Goal: Information Seeking & Learning: Get advice/opinions

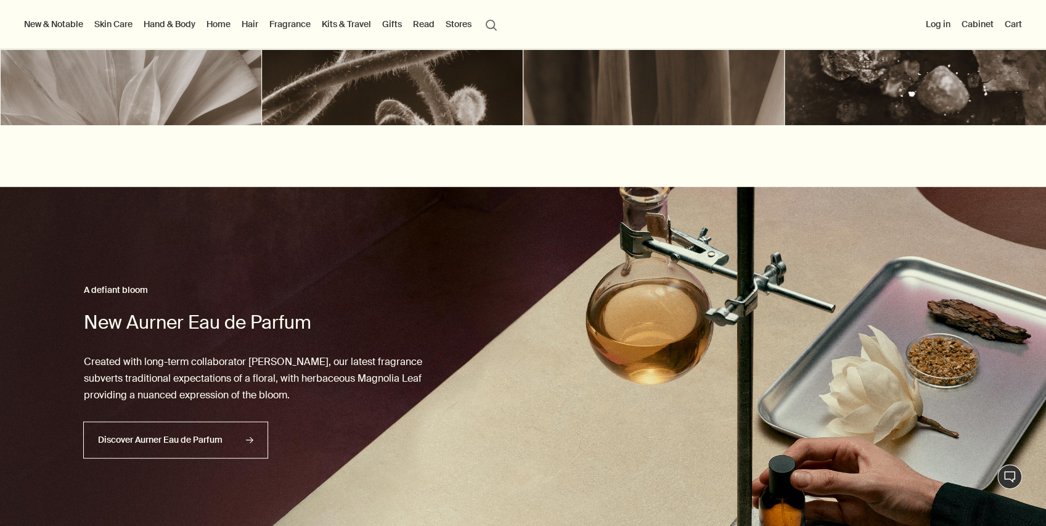
scroll to position [534, 0]
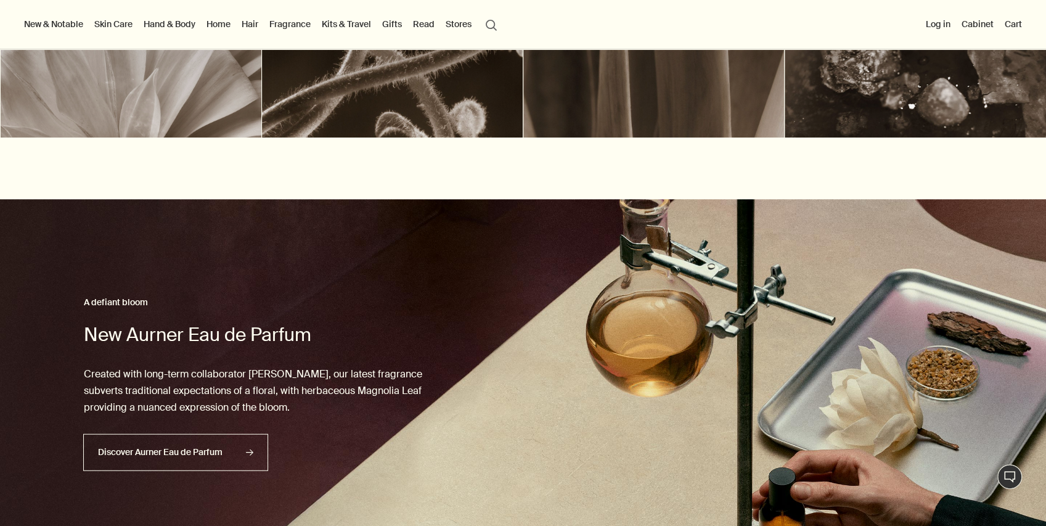
click at [619, 111] on div at bounding box center [653, 45] width 261 height 184
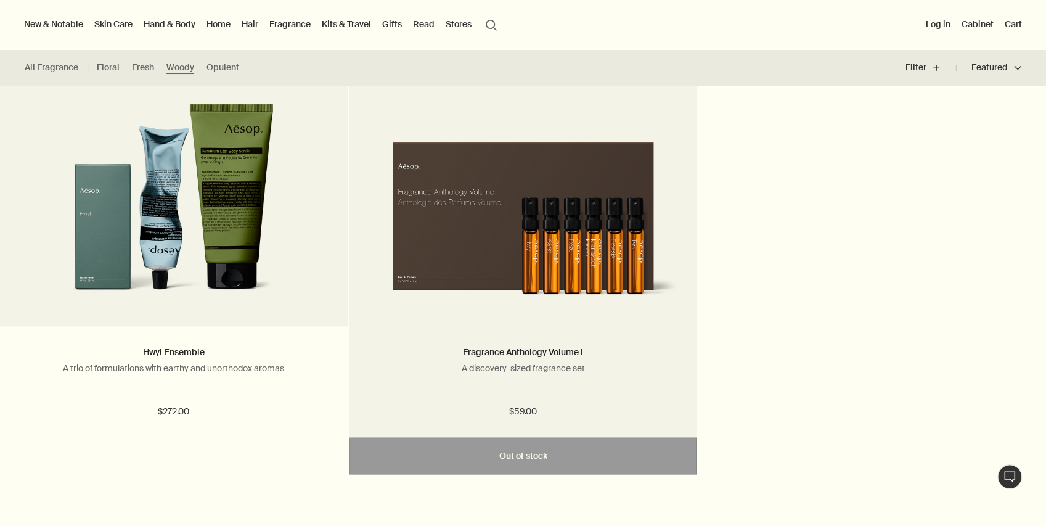
scroll to position [1232, 0]
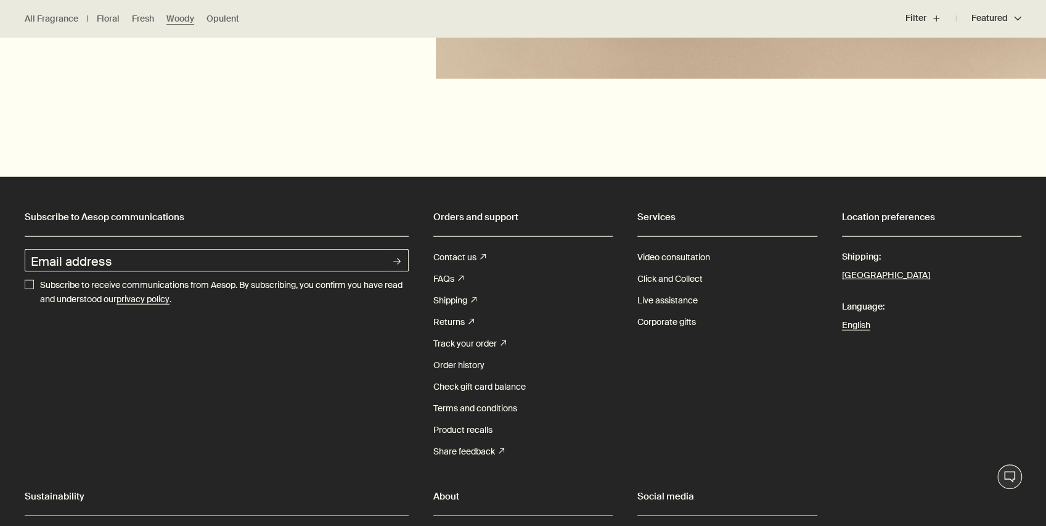
drag, startPoint x: 897, startPoint y: 357, endPoint x: 792, endPoint y: 414, distance: 119.1
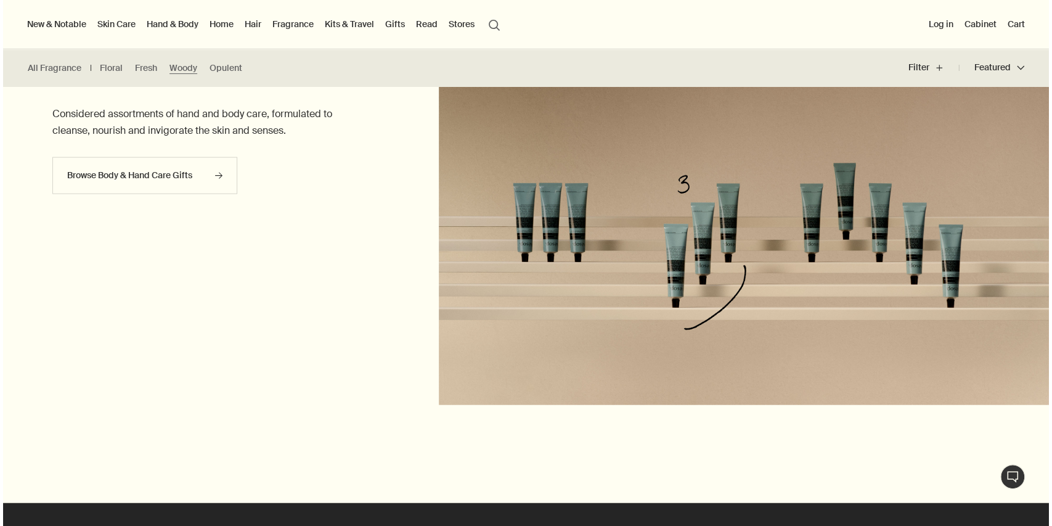
scroll to position [1692, 0]
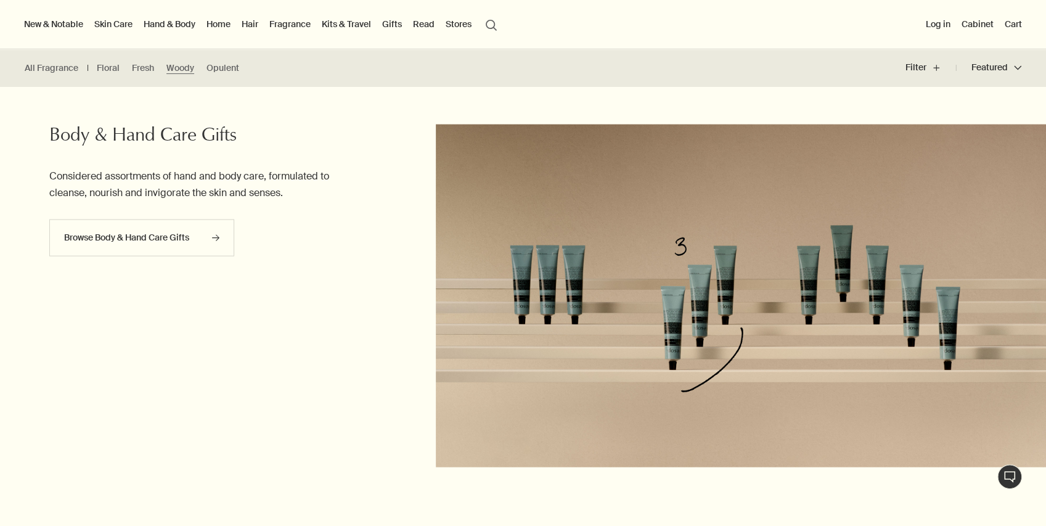
click at [496, 32] on button "search Search" at bounding box center [491, 23] width 22 height 23
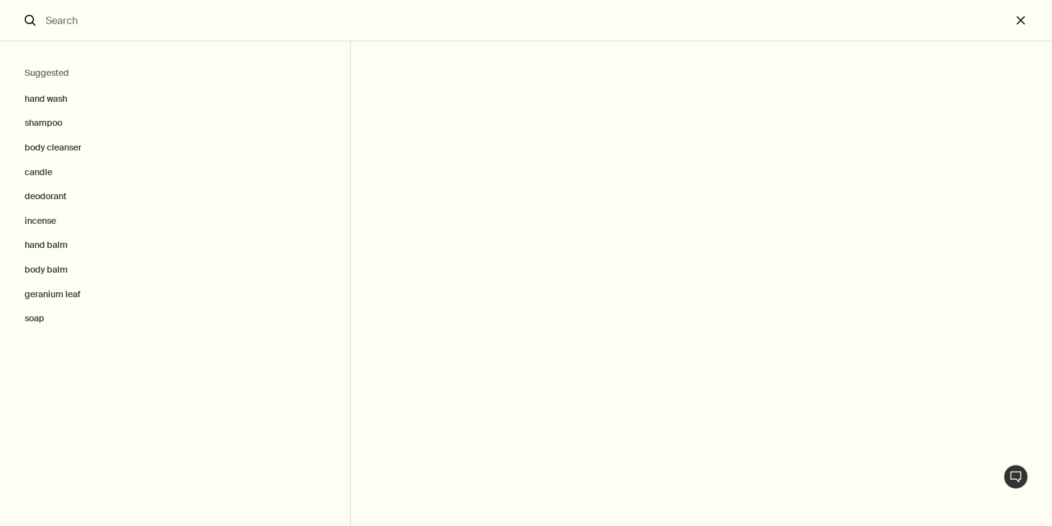
drag, startPoint x: 236, startPoint y: 10, endPoint x: 232, endPoint y: 25, distance: 14.8
click at [235, 11] on input "Search" at bounding box center [526, 20] width 970 height 41
type input "deodorant"
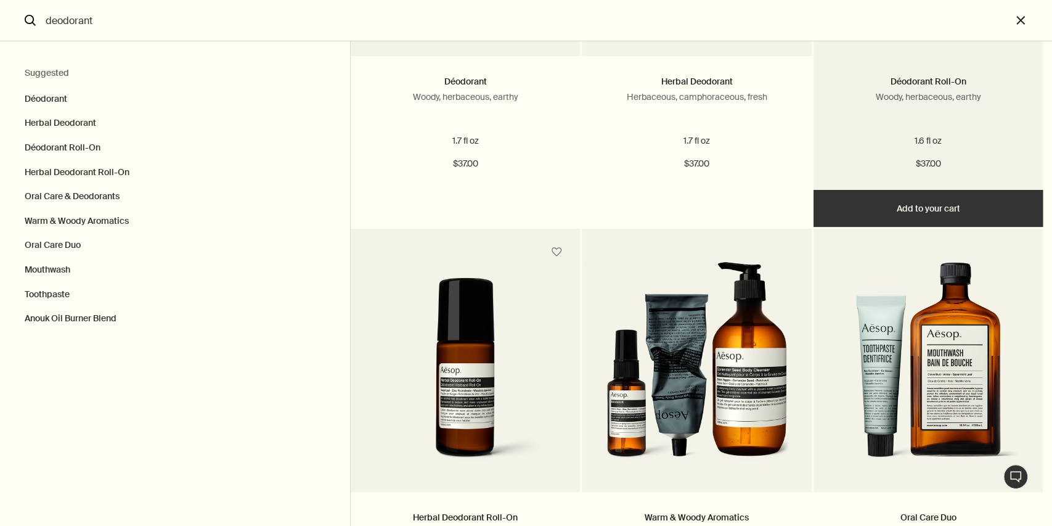
scroll to position [164, 0]
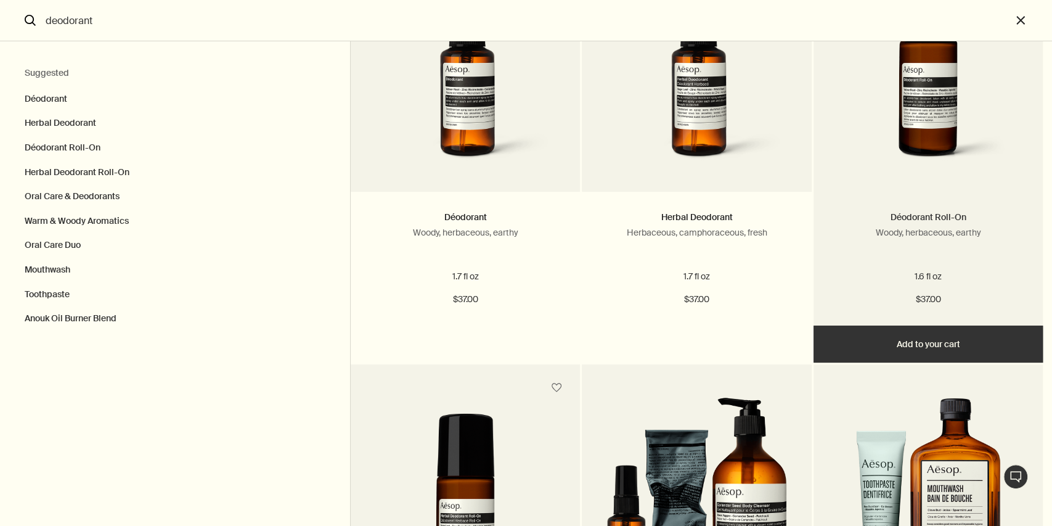
click at [945, 217] on link "Déodorant Roll-On" at bounding box center [928, 216] width 76 height 11
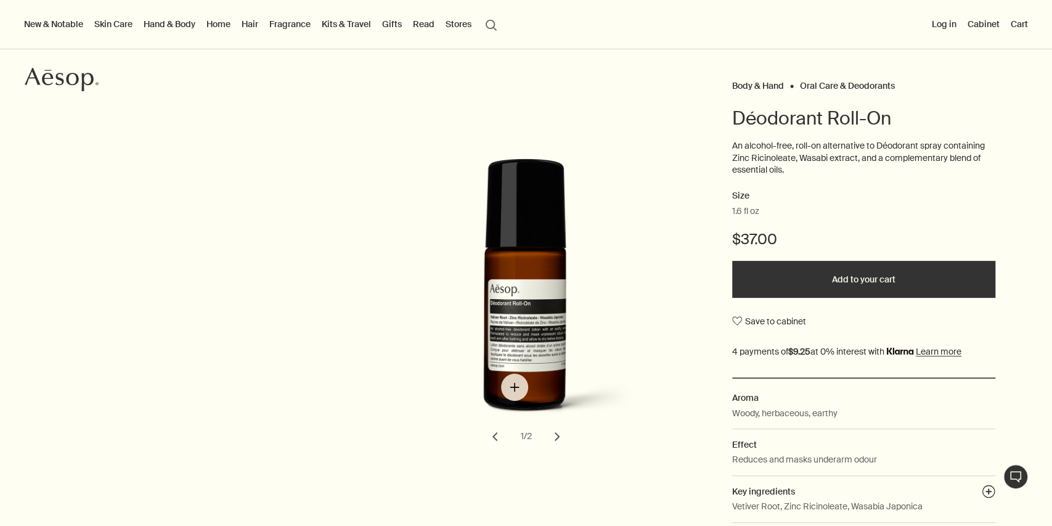
scroll to position [82, 0]
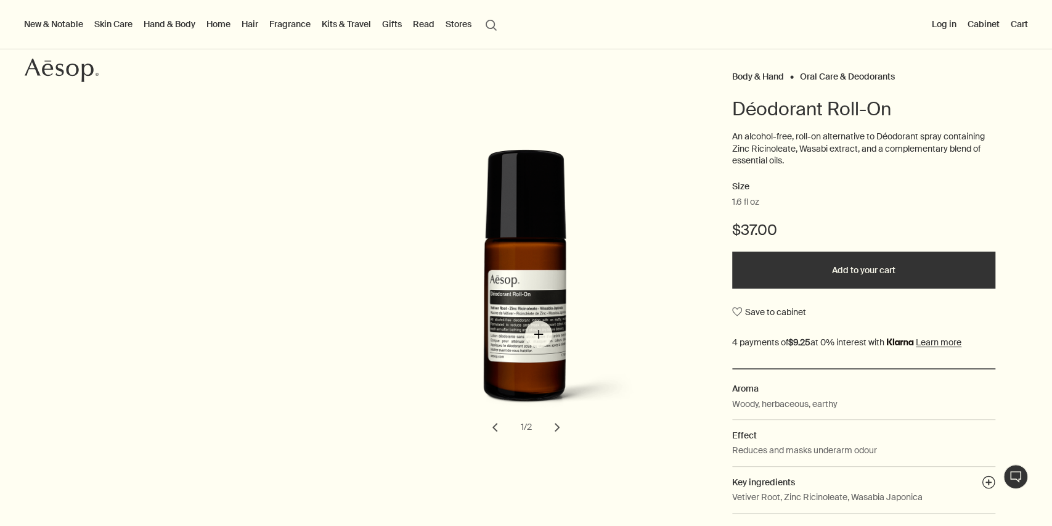
click at [531, 323] on img "Déodorant Roll-On" at bounding box center [528, 287] width 271 height 276
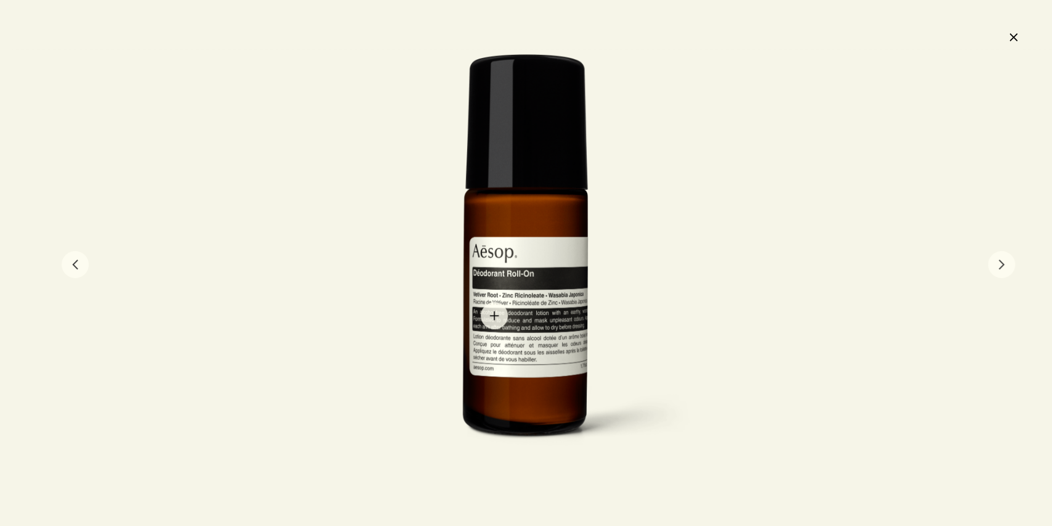
click at [494, 318] on div at bounding box center [526, 263] width 412 height 419
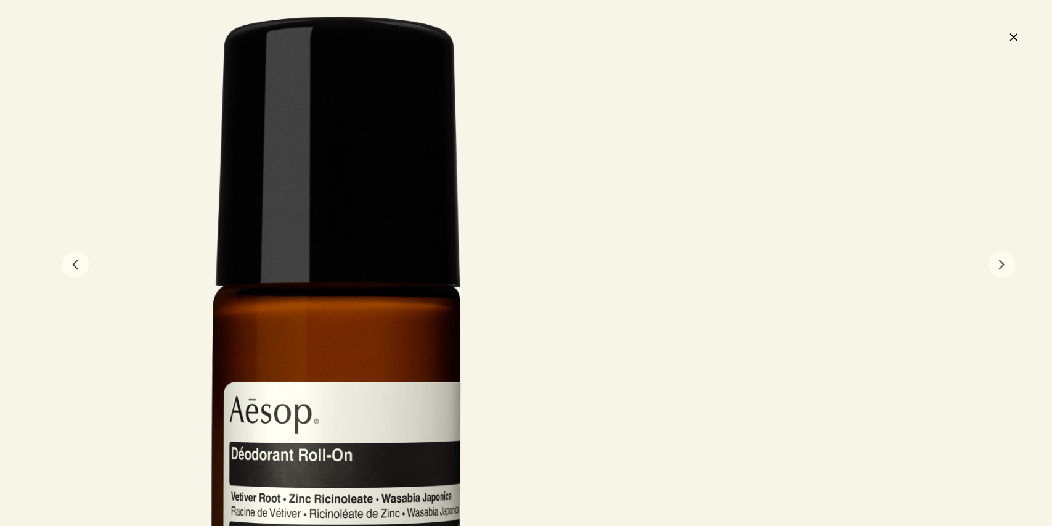
click at [1012, 36] on button "close" at bounding box center [1013, 36] width 15 height 21
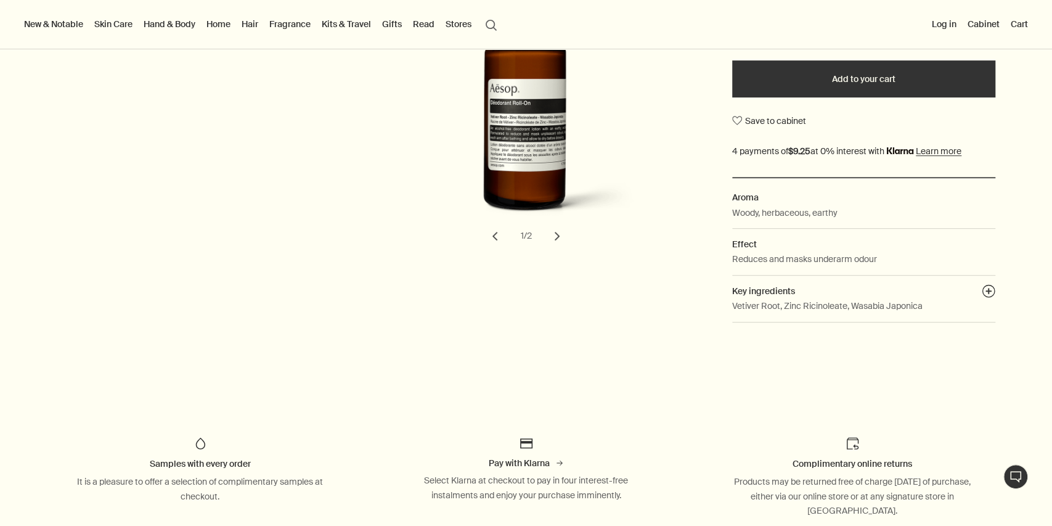
scroll to position [287, 0]
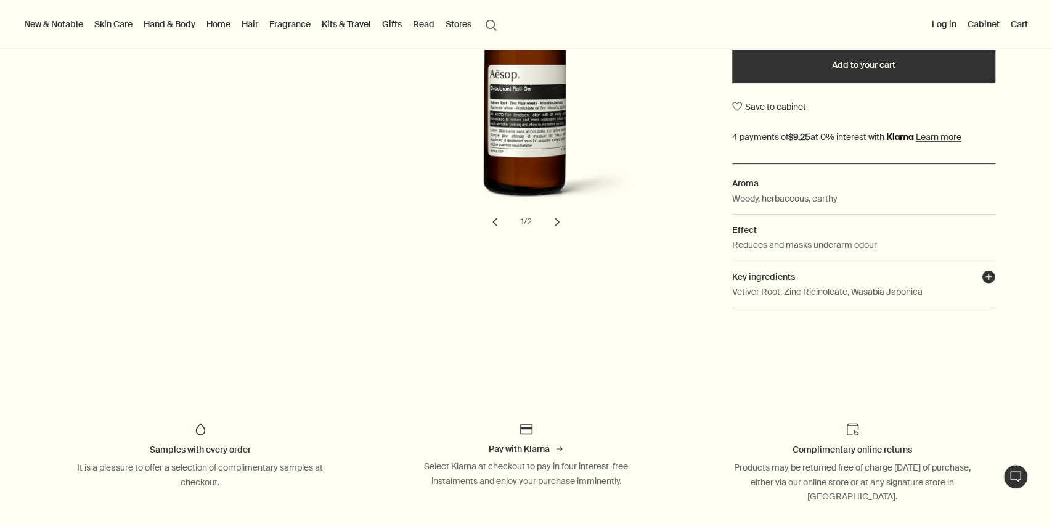
click at [982, 274] on button "plusAndCloseWithCircle" at bounding box center [989, 278] width 14 height 17
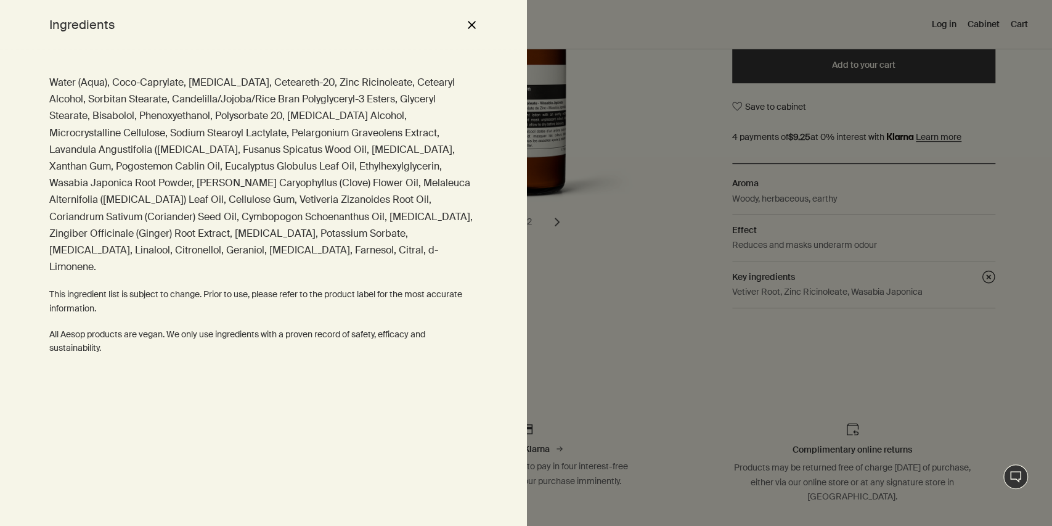
scroll to position [0, 0]
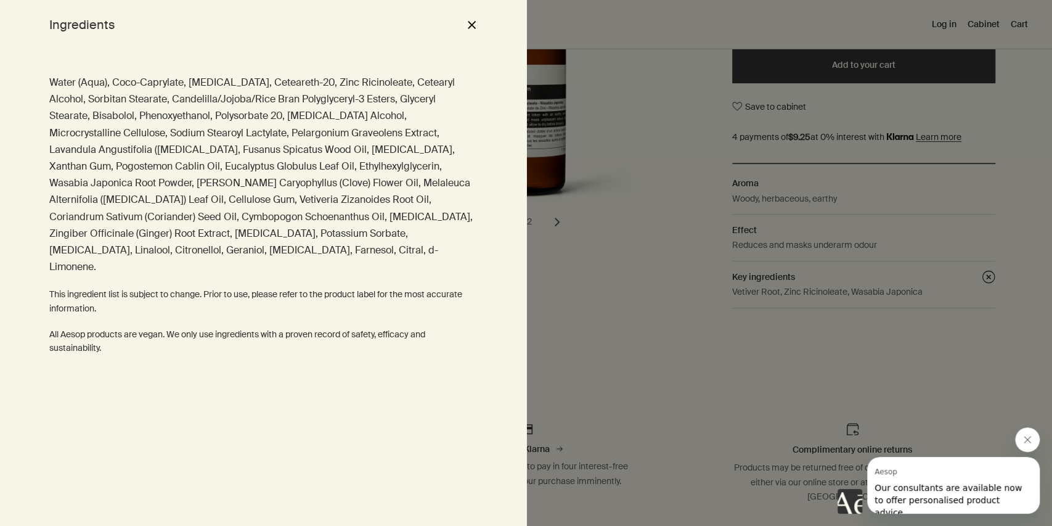
click at [665, 252] on div at bounding box center [526, 263] width 1052 height 526
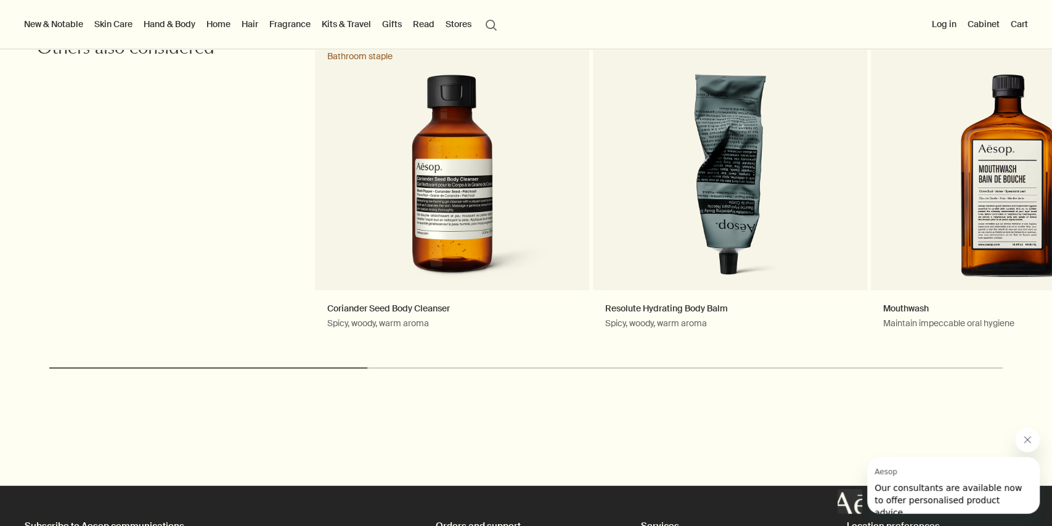
scroll to position [1972, 0]
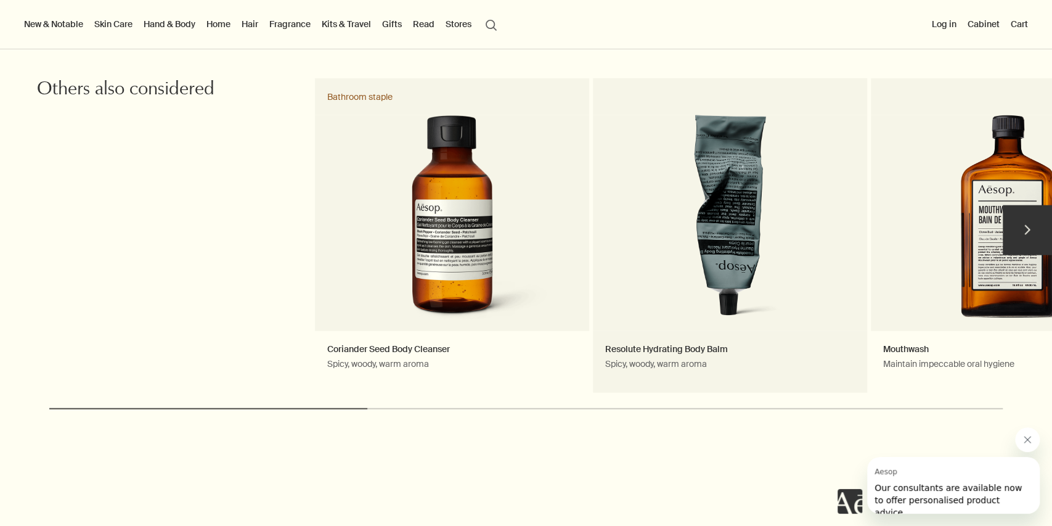
click at [731, 266] on link "Resolute Hydrating Body Balm Spicy, woody, warm aroma" at bounding box center [730, 235] width 274 height 314
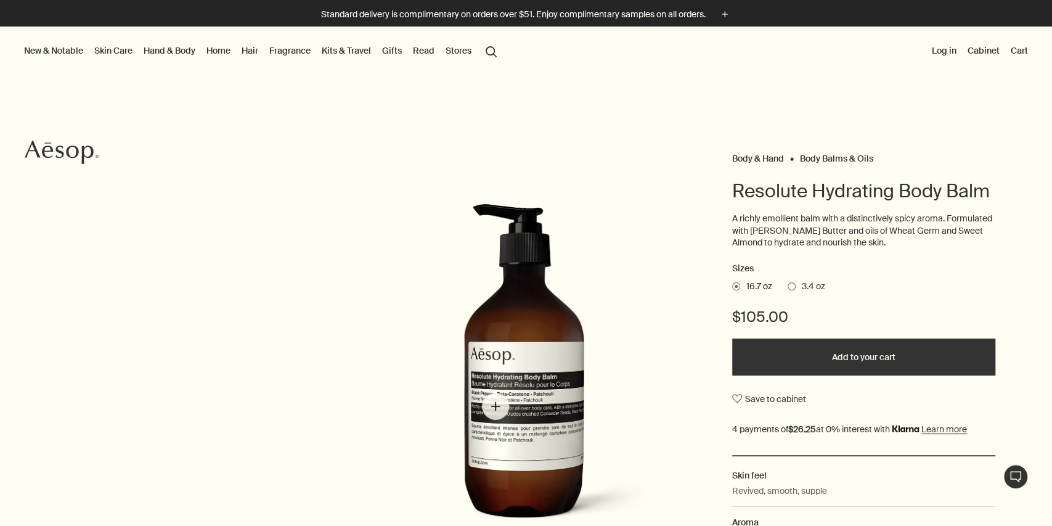
click at [491, 405] on img "Resolute Hydrating Body Balm" at bounding box center [528, 371] width 271 height 336
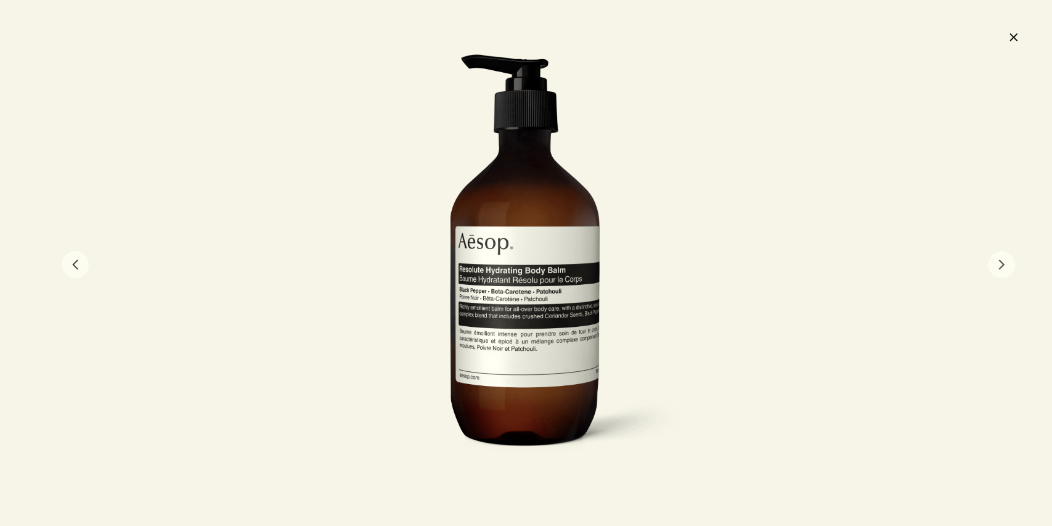
click at [1012, 33] on button "close" at bounding box center [1013, 36] width 15 height 21
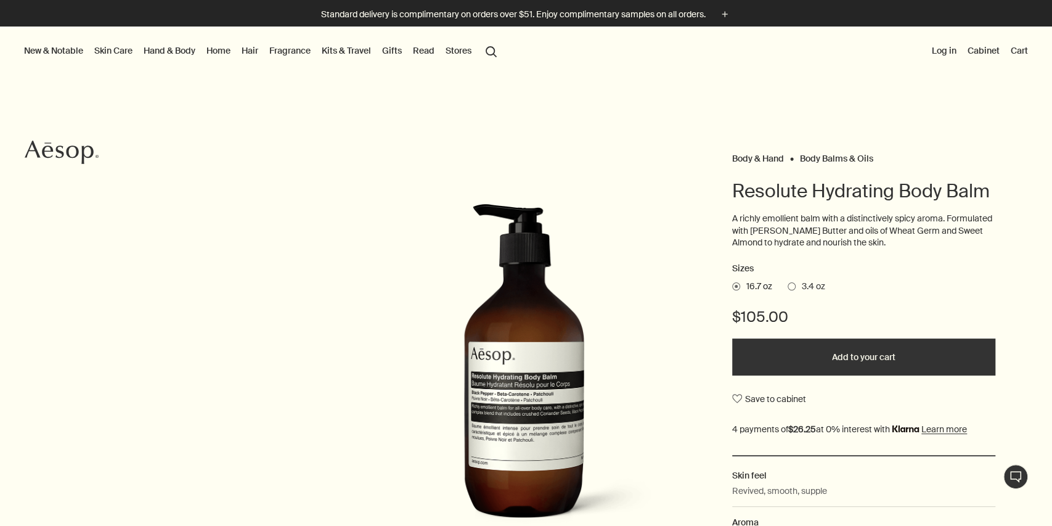
click at [938, 52] on button "Log in" at bounding box center [944, 51] width 30 height 16
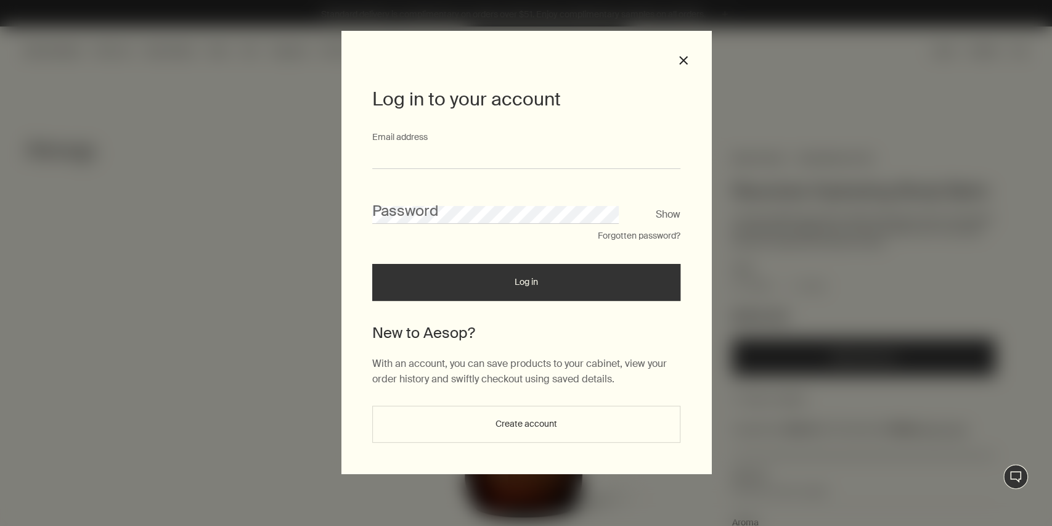
click at [473, 155] on input "Email address" at bounding box center [526, 157] width 308 height 23
type input "**********"
click at [450, 205] on div "Password" at bounding box center [526, 206] width 308 height 33
click at [659, 242] on button "Forgotten password?" at bounding box center [639, 236] width 83 height 12
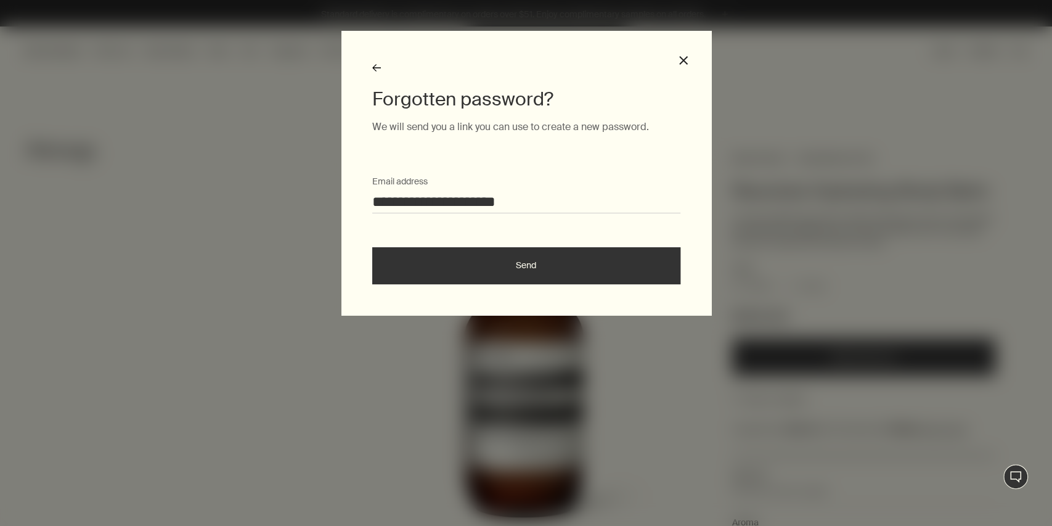
click at [580, 259] on button "Send" at bounding box center [526, 265] width 308 height 37
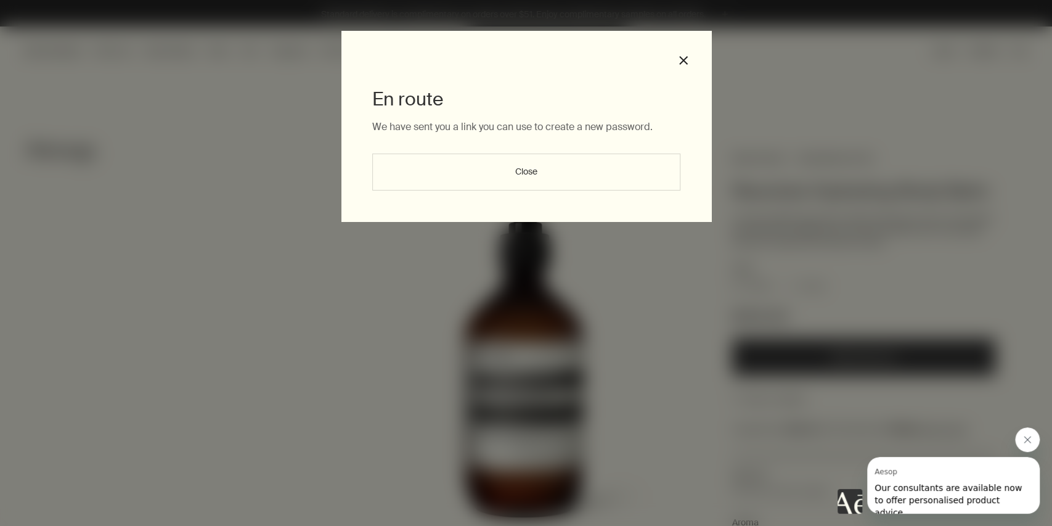
click at [542, 174] on button "Close" at bounding box center [526, 171] width 308 height 37
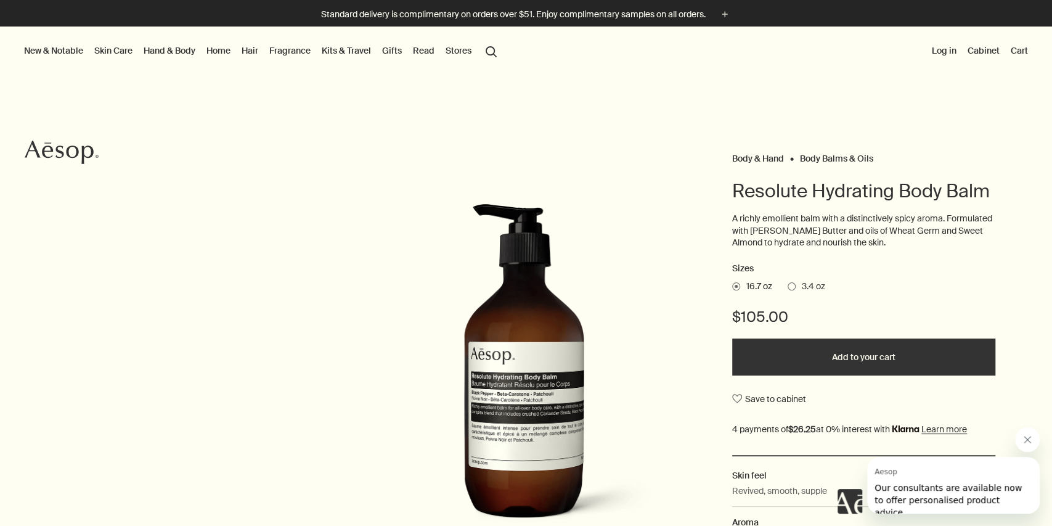
click at [940, 47] on button "Log in" at bounding box center [944, 51] width 30 height 16
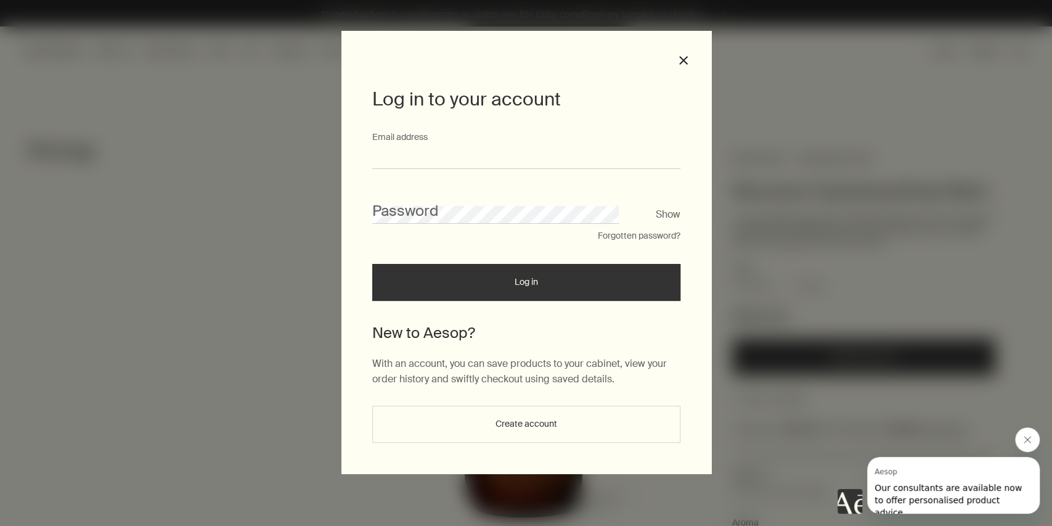
click at [431, 159] on input "Email address" at bounding box center [526, 157] width 308 height 23
type input "**********"
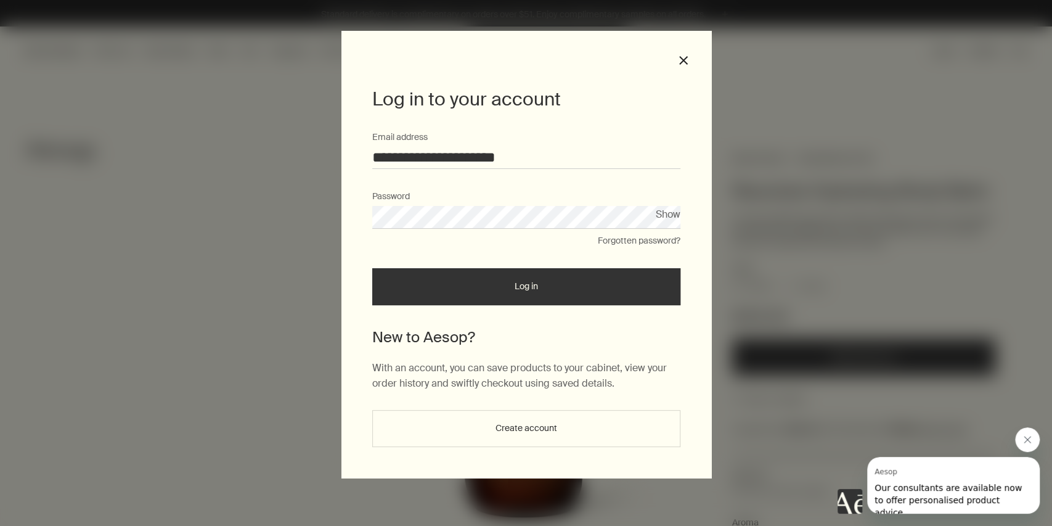
click at [372, 268] on button "Log in" at bounding box center [526, 286] width 308 height 37
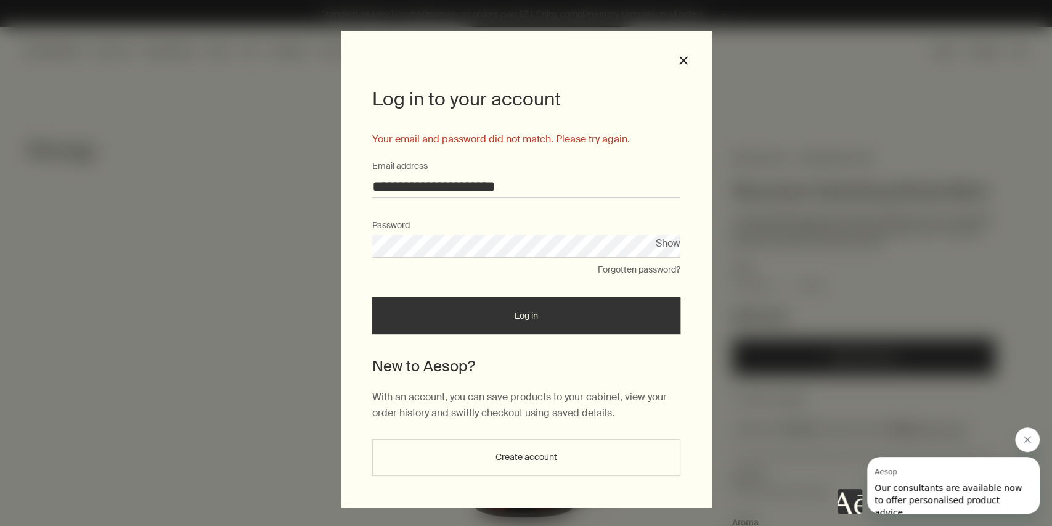
click at [658, 240] on button "Show" at bounding box center [668, 243] width 25 height 17
drag, startPoint x: 481, startPoint y: 460, endPoint x: 601, endPoint y: 402, distance: 134.2
click at [599, 402] on div "**********" at bounding box center [526, 280] width 308 height 389
click at [601, 402] on p "With an account, you can save products to your cabinet, view your order history…" at bounding box center [526, 404] width 308 height 31
click at [509, 463] on button "Create account" at bounding box center [526, 457] width 308 height 37
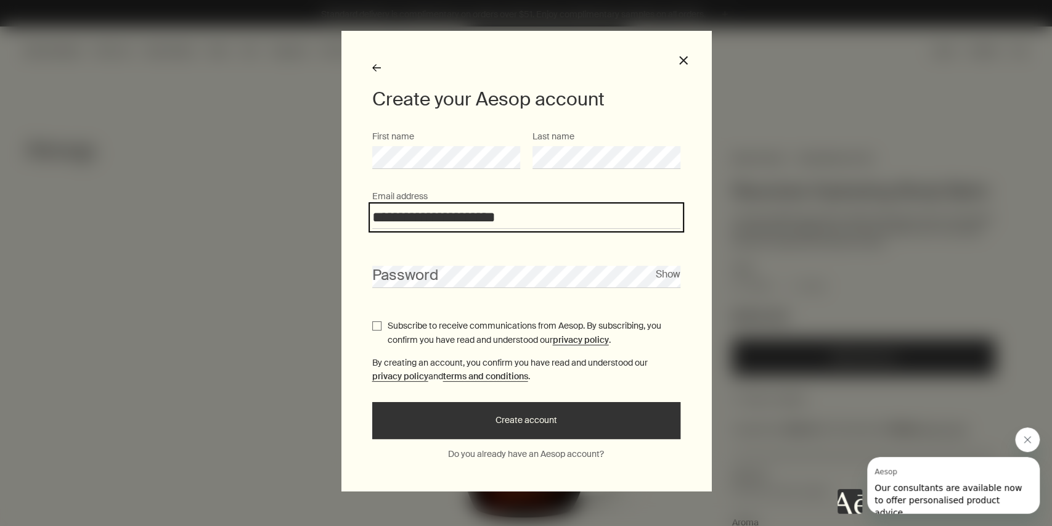
type input "**********"
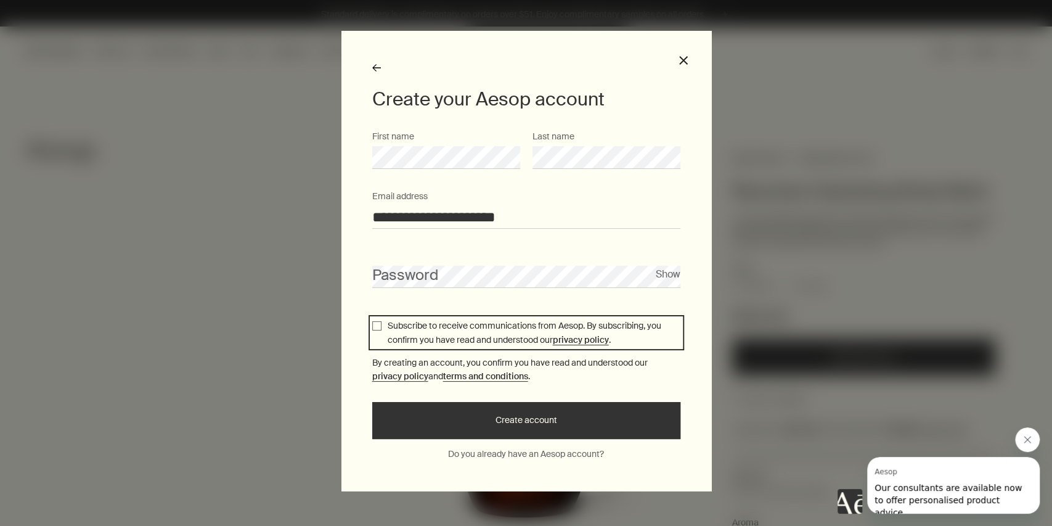
click at [373, 327] on input "Subscribe to receive communications from Aesop. By subscribing, you confirm you…" at bounding box center [376, 325] width 9 height 9
checkbox input "true"
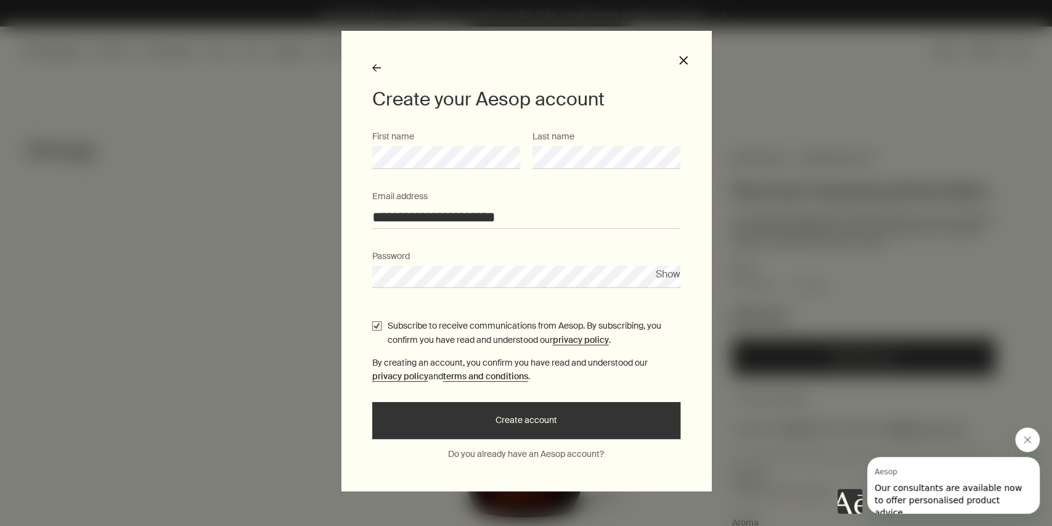
drag, startPoint x: 536, startPoint y: 421, endPoint x: 531, endPoint y: 425, distance: 6.7
click at [531, 425] on button "Create account" at bounding box center [526, 420] width 308 height 37
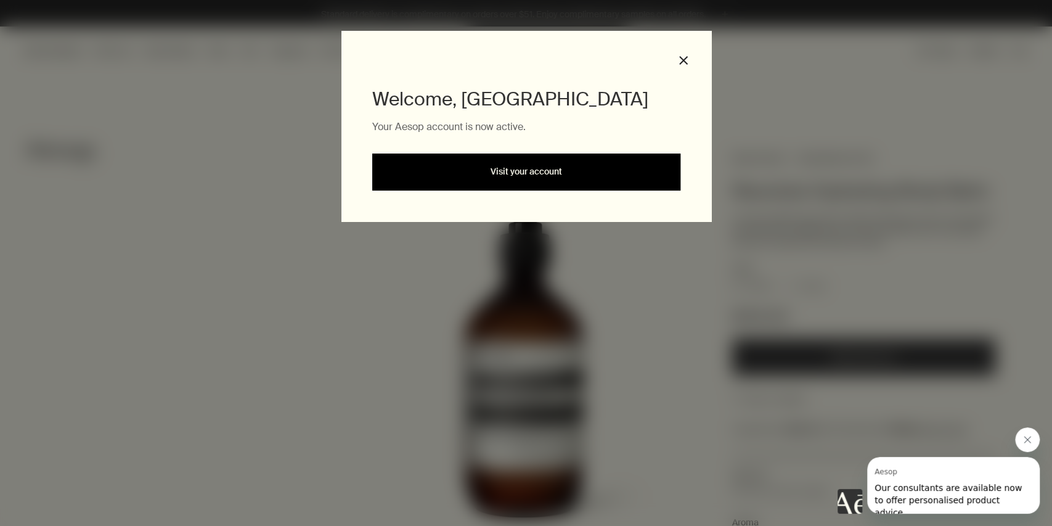
click at [559, 160] on link "Visit your account" at bounding box center [526, 171] width 308 height 37
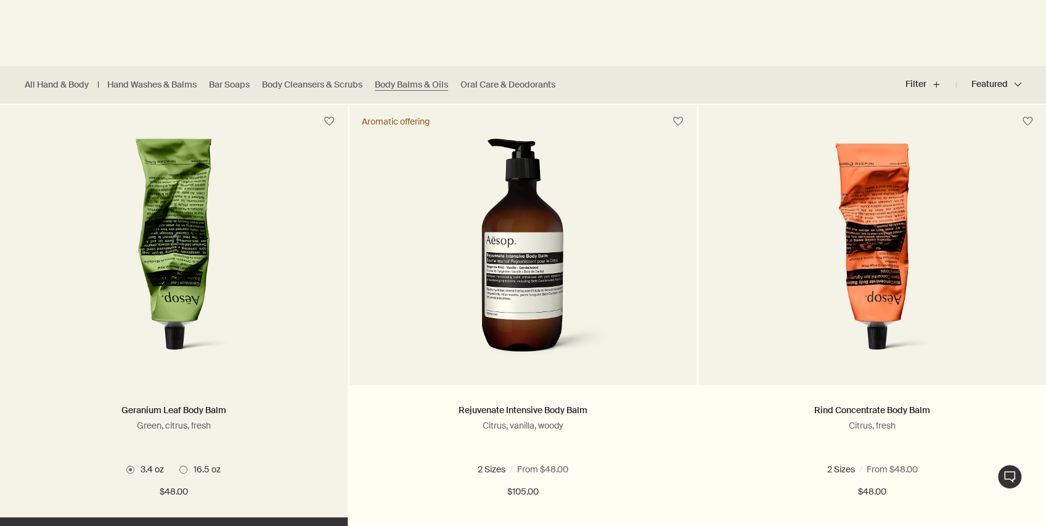
scroll to position [370, 0]
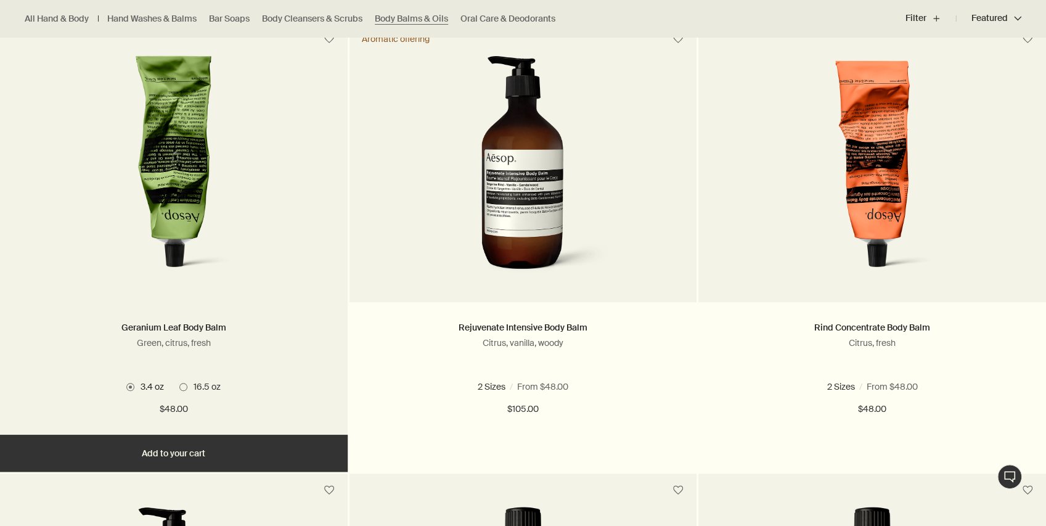
click at [198, 196] on img at bounding box center [174, 169] width 198 height 228
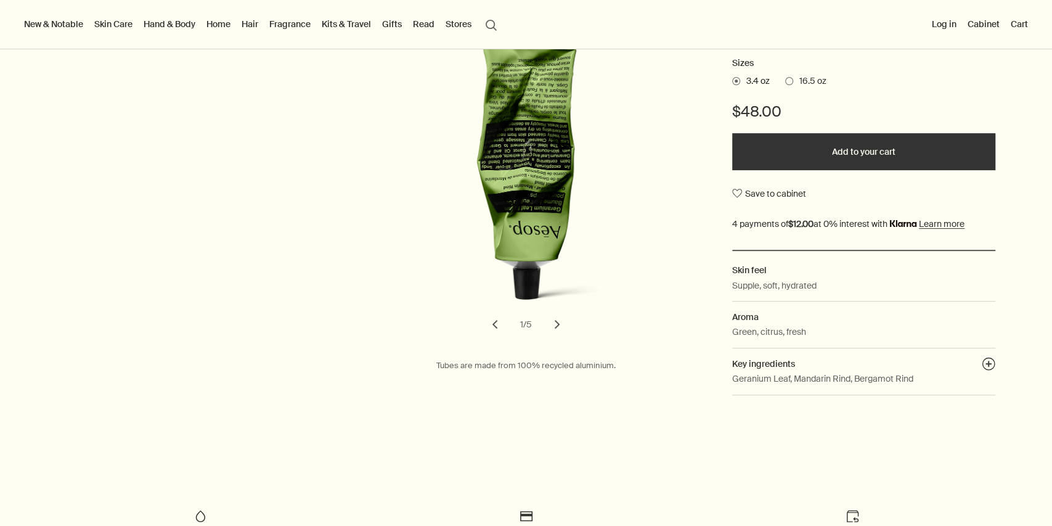
scroll to position [41, 0]
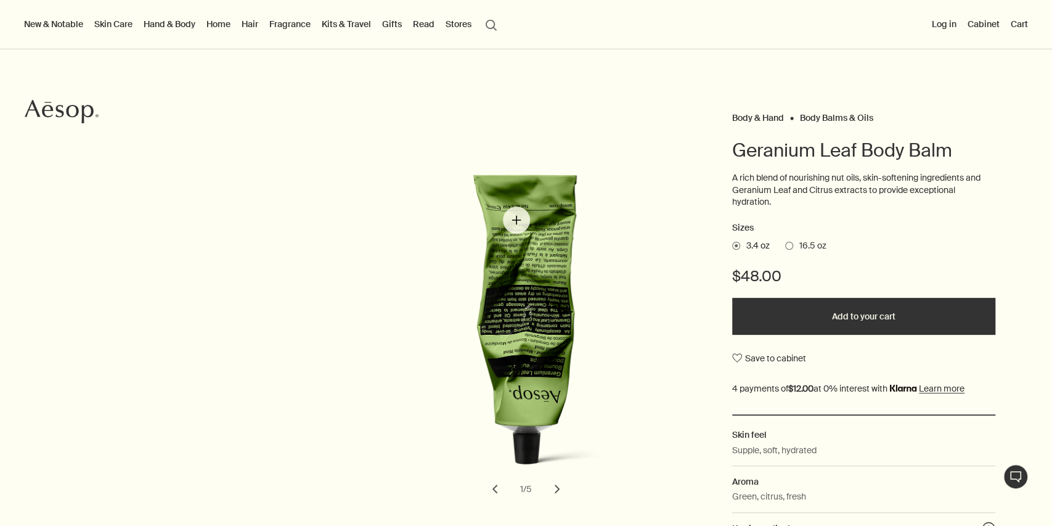
click at [514, 216] on img "Geranium Leaf Body Balm" at bounding box center [539, 330] width 271 height 271
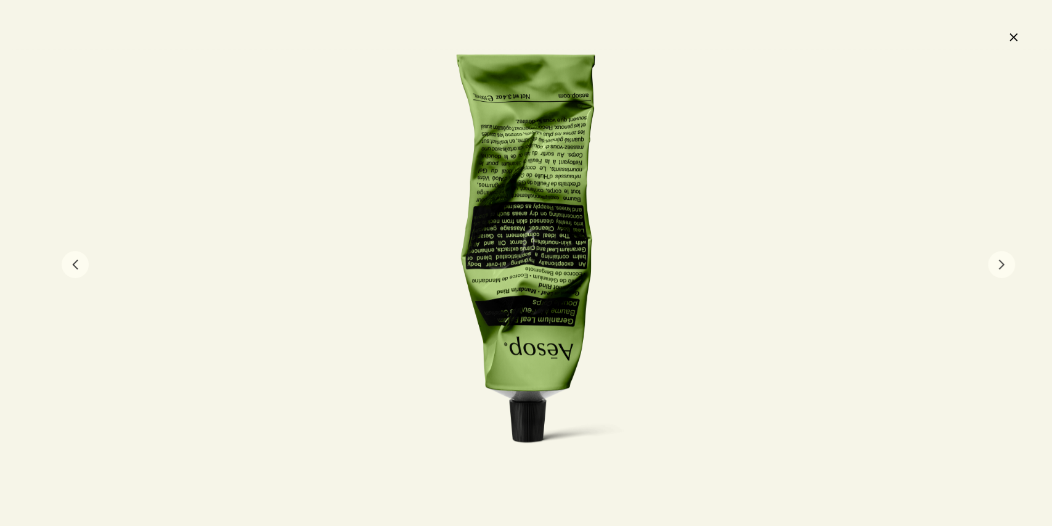
click at [1004, 266] on button "chevron" at bounding box center [1001, 264] width 27 height 27
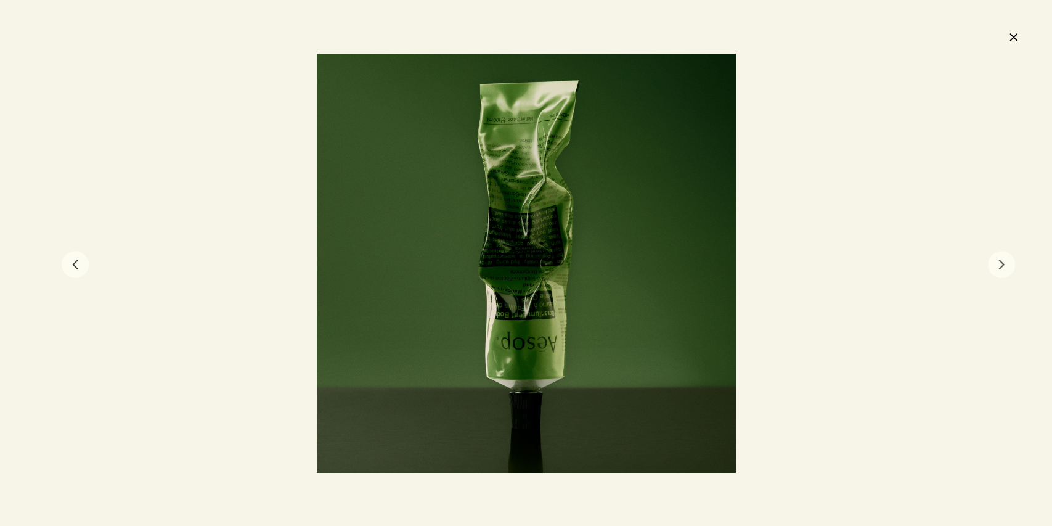
click at [1004, 266] on button "chevron" at bounding box center [1001, 264] width 27 height 27
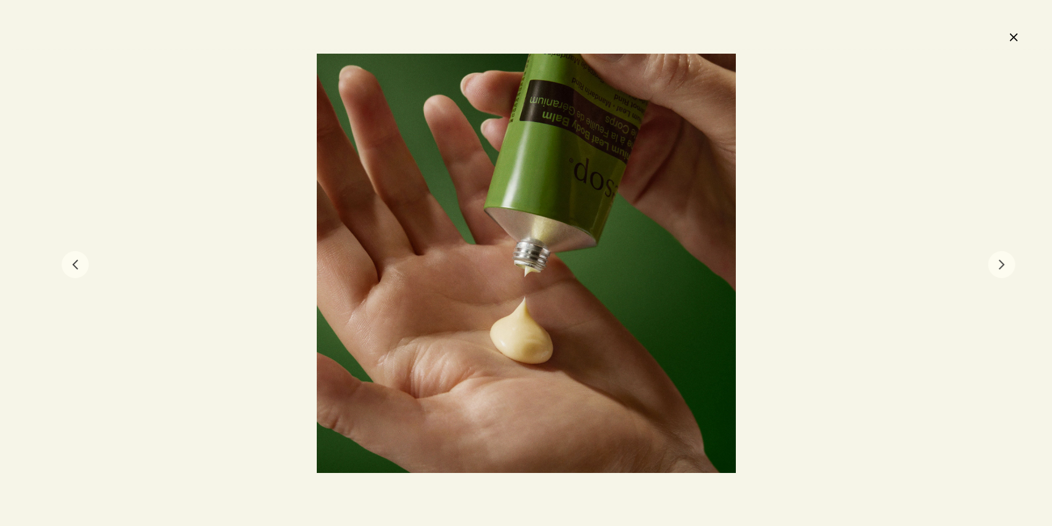
click at [1004, 266] on button "chevron" at bounding box center [1001, 264] width 27 height 27
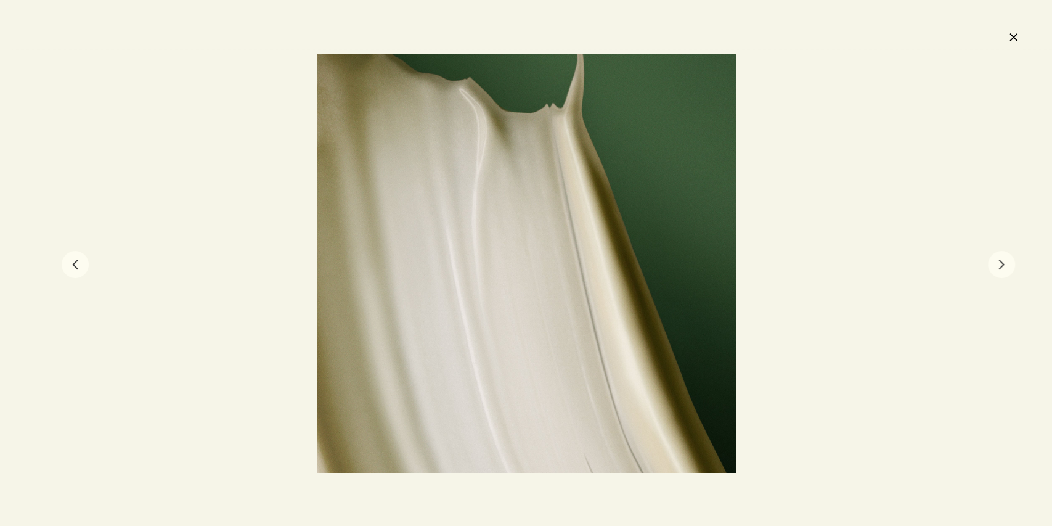
click at [1004, 266] on button "chevron" at bounding box center [1001, 264] width 27 height 27
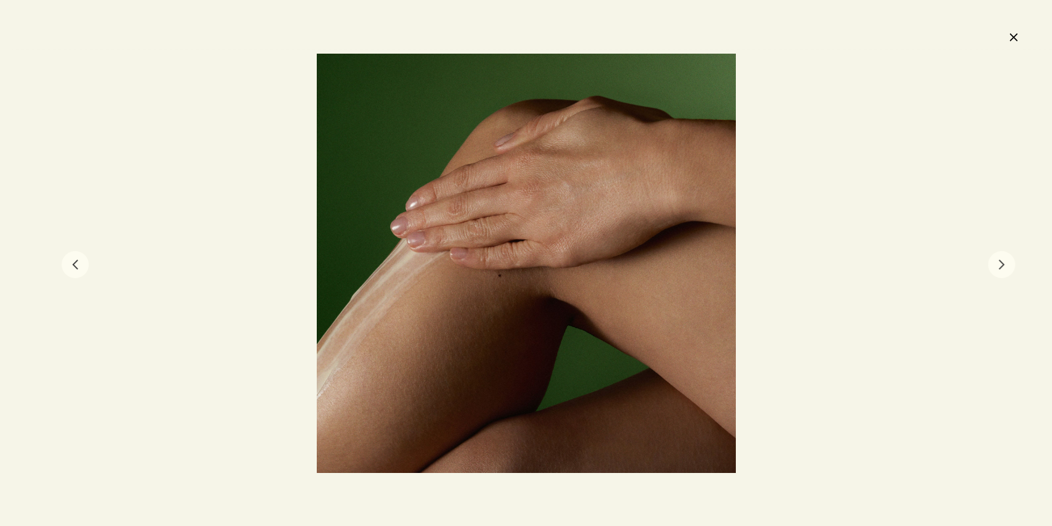
click at [1004, 266] on button "chevron" at bounding box center [1001, 264] width 27 height 27
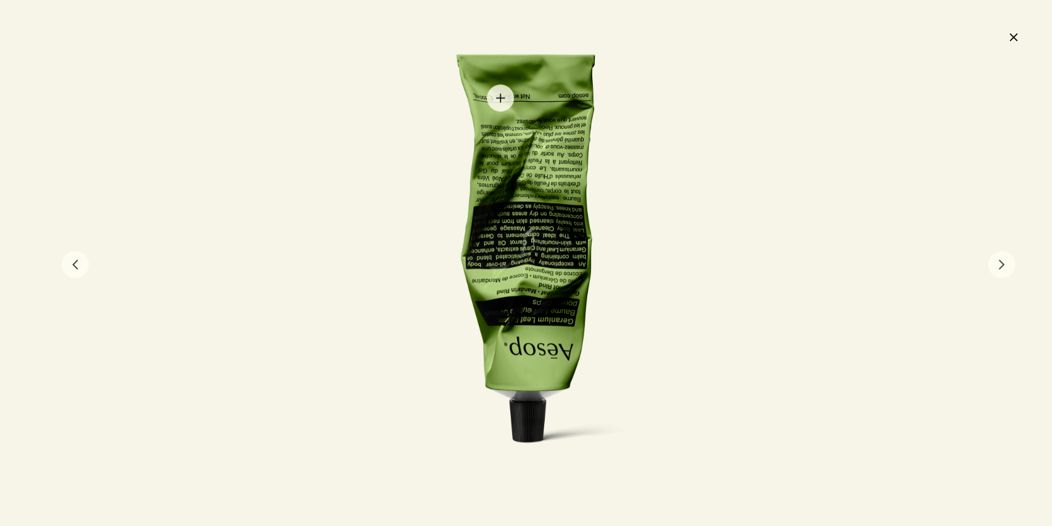
click at [500, 98] on div at bounding box center [526, 263] width 364 height 419
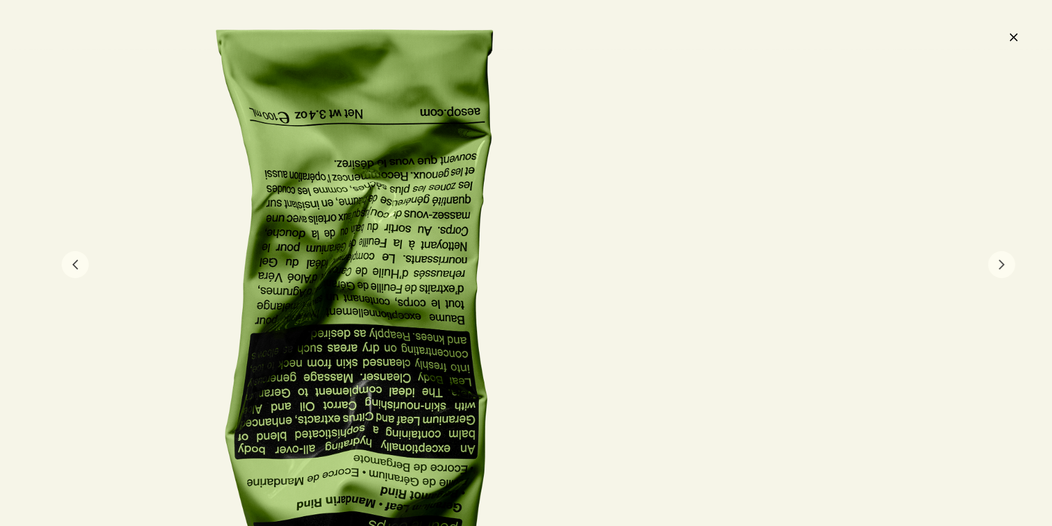
click at [1012, 30] on button "close" at bounding box center [1013, 36] width 15 height 21
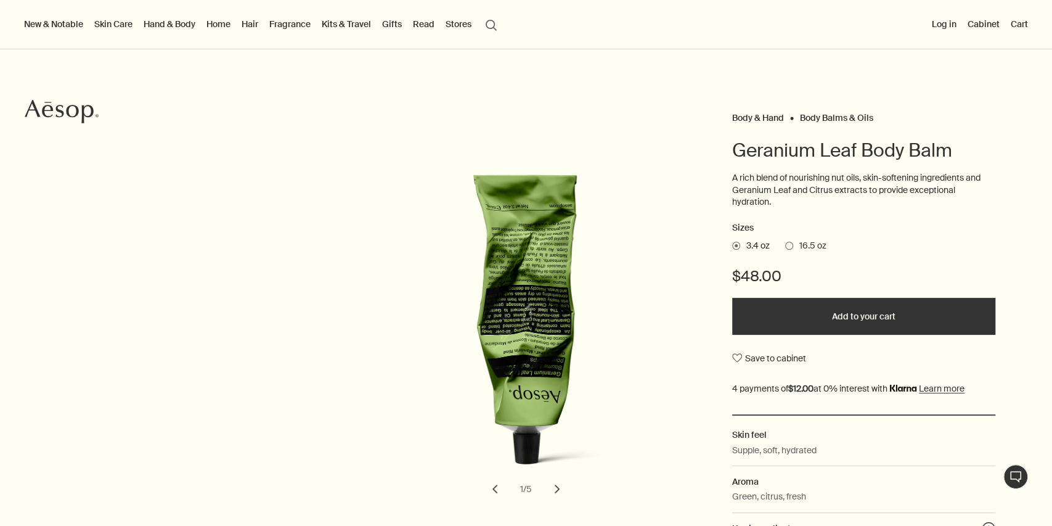
click at [722, 9] on div "New & Notable New additions Evergreen Exhilaration Lucent Facial Refiner Eleos …" at bounding box center [526, 24] width 1052 height 49
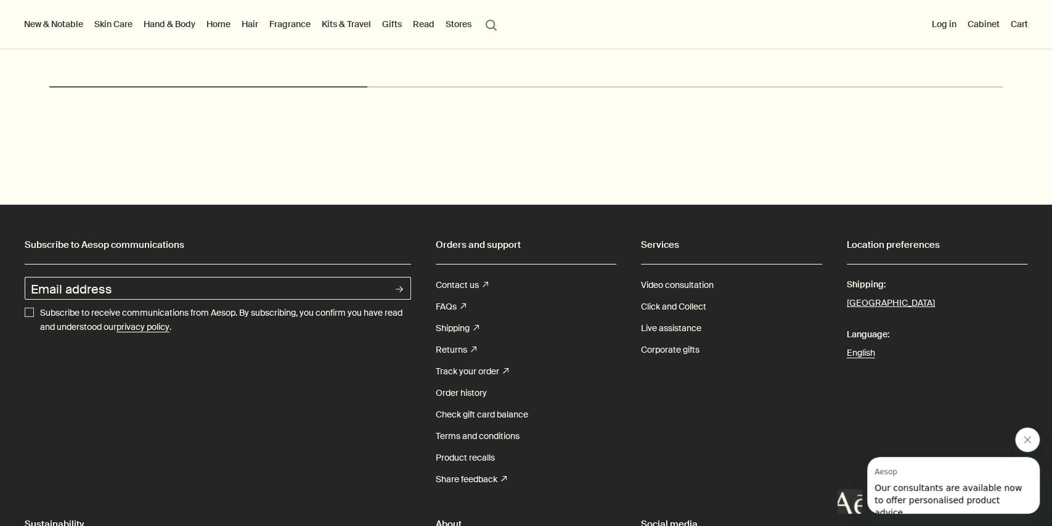
scroll to position [357, 0]
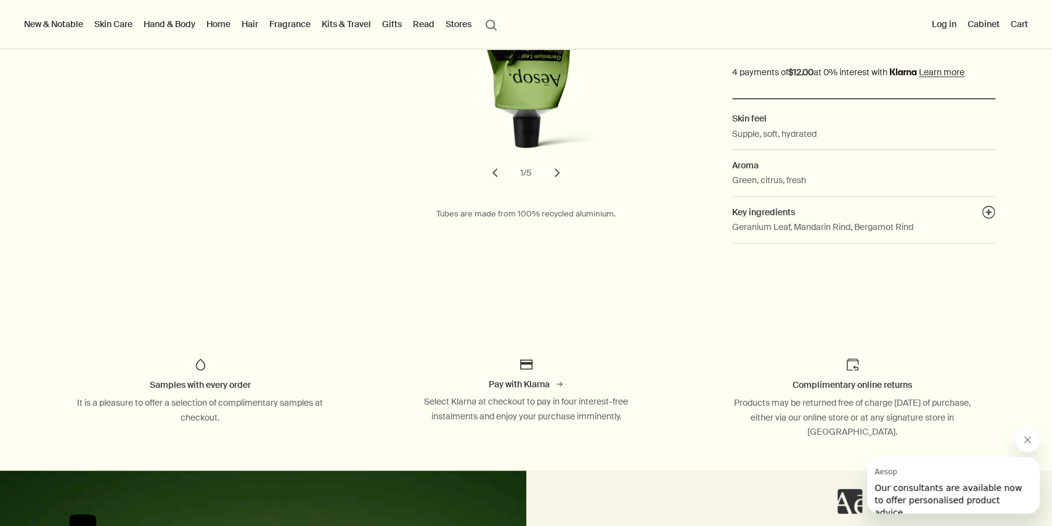
drag, startPoint x: 271, startPoint y: 375, endPoint x: 349, endPoint y: -50, distance: 431.6
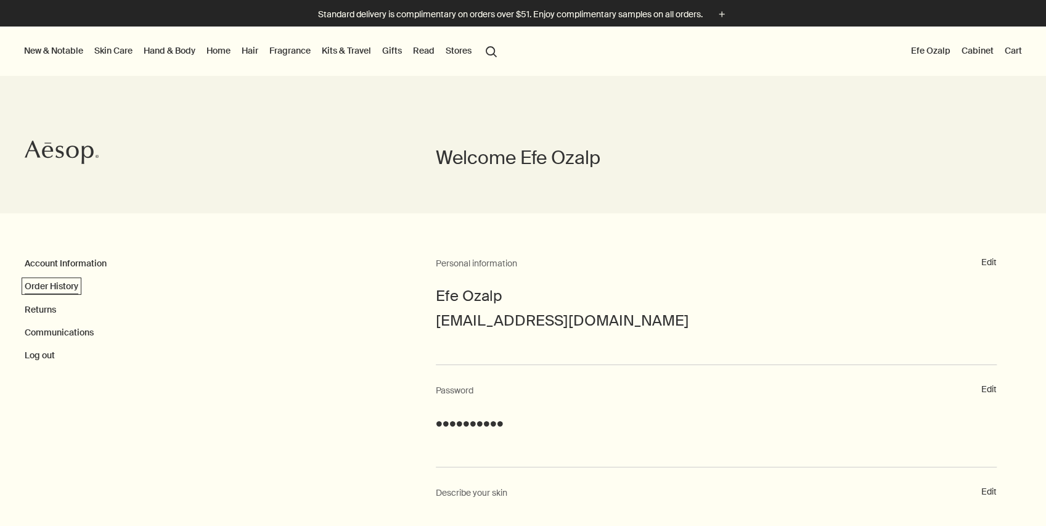
click at [65, 288] on link "Order History" at bounding box center [52, 285] width 54 height 11
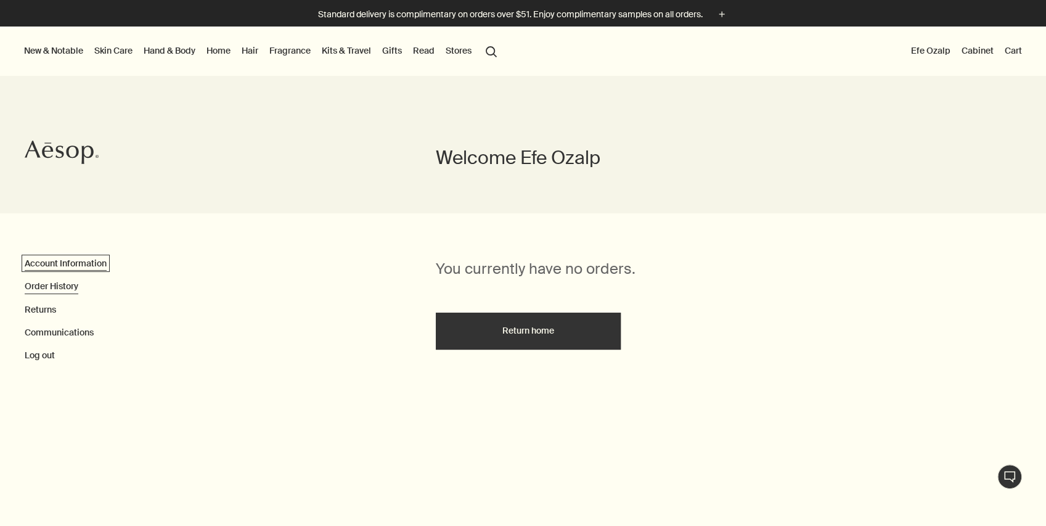
click at [54, 264] on link "Account Information" at bounding box center [66, 263] width 82 height 11
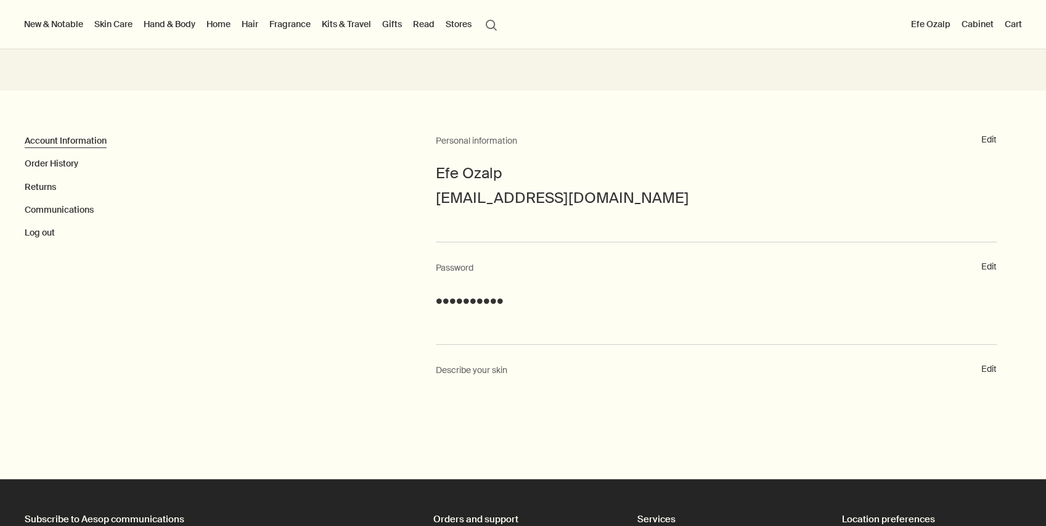
scroll to position [82, 0]
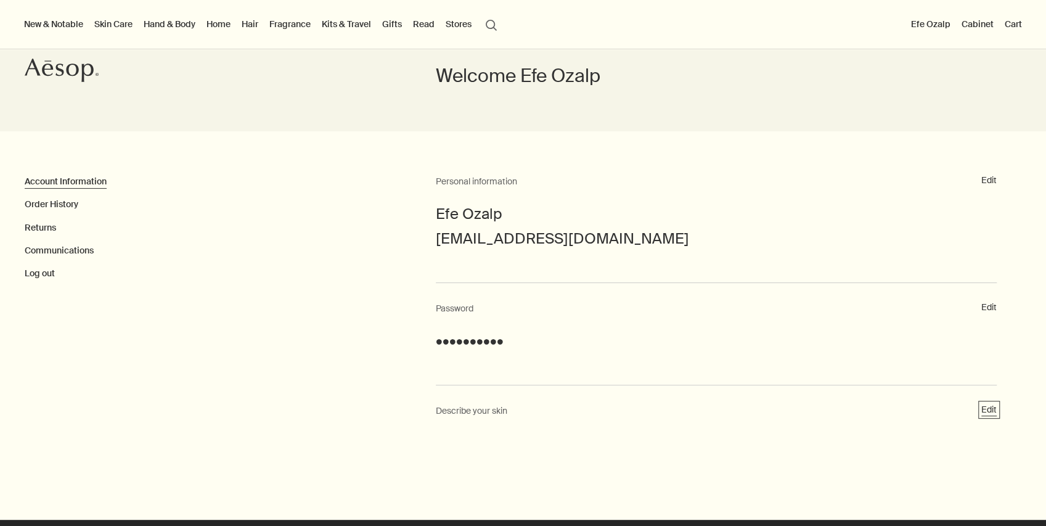
click at [992, 409] on button "Edit" at bounding box center [988, 410] width 15 height 12
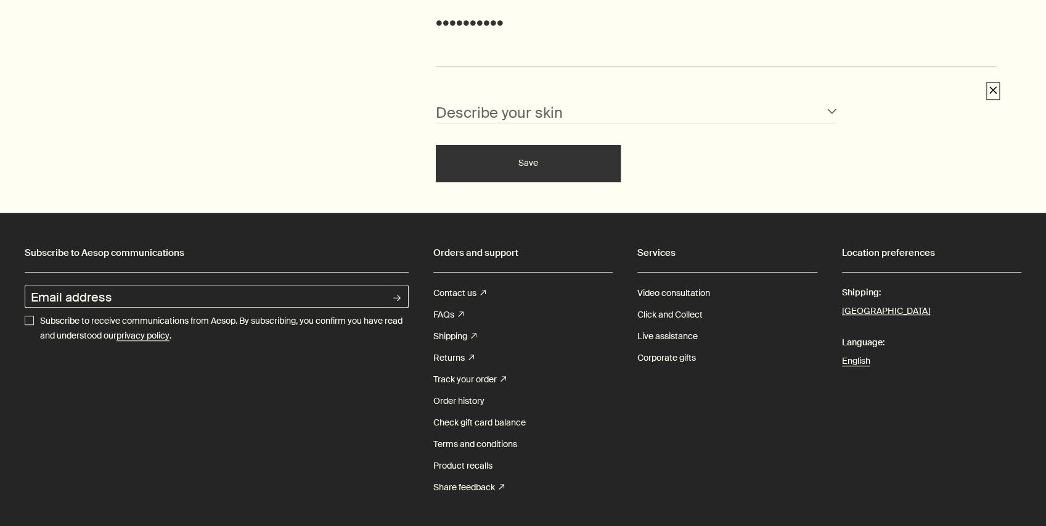
scroll to position [404, 0]
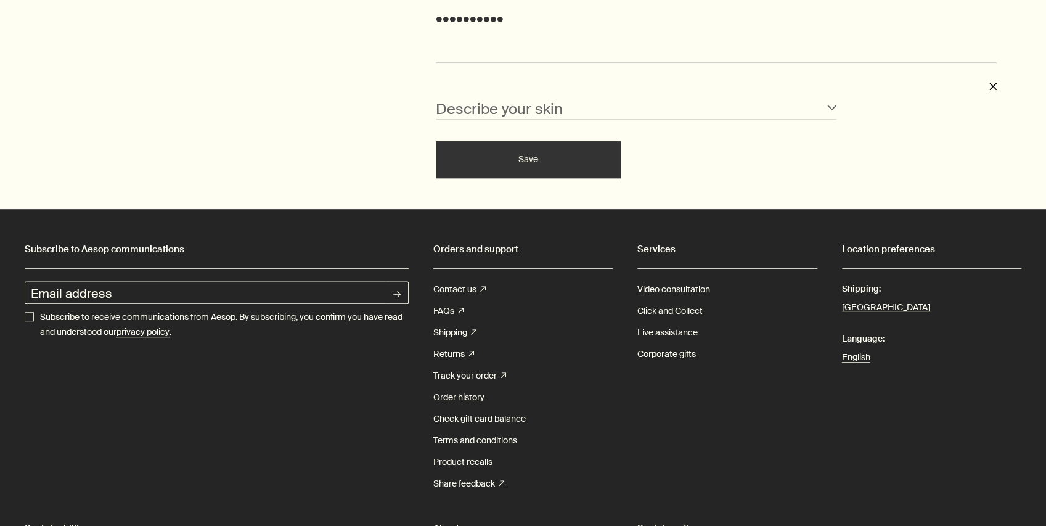
click at [510, 109] on select "Normal Sensitive Oily Combination Blemished Dry Mature" at bounding box center [636, 108] width 401 height 23
select select "combination"
click at [436, 97] on select "Normal Sensitive Oily Combination Blemished Dry Mature" at bounding box center [636, 108] width 401 height 23
click at [675, 107] on select "Normal Sensitive Oily Combination Blemished Dry Mature" at bounding box center [636, 108] width 401 height 23
click at [436, 97] on select "Normal Sensitive Oily Combination Blemished Dry Mature" at bounding box center [636, 108] width 401 height 23
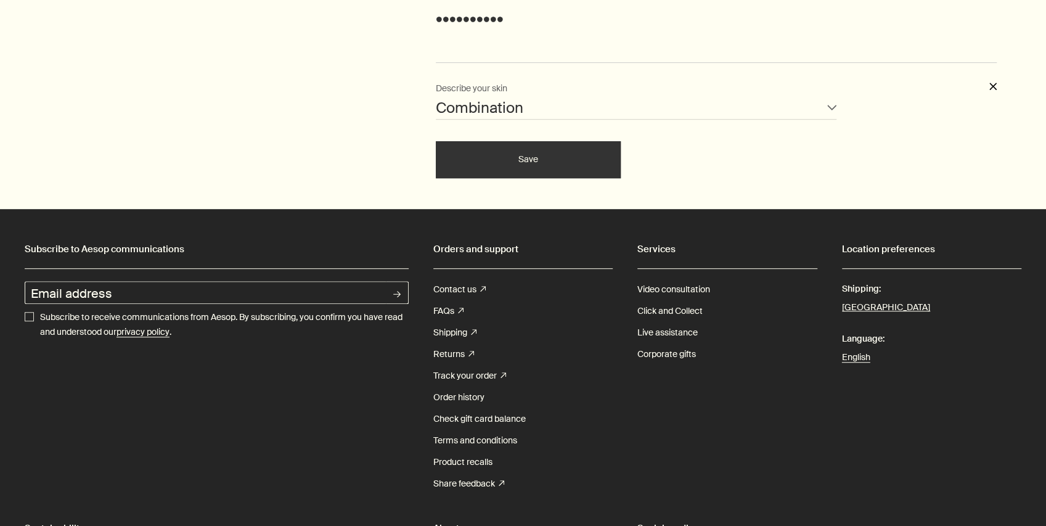
click at [532, 160] on button "Save" at bounding box center [528, 159] width 185 height 37
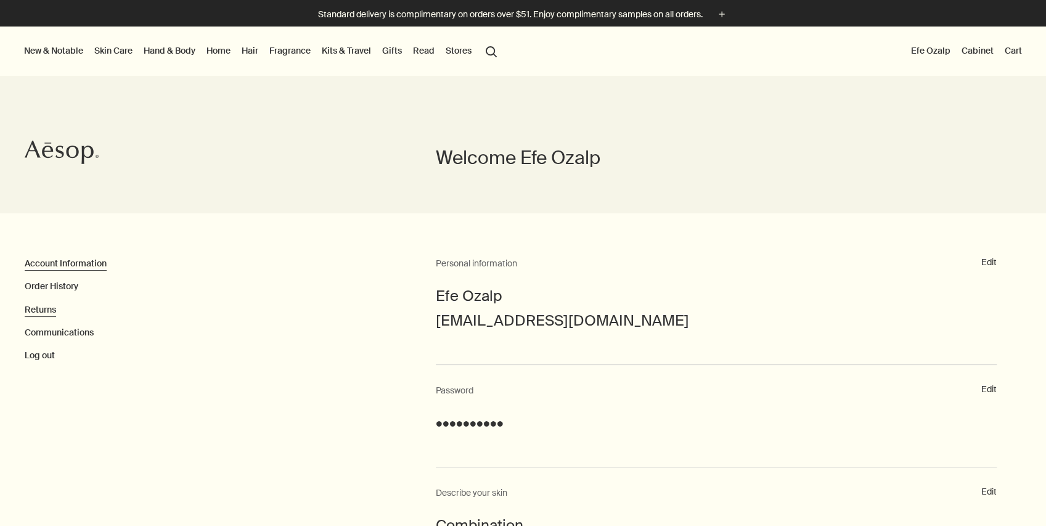
scroll to position [0, 0]
click at [43, 311] on link "Returns" at bounding box center [40, 309] width 31 height 11
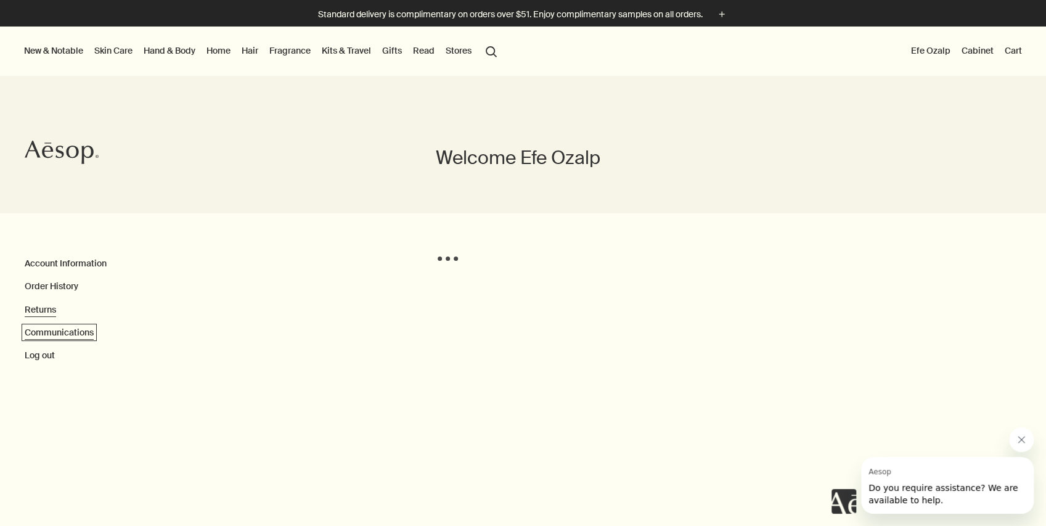
click at [47, 333] on link "Communications" at bounding box center [59, 332] width 69 height 11
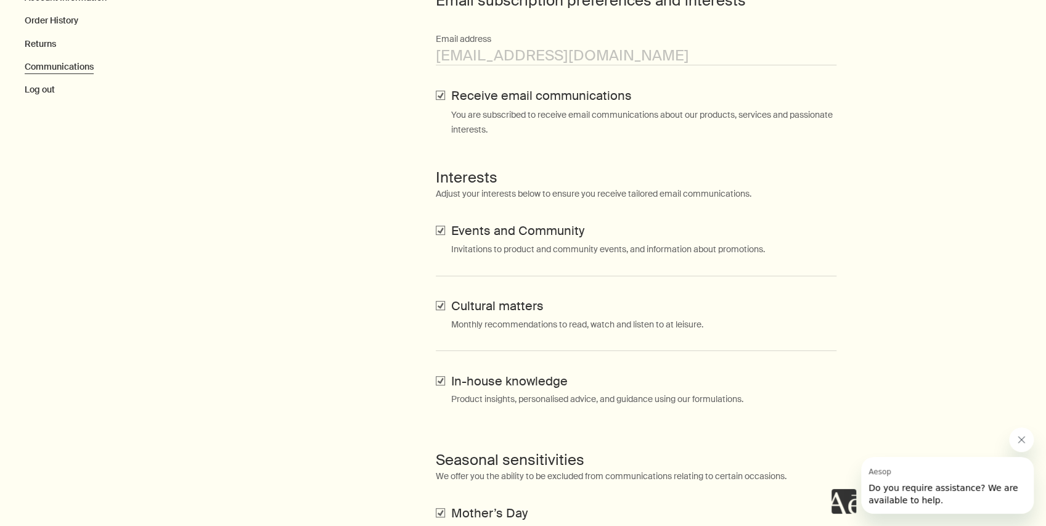
scroll to position [287, 0]
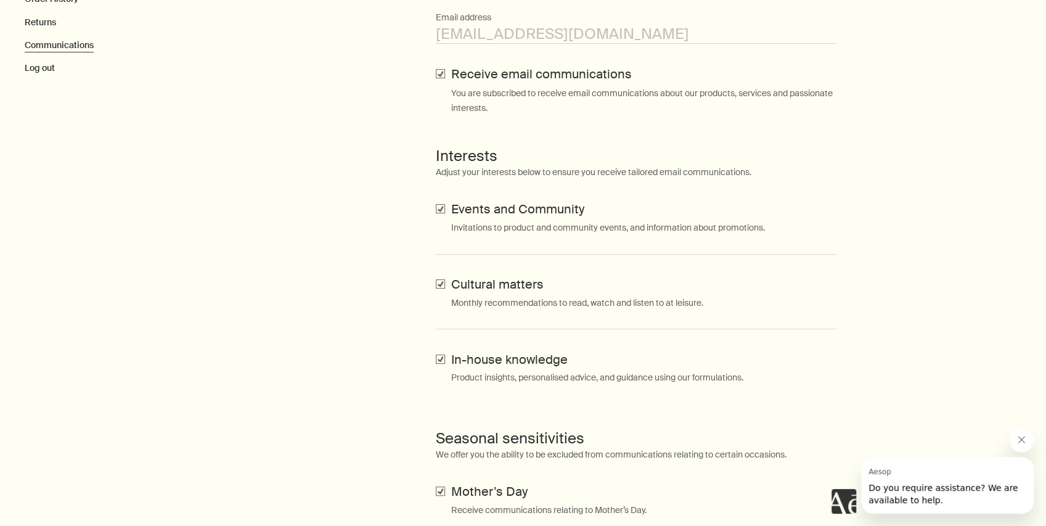
click at [922, 484] on span "Do you require assistance? We are available to help." at bounding box center [942, 493] width 149 height 22
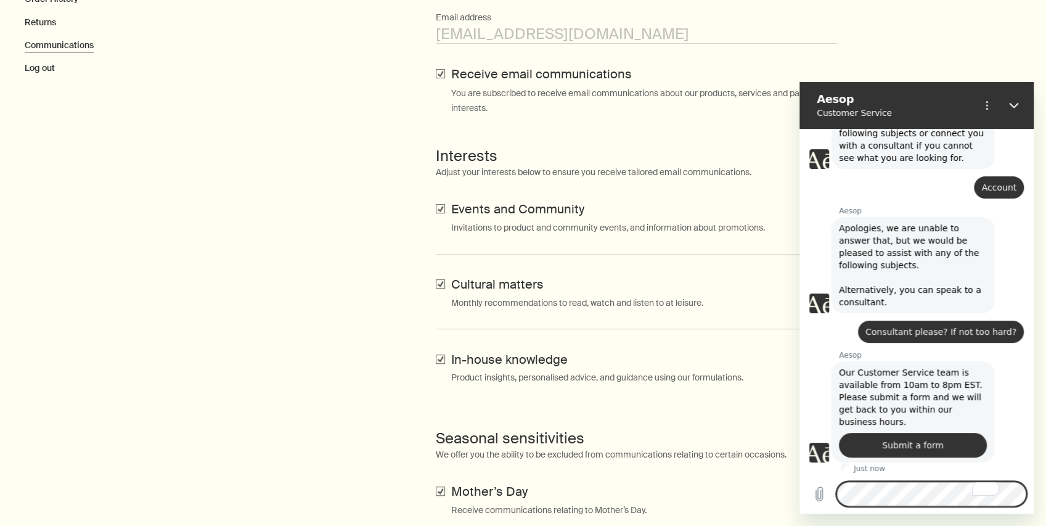
scroll to position [93, 0]
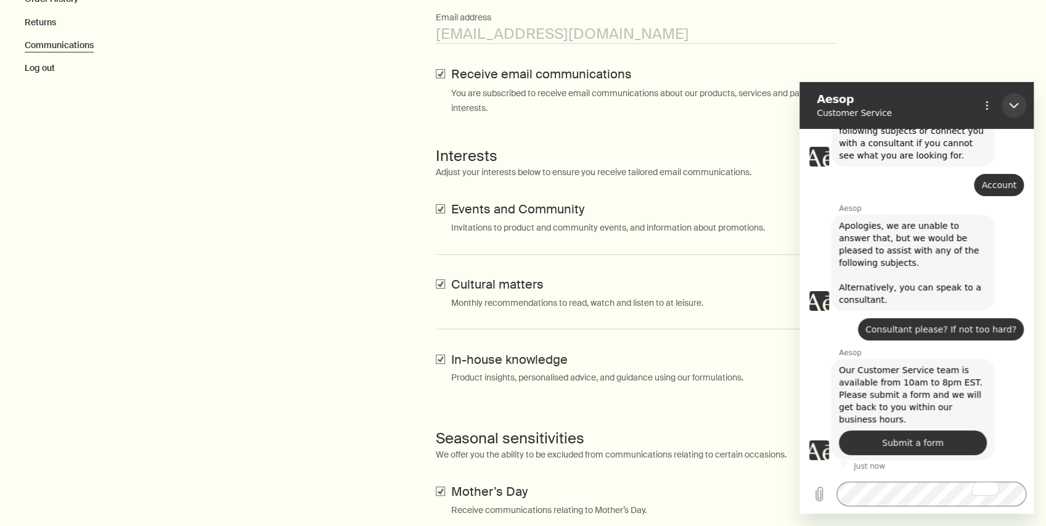
click at [1014, 105] on icon "Close" at bounding box center [1014, 105] width 10 height 10
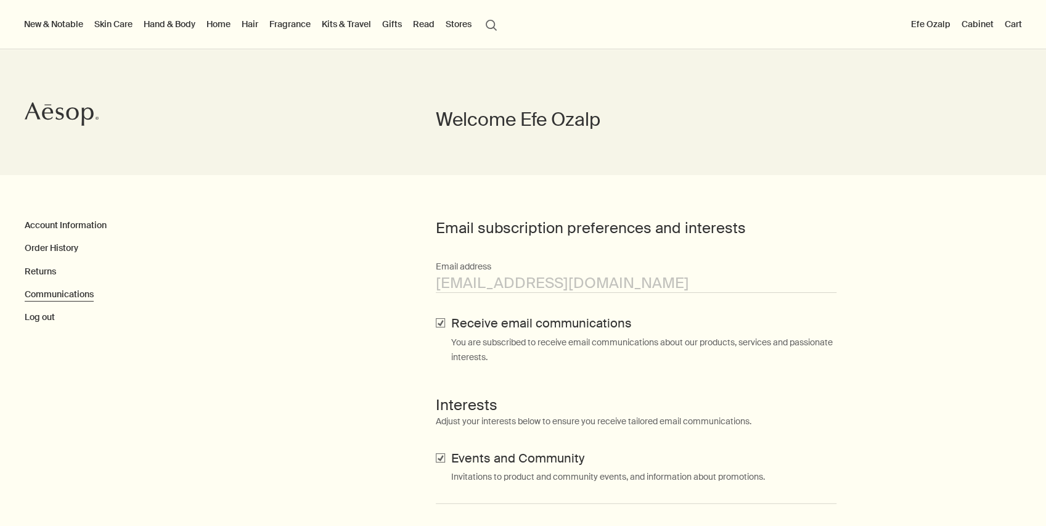
scroll to position [0, 0]
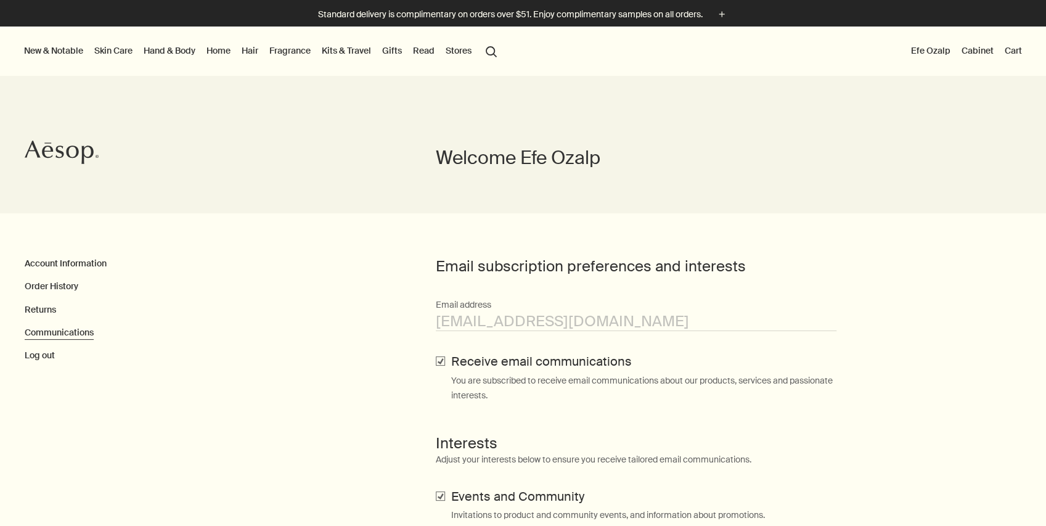
click at [986, 47] on link "Cabinet" at bounding box center [977, 51] width 37 height 16
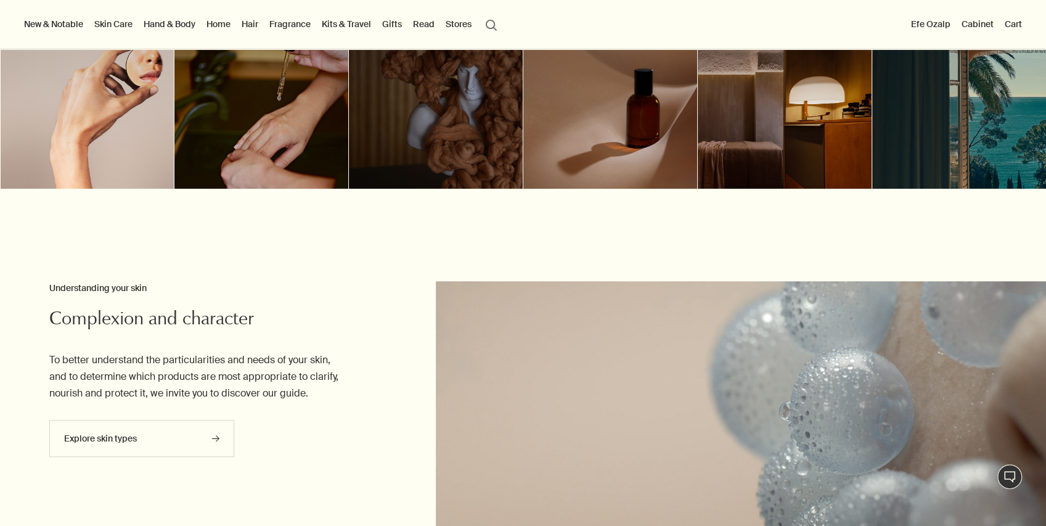
scroll to position [287, 0]
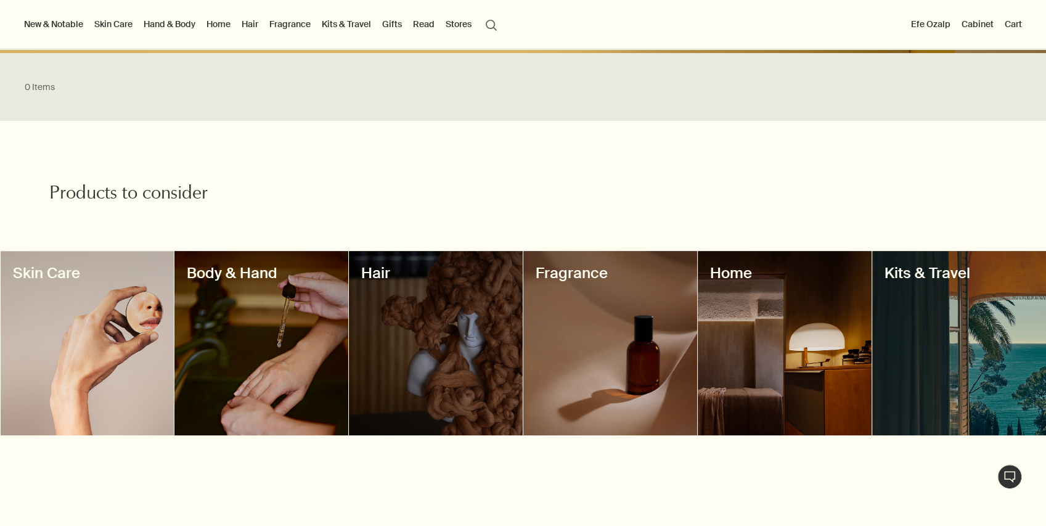
click at [635, 357] on div at bounding box center [610, 343] width 174 height 184
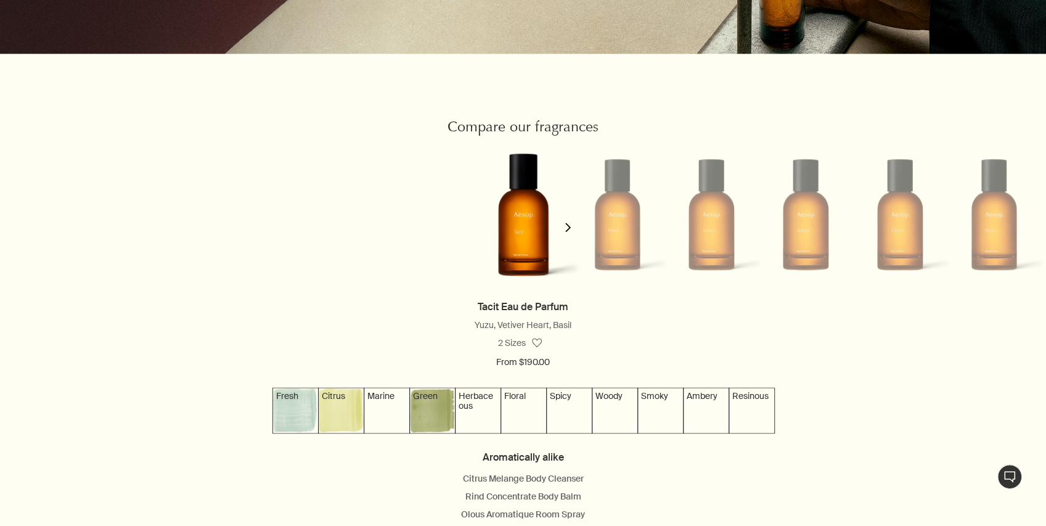
scroll to position [1068, 0]
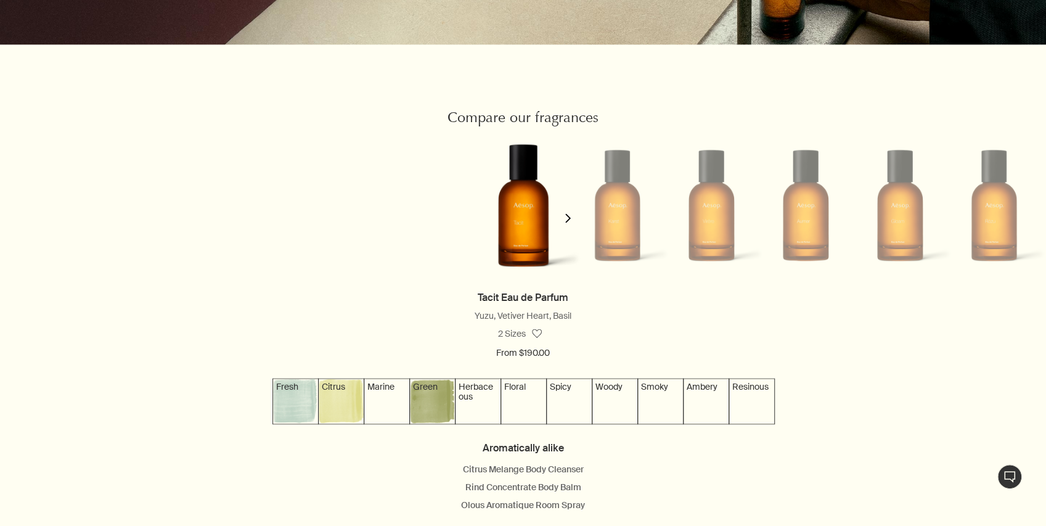
click at [567, 226] on button "chevron" at bounding box center [568, 210] width 25 height 158
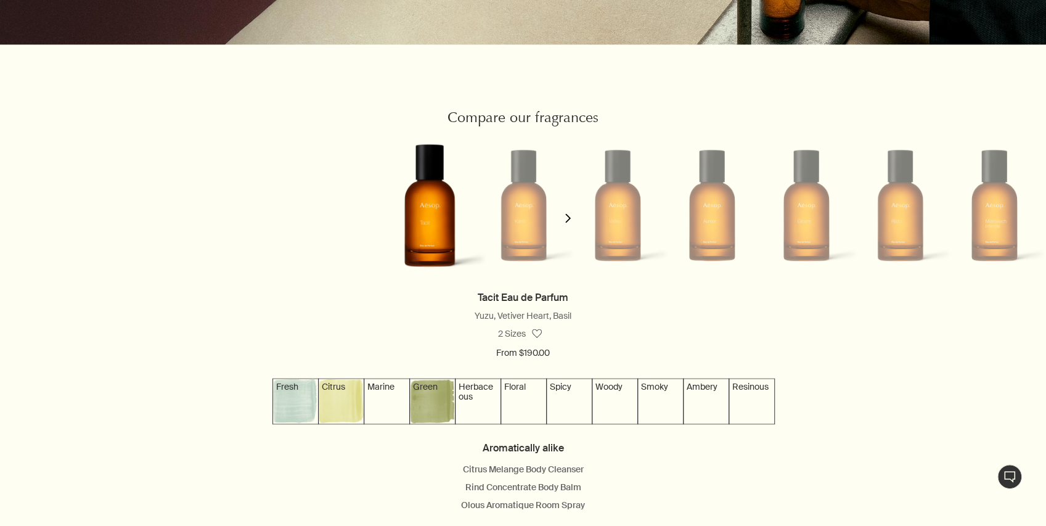
scroll to position [0, 100]
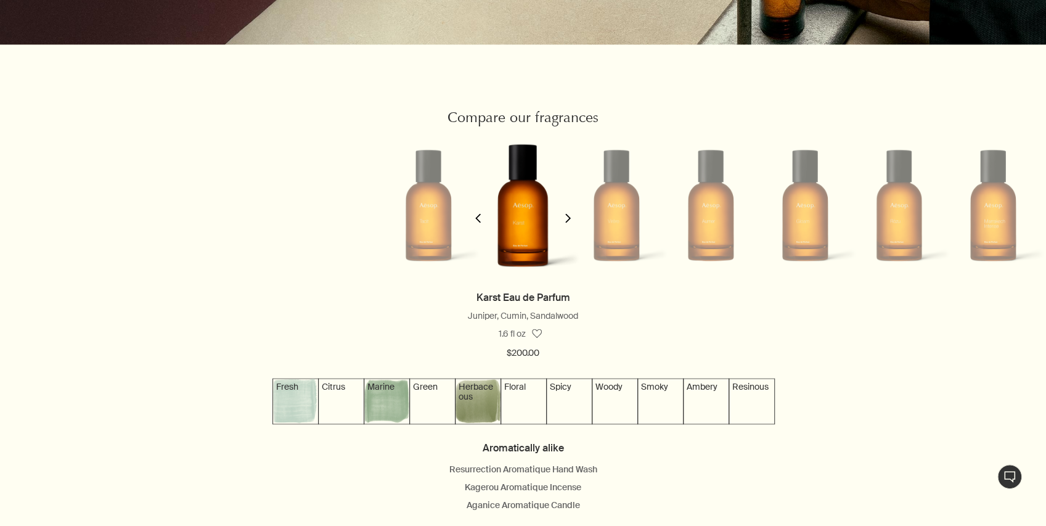
click at [567, 226] on button "chevron" at bounding box center [568, 210] width 25 height 158
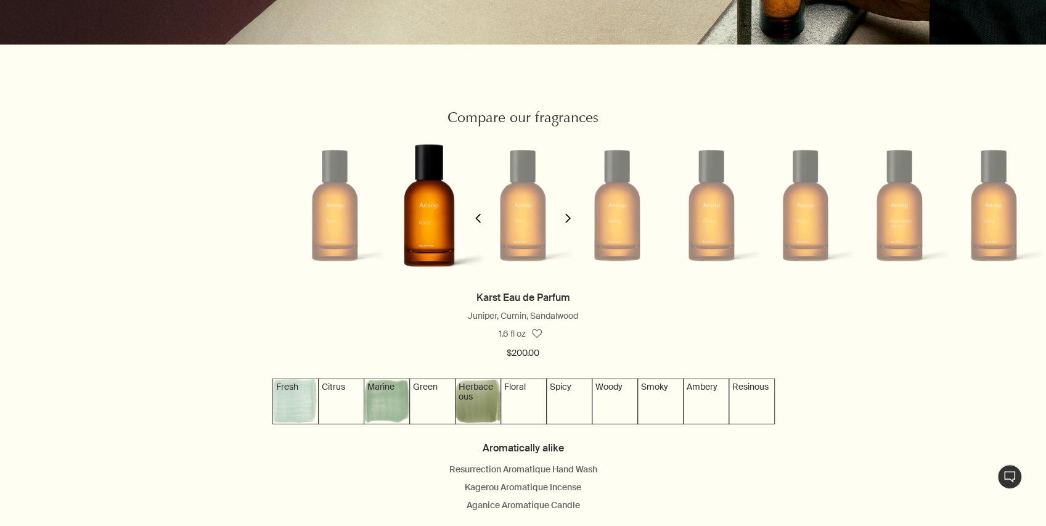
click at [567, 226] on button "chevron" at bounding box center [568, 210] width 25 height 158
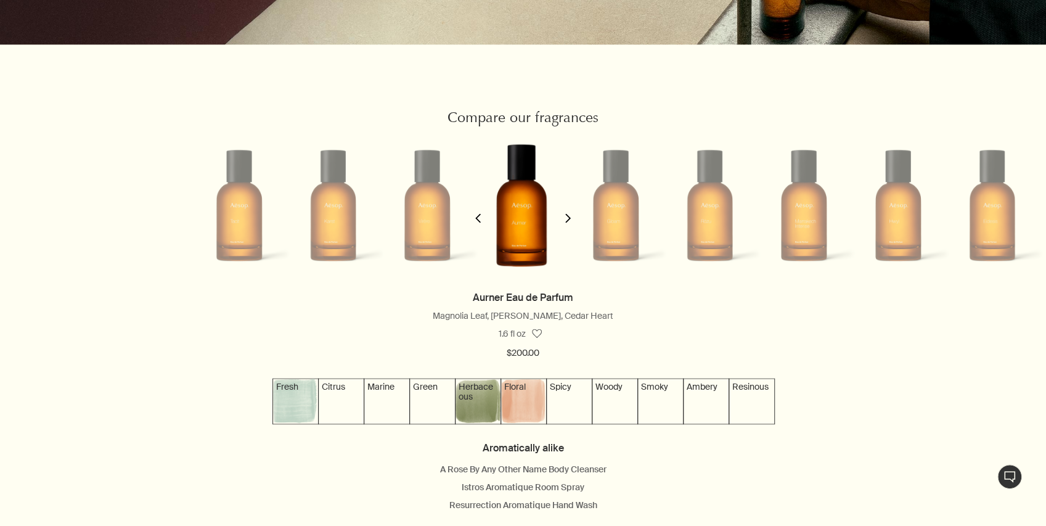
click at [567, 226] on button "chevron" at bounding box center [568, 210] width 25 height 158
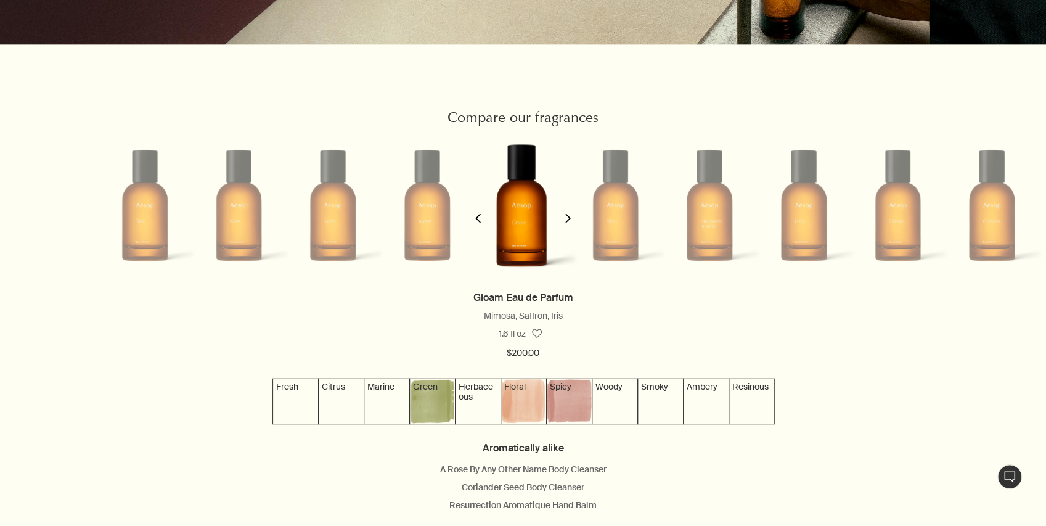
click at [567, 226] on button "chevron" at bounding box center [568, 210] width 25 height 158
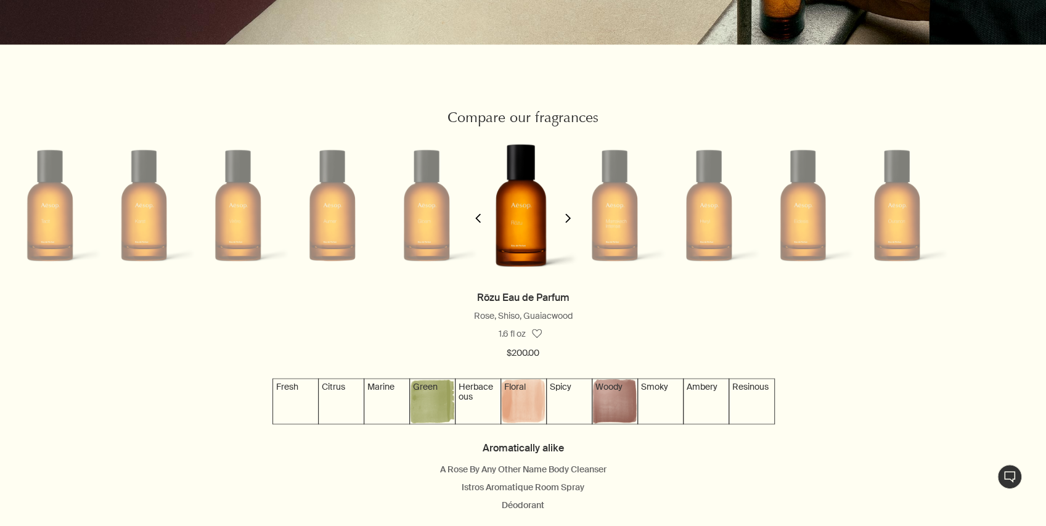
click at [567, 226] on button "chevron" at bounding box center [568, 210] width 25 height 158
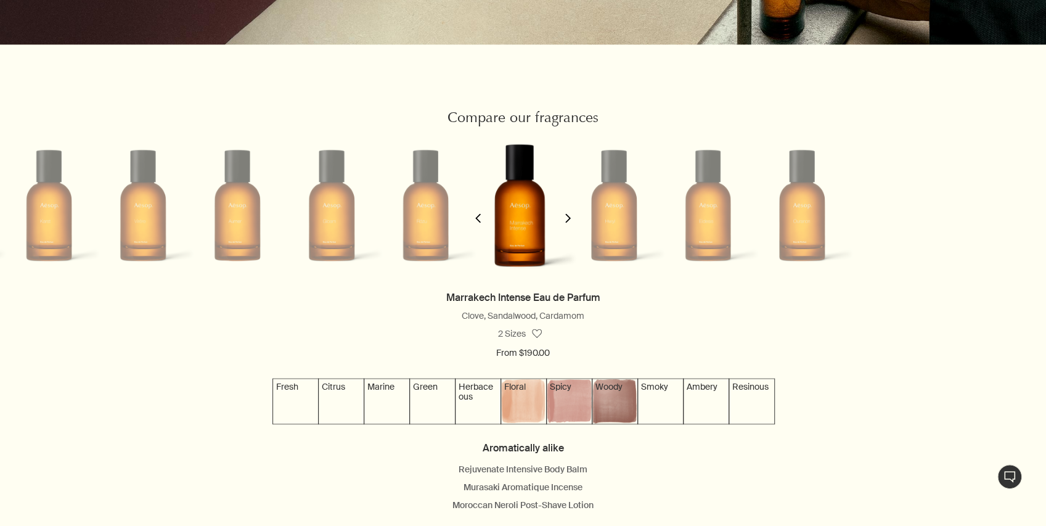
click at [567, 226] on button "chevron" at bounding box center [568, 210] width 25 height 158
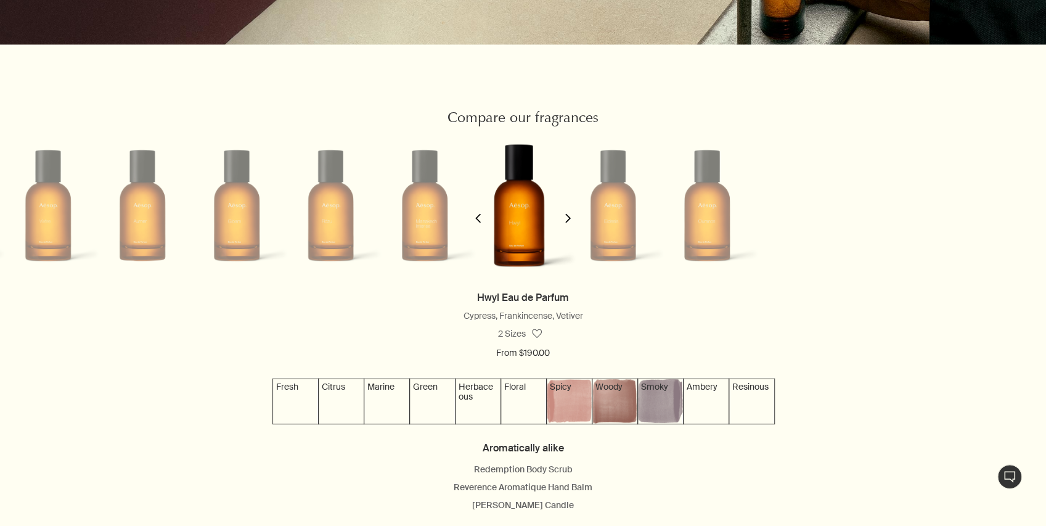
click at [567, 226] on button "chevron" at bounding box center [568, 210] width 25 height 158
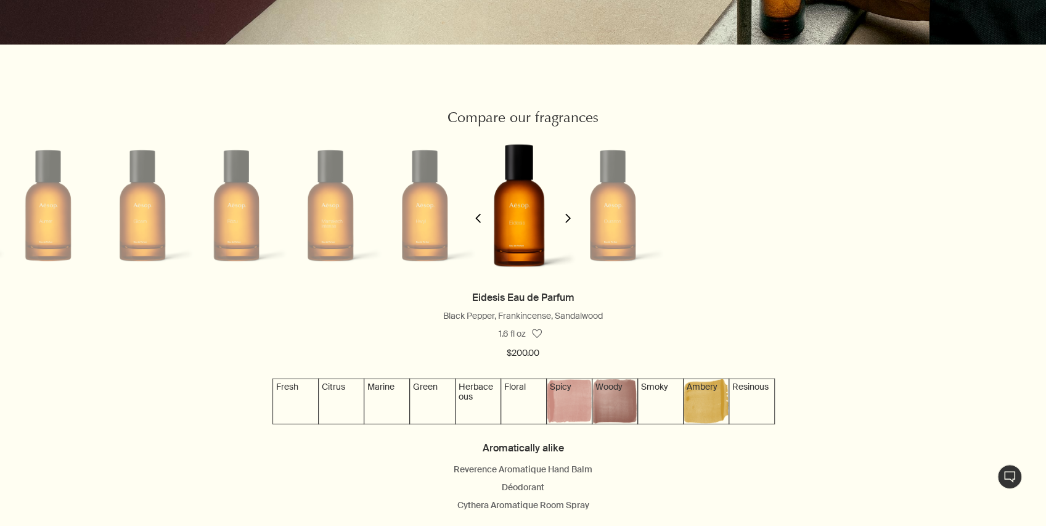
click at [478, 221] on polygon "button" at bounding box center [478, 217] width 6 height 9
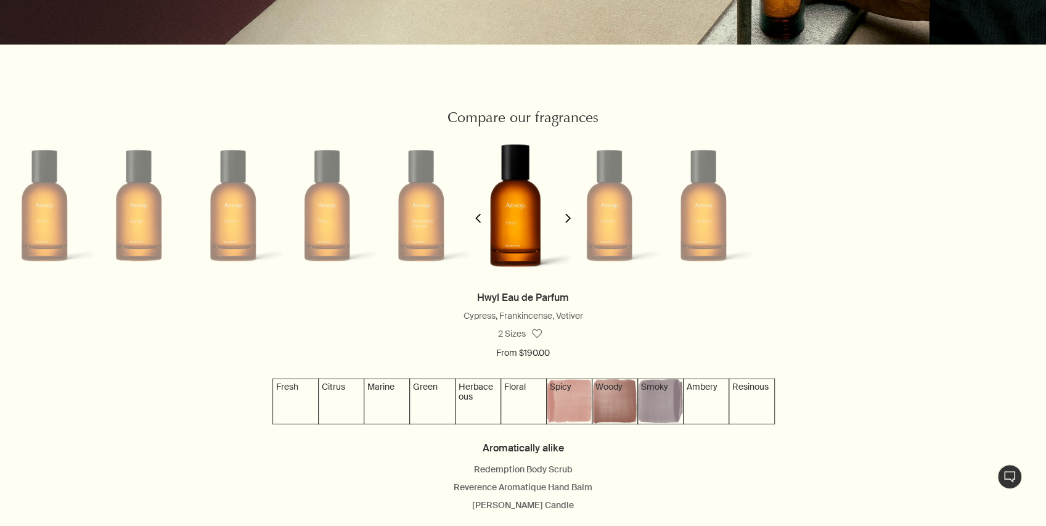
scroll to position [0, 668]
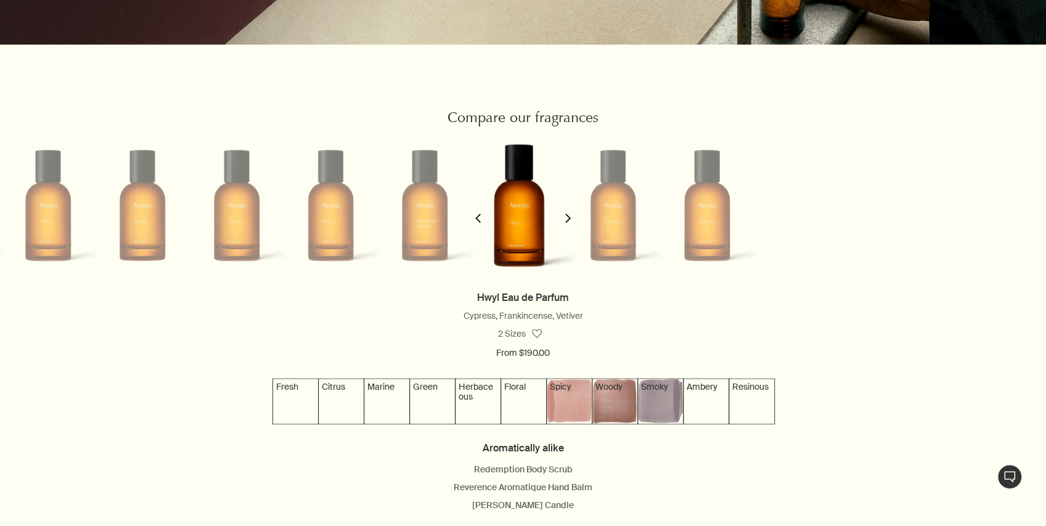
click at [556, 224] on button "chevron" at bounding box center [568, 210] width 25 height 158
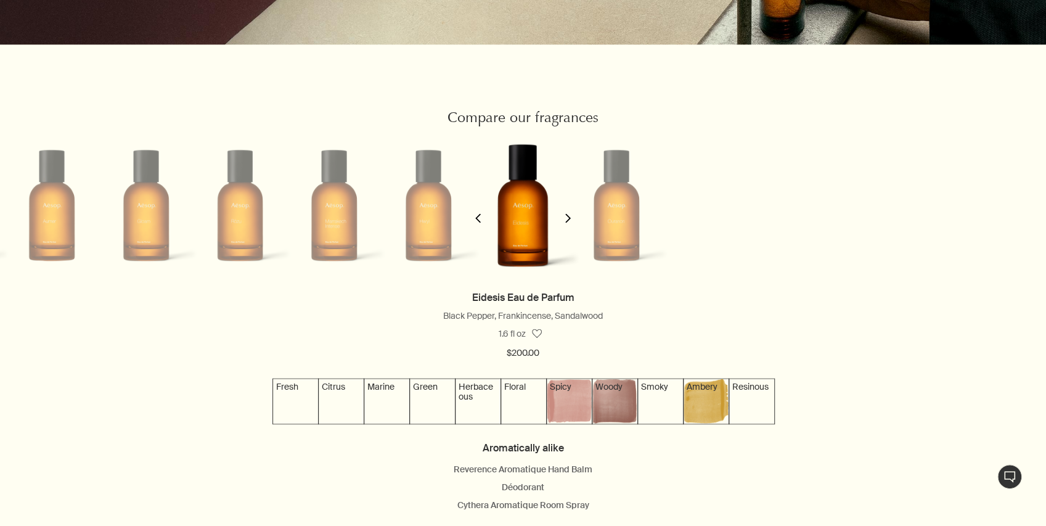
scroll to position [0, 762]
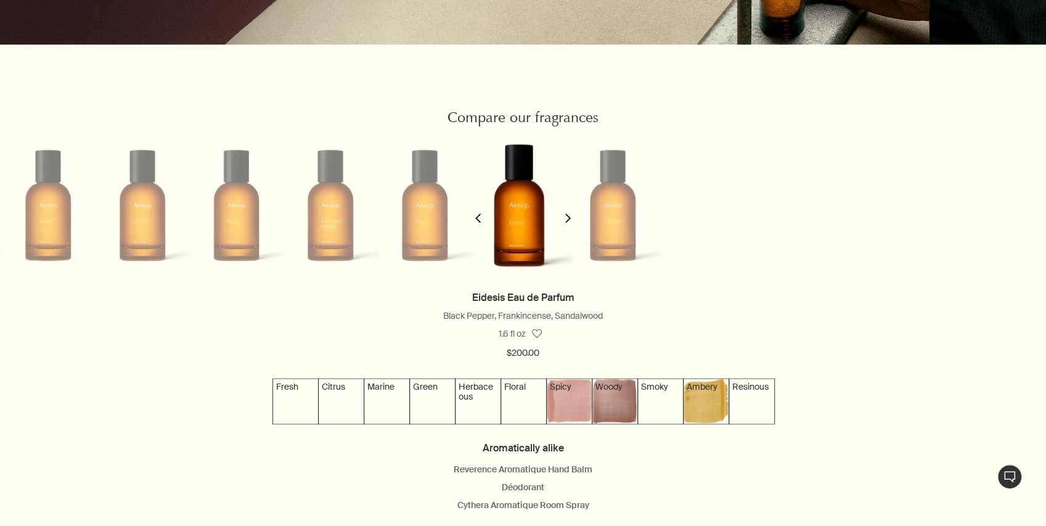
click at [458, 230] on li at bounding box center [425, 205] width 94 height 148
click at [476, 222] on icon "chevron" at bounding box center [477, 217] width 9 height 9
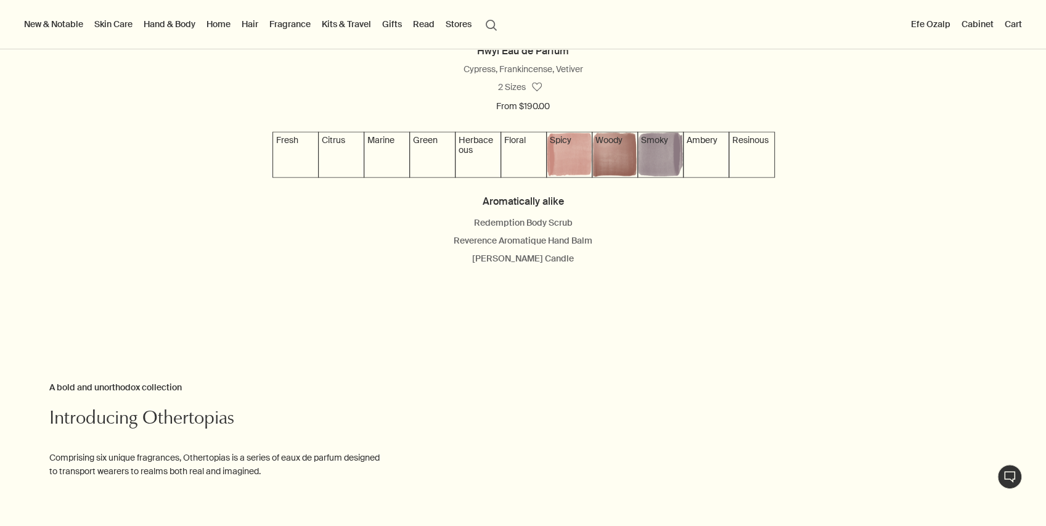
scroll to position [1150, 0]
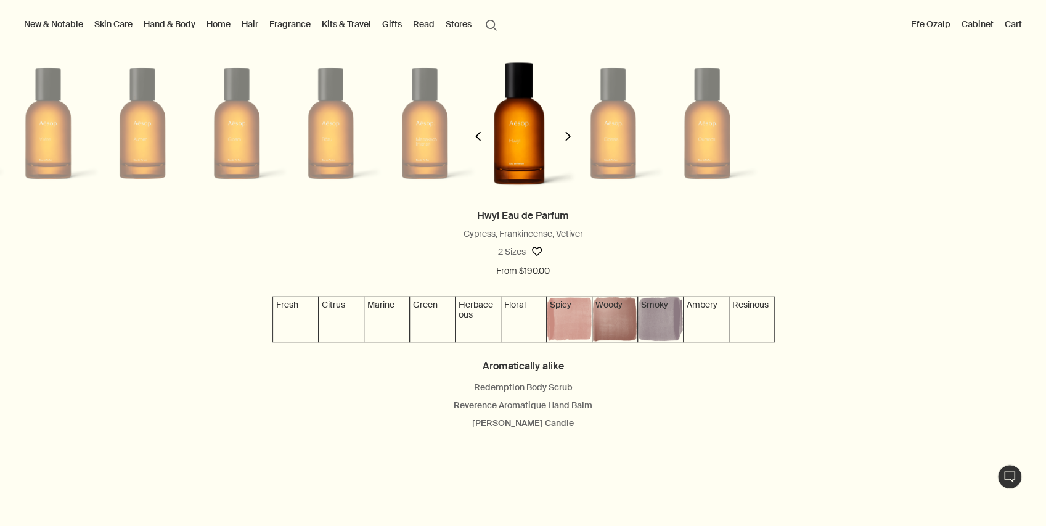
click at [538, 256] on button "button" at bounding box center [537, 251] width 22 height 22
click at [621, 130] on li at bounding box center [613, 123] width 94 height 148
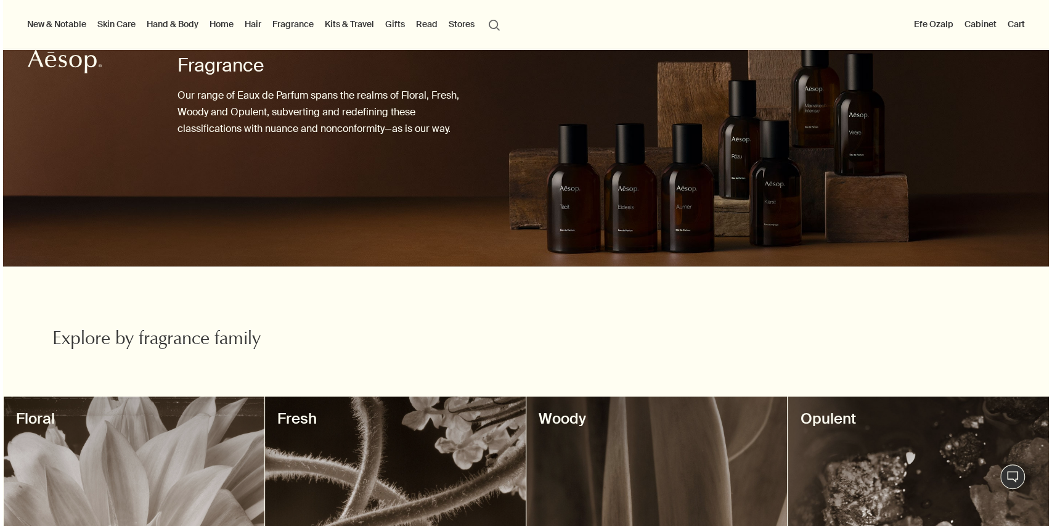
scroll to position [0, 0]
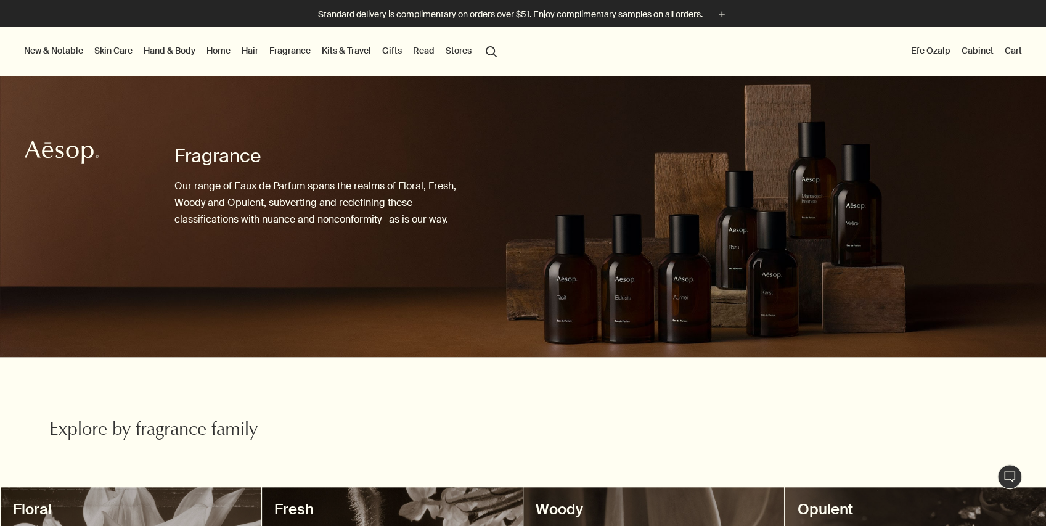
click at [493, 52] on button "search Search" at bounding box center [491, 50] width 22 height 23
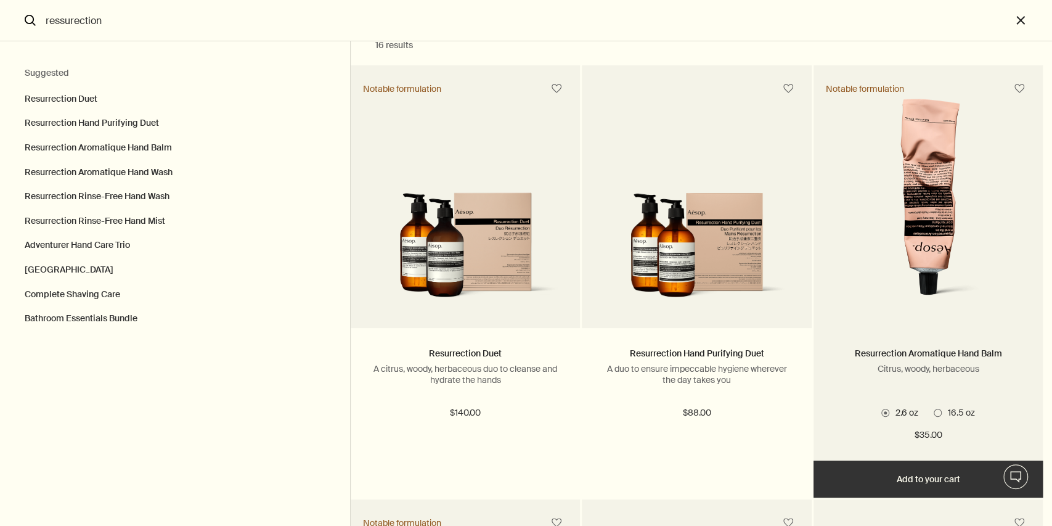
scroll to position [41, 0]
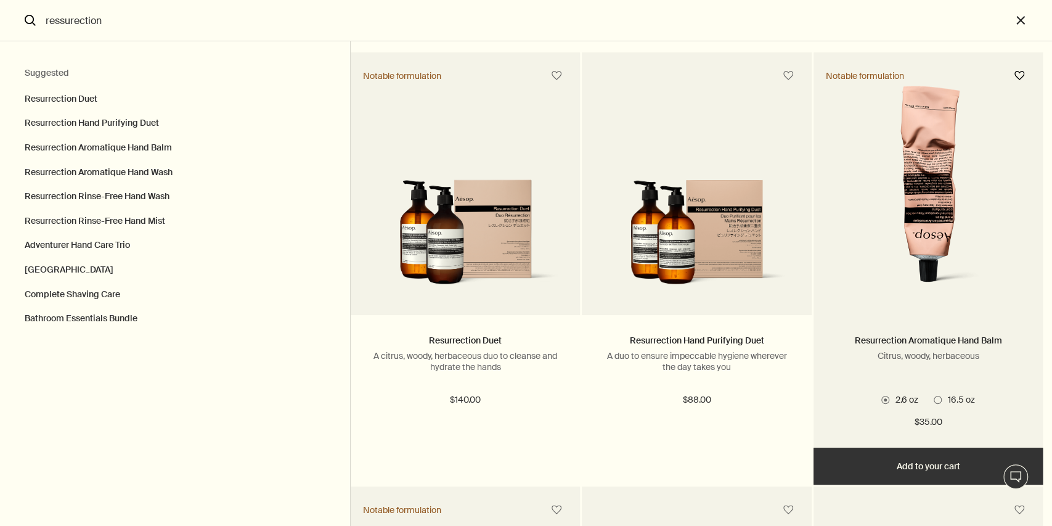
click at [1020, 75] on button "Search" at bounding box center [1019, 76] width 22 height 22
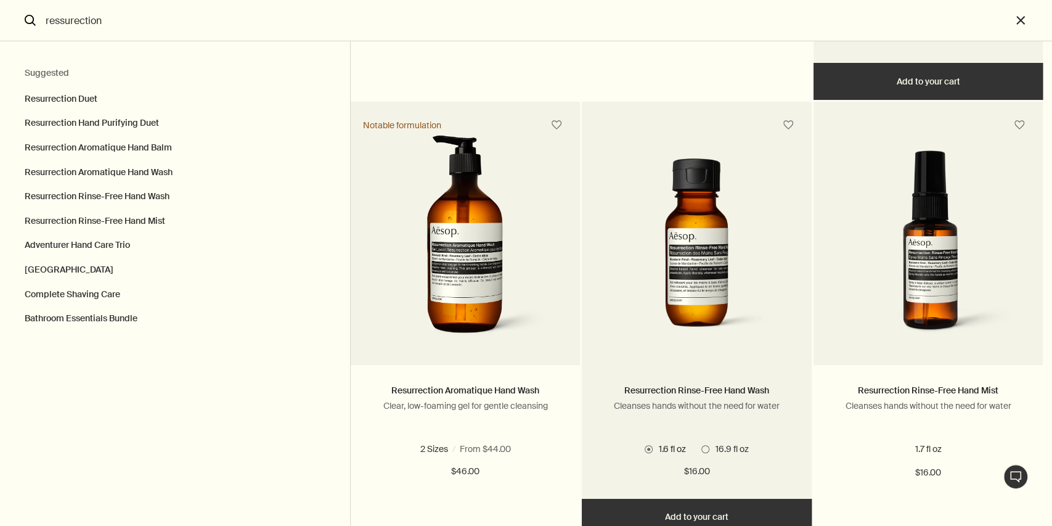
scroll to position [452, 0]
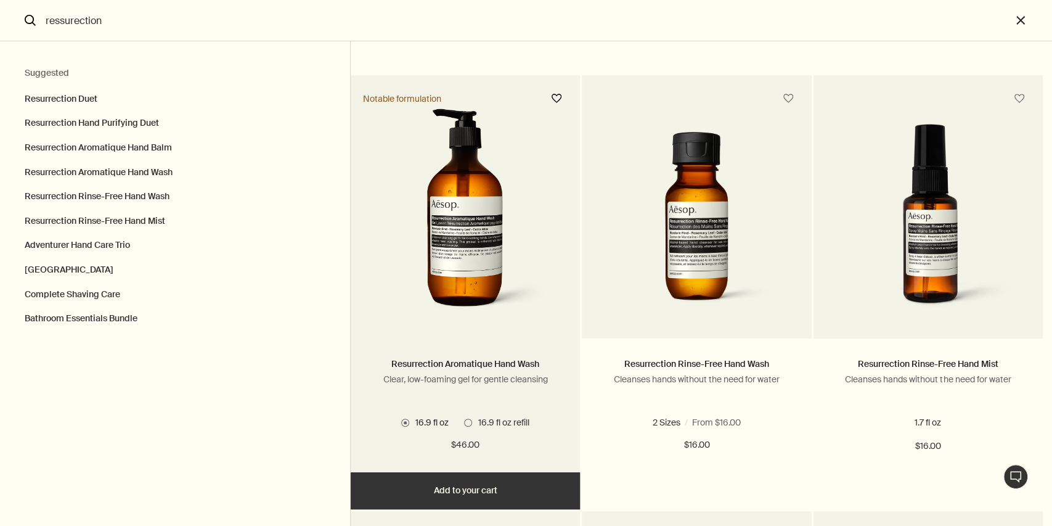
click at [560, 100] on button "Search" at bounding box center [556, 98] width 22 height 22
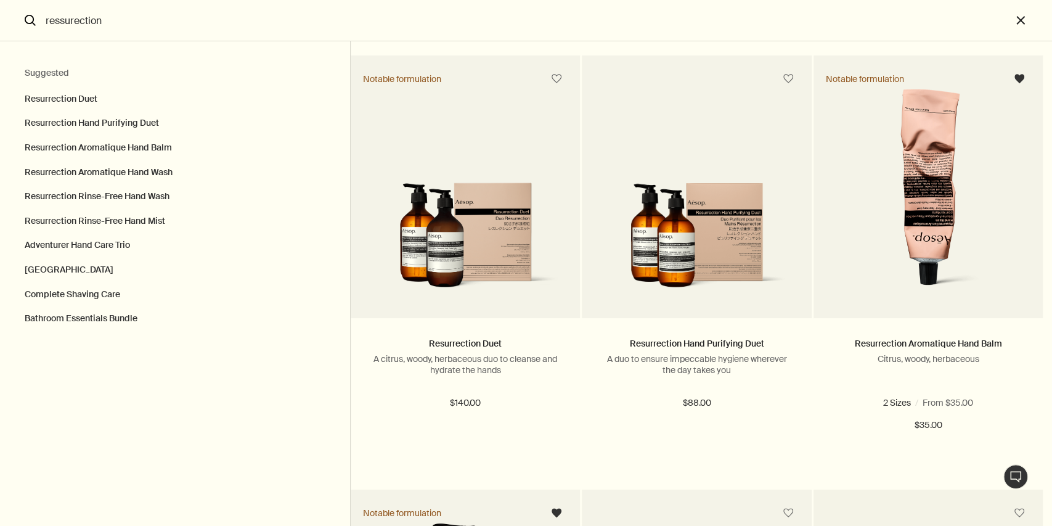
scroll to position [0, 0]
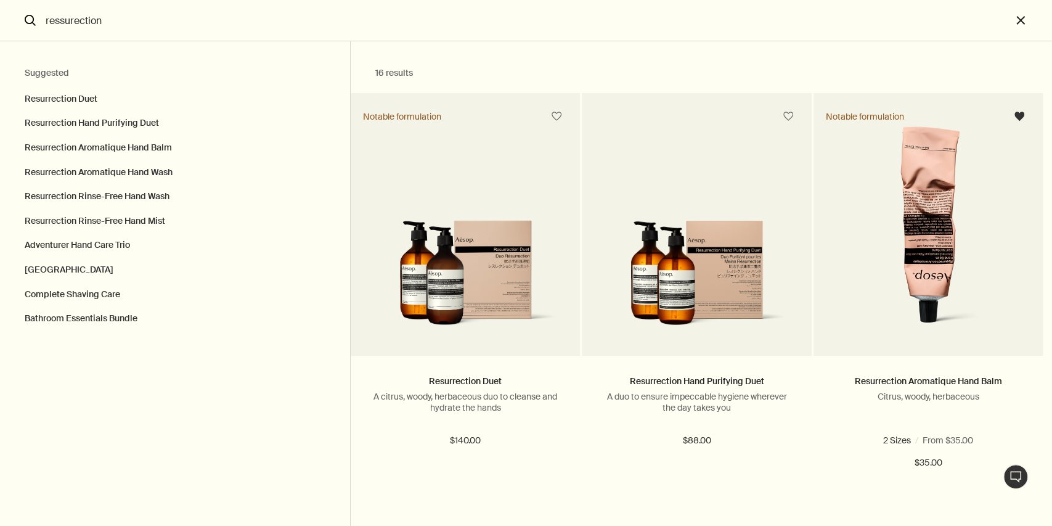
click at [94, 27] on input "ressurection" at bounding box center [526, 20] width 970 height 41
drag, startPoint x: 112, startPoint y: 26, endPoint x: 0, endPoint y: 23, distance: 112.2
click at [0, 23] on form "ressurection search" at bounding box center [505, 20] width 1011 height 41
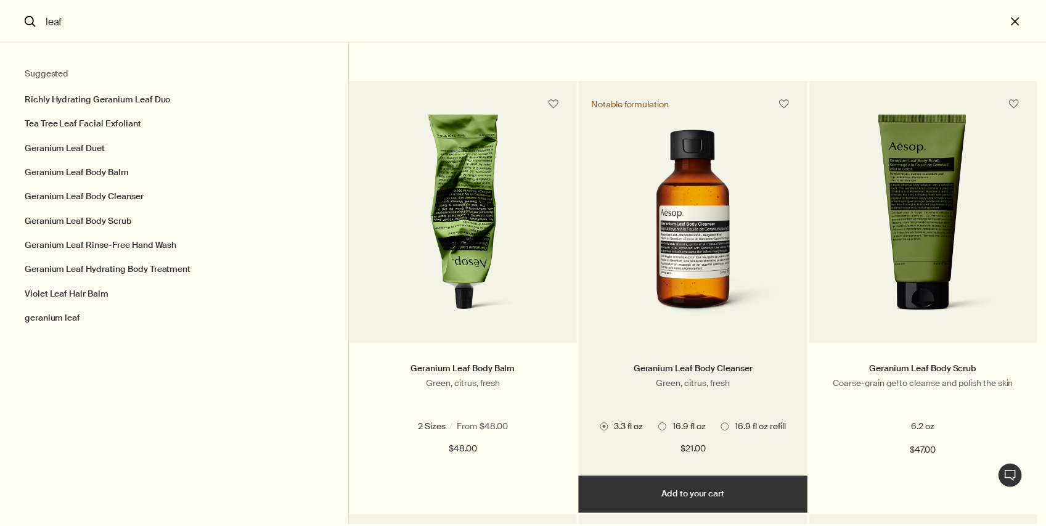
scroll to position [452, 0]
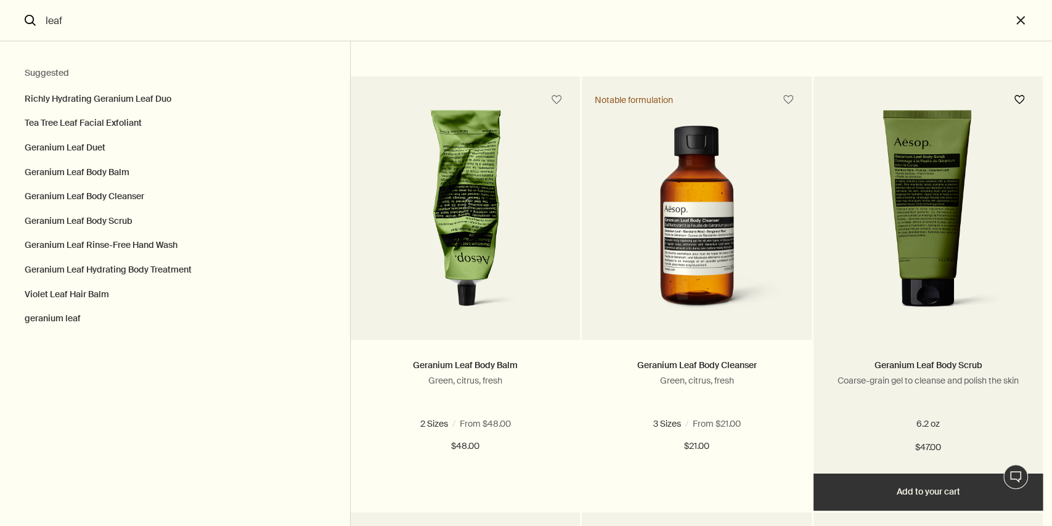
type input "leaf"
click at [1023, 100] on button "Search" at bounding box center [1019, 100] width 22 height 22
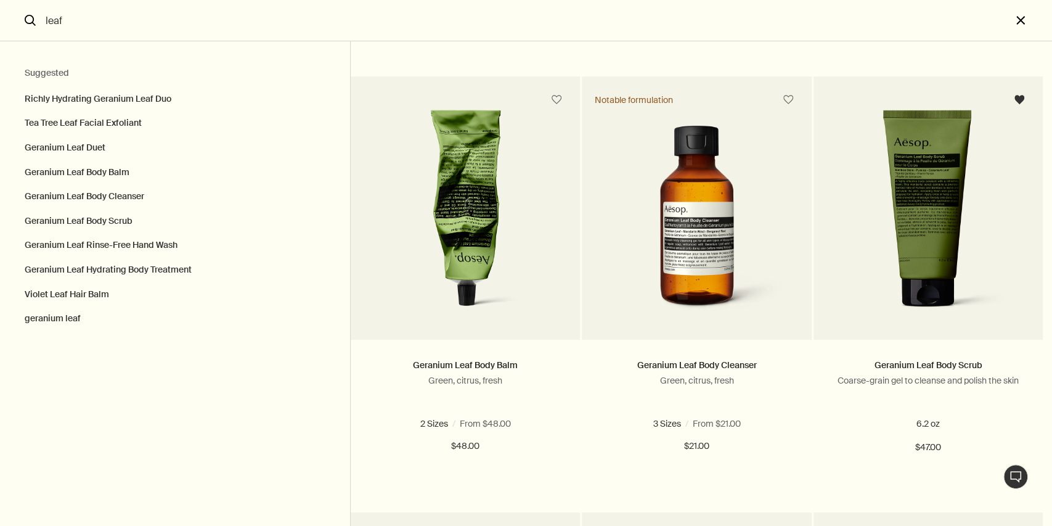
click at [1025, 17] on button "close" at bounding box center [1031, 20] width 41 height 41
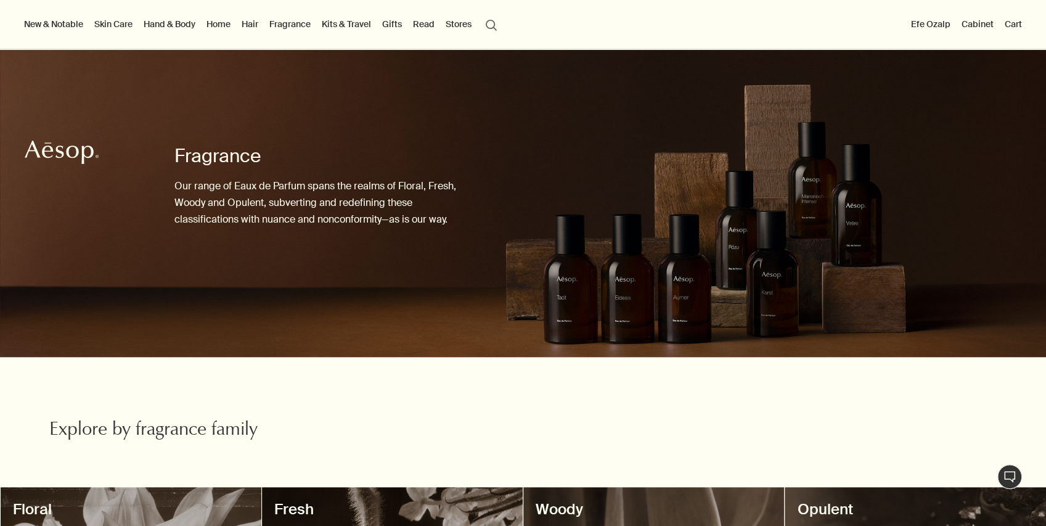
scroll to position [450, 0]
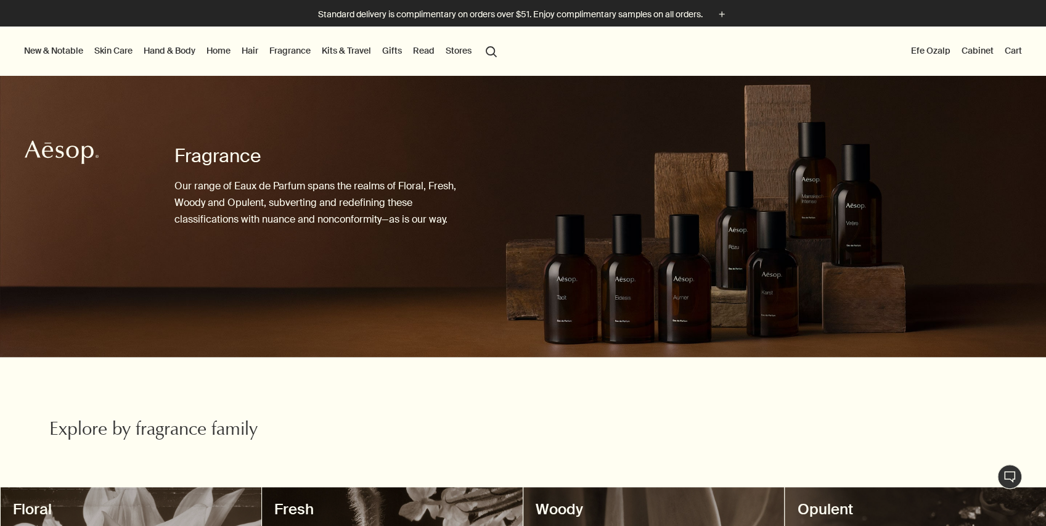
click at [971, 48] on link "Cabinet" at bounding box center [977, 51] width 37 height 16
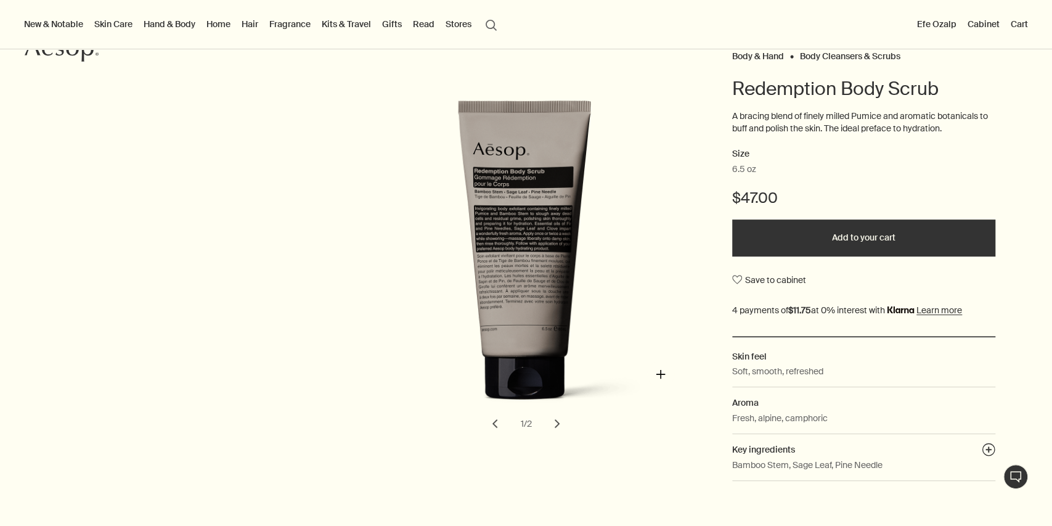
scroll to position [123, 0]
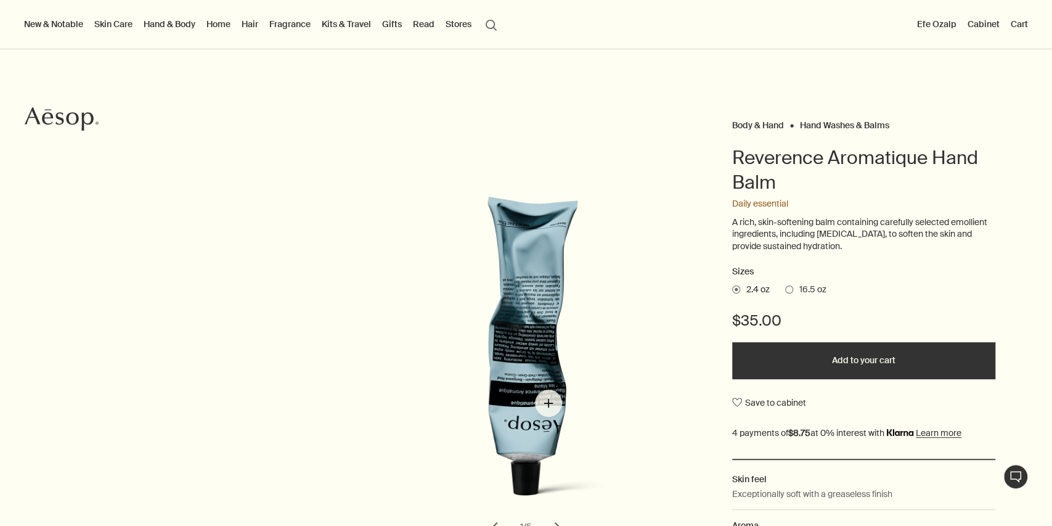
scroll to position [41, 0]
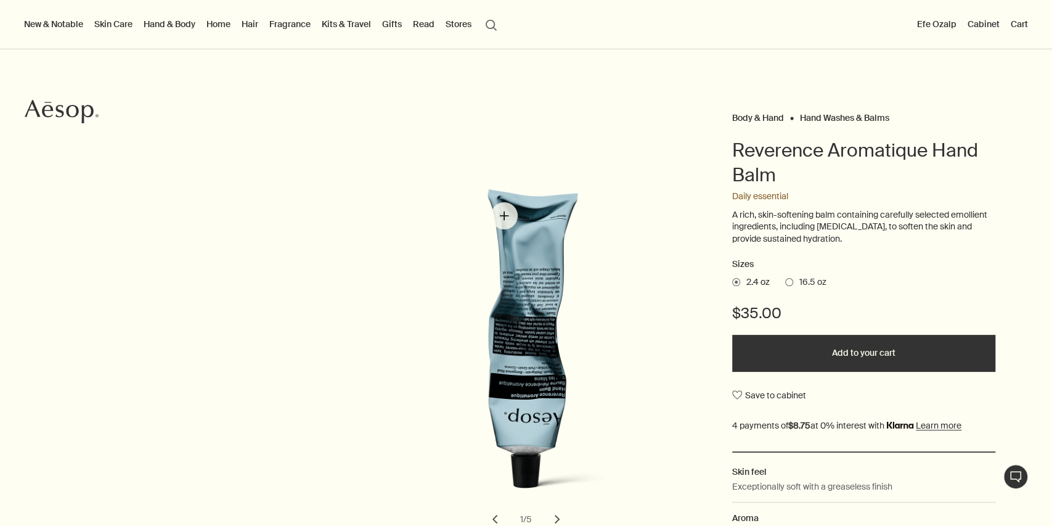
click at [505, 214] on img "Reverence Aromatique Hand Balm" at bounding box center [539, 349] width 271 height 336
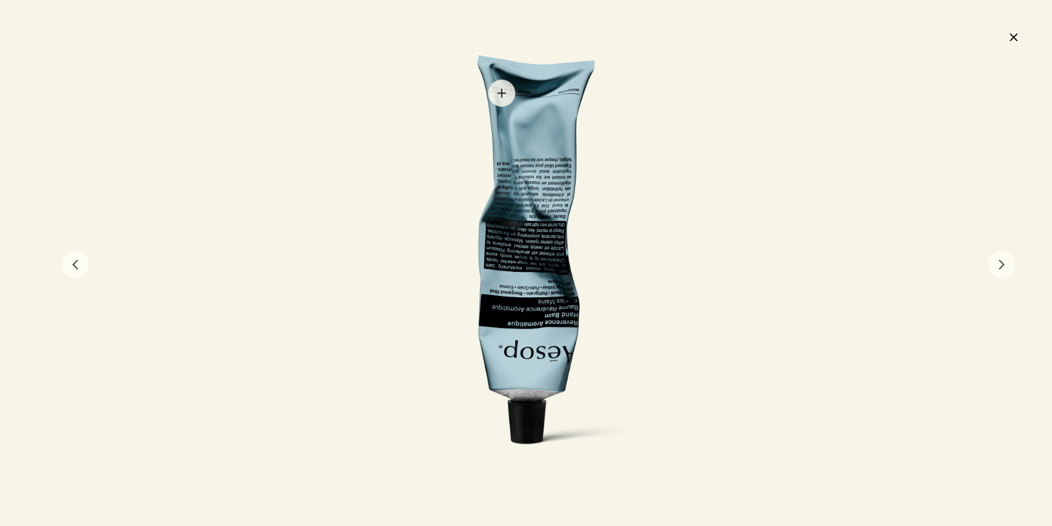
click at [502, 93] on div at bounding box center [525, 263] width 353 height 419
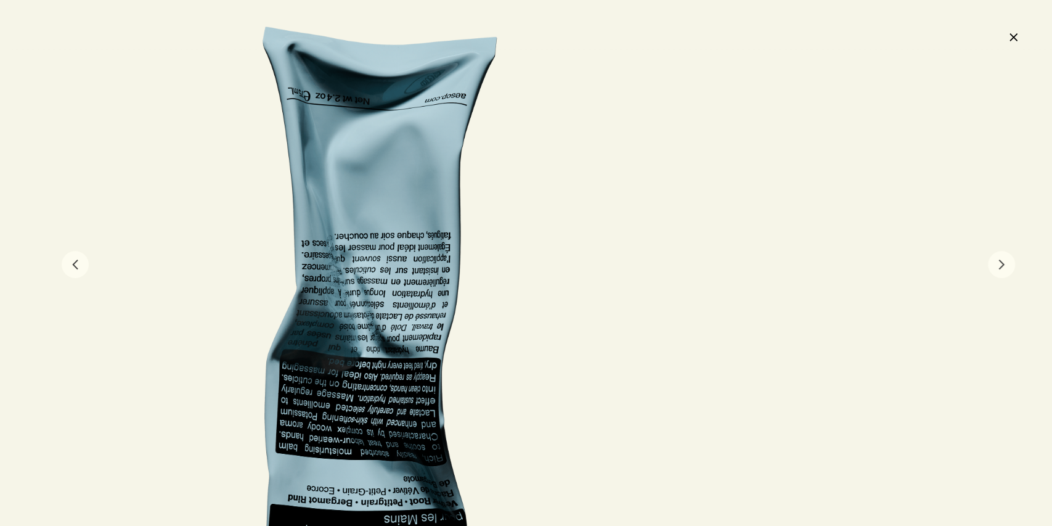
click at [1017, 36] on button "close" at bounding box center [1013, 36] width 15 height 21
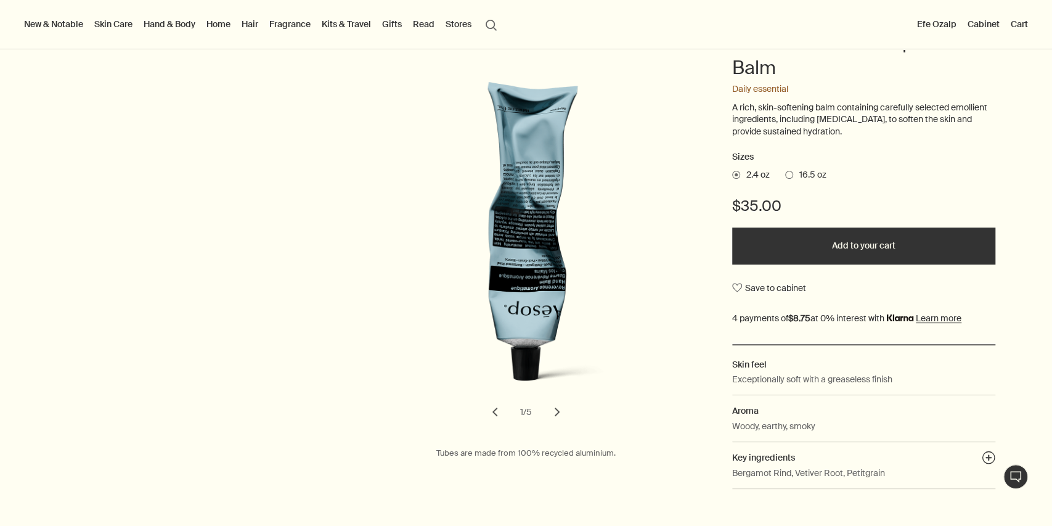
scroll to position [123, 0]
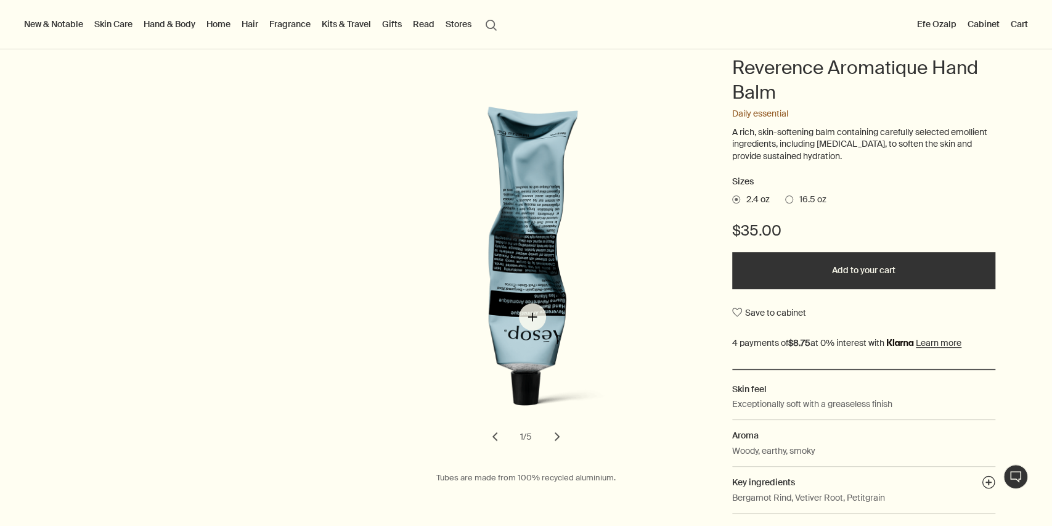
click at [532, 317] on img "Reverence Aromatique Hand Balm" at bounding box center [539, 267] width 271 height 336
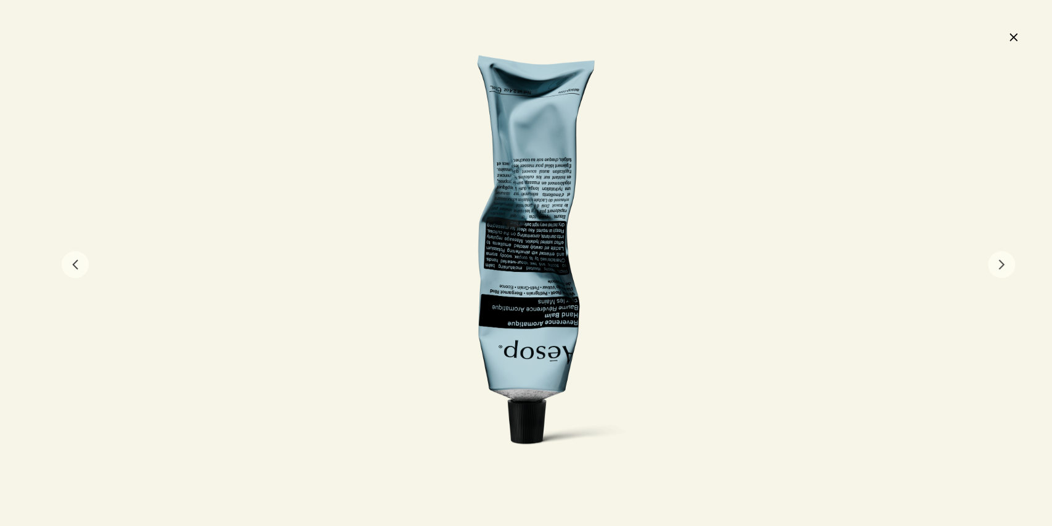
click at [567, 319] on div at bounding box center [525, 263] width 353 height 419
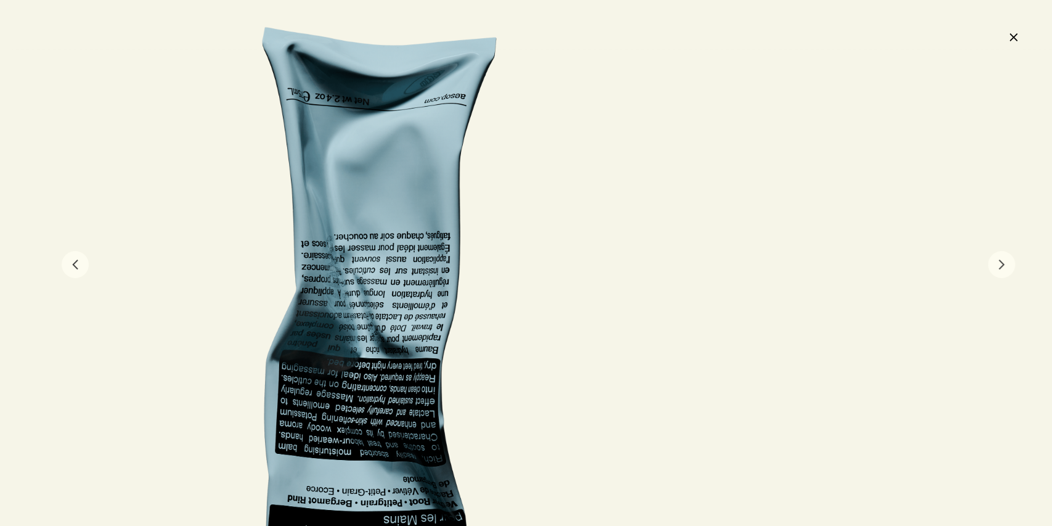
click at [1014, 40] on button "close" at bounding box center [1013, 36] width 15 height 21
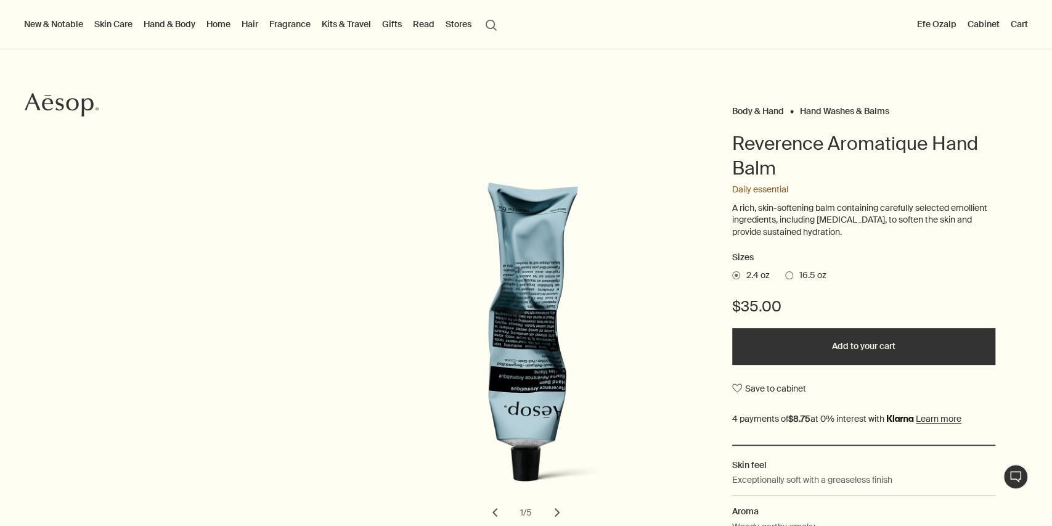
scroll to position [41, 0]
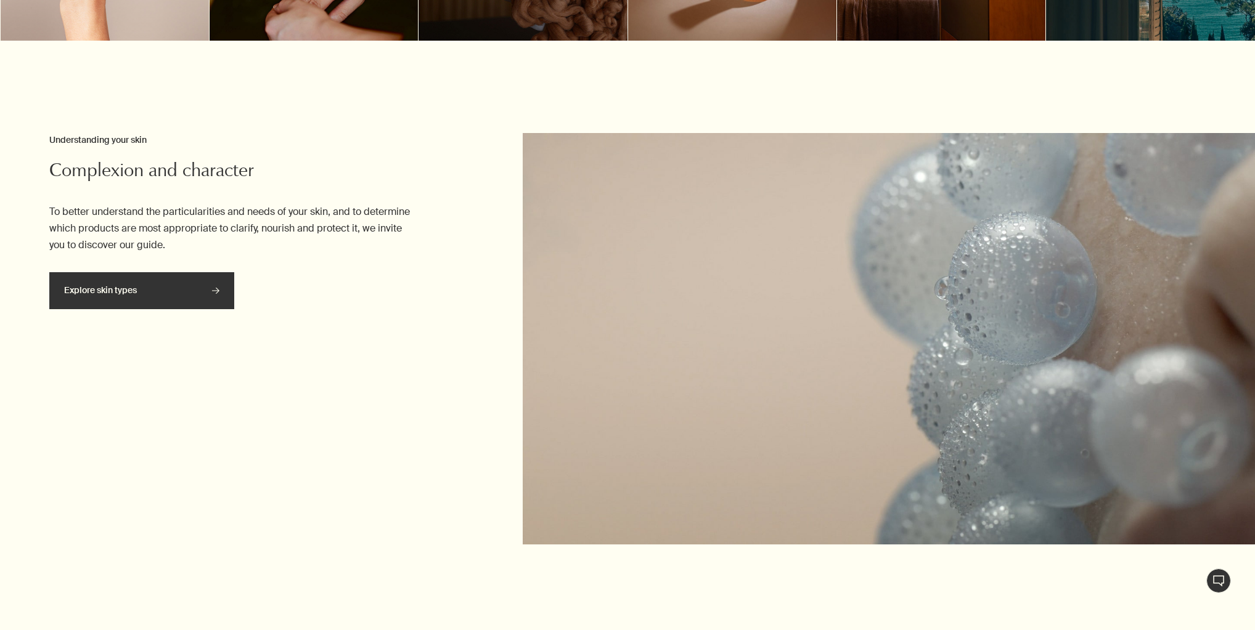
scroll to position [1302, 0]
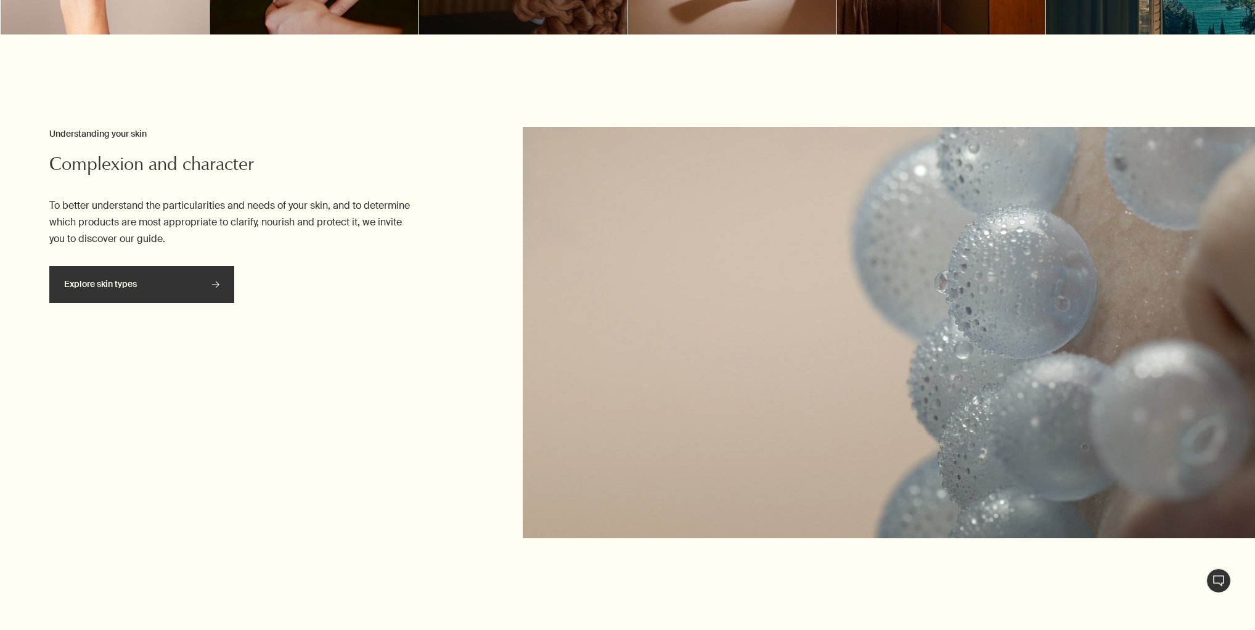
click at [204, 278] on link "Explore skin types rightArrow" at bounding box center [141, 284] width 185 height 37
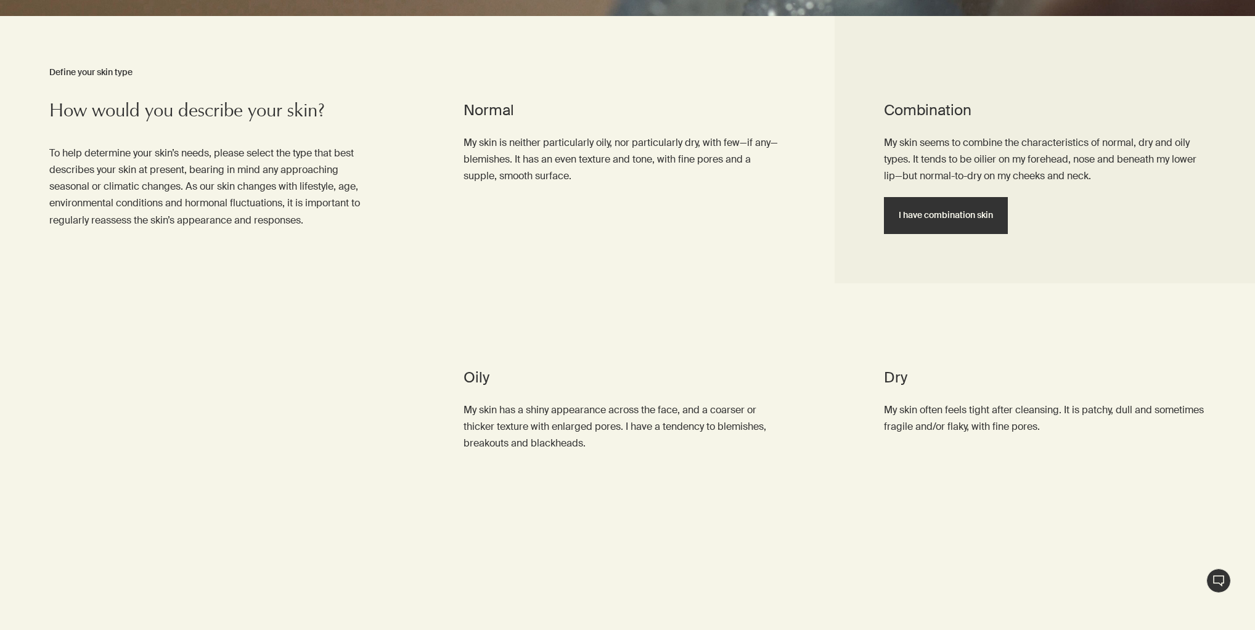
click at [959, 219] on span "I have combination skin" at bounding box center [945, 215] width 94 height 9
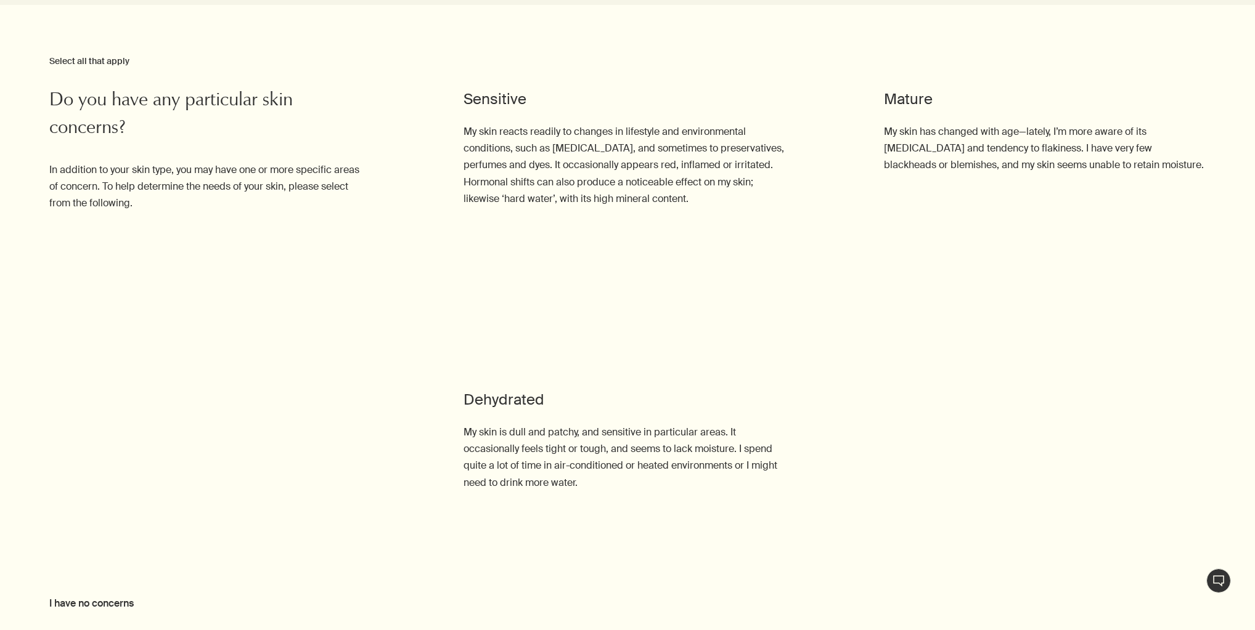
scroll to position [1287, 0]
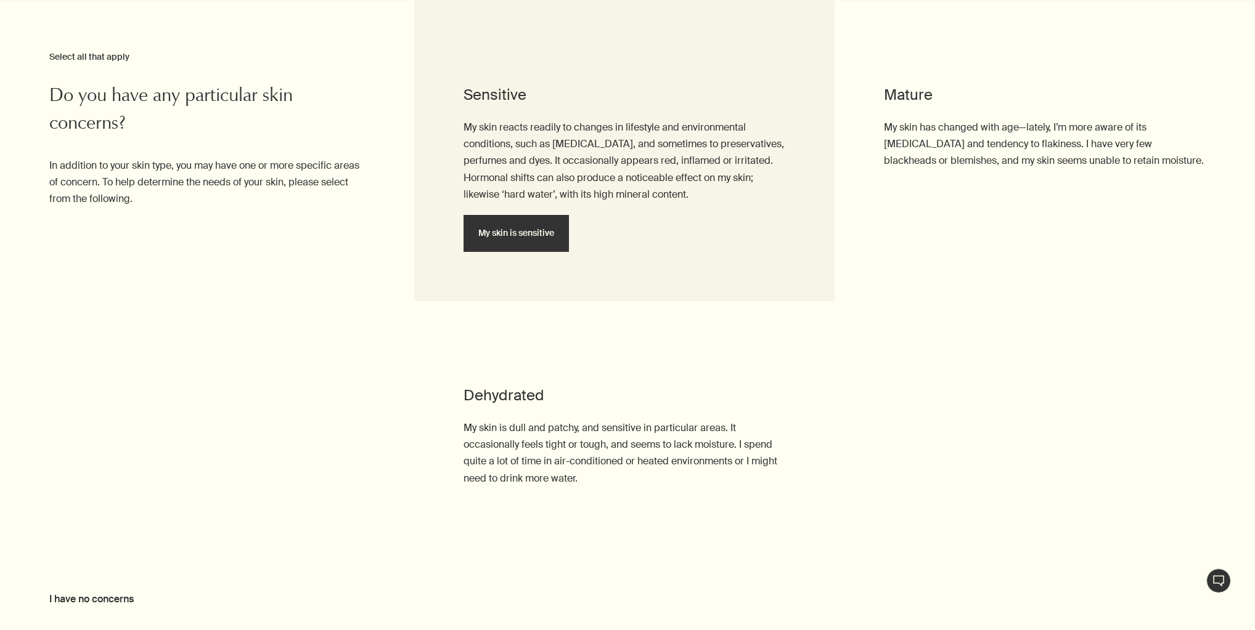
click at [532, 235] on span "My skin is sensitive" at bounding box center [516, 233] width 76 height 9
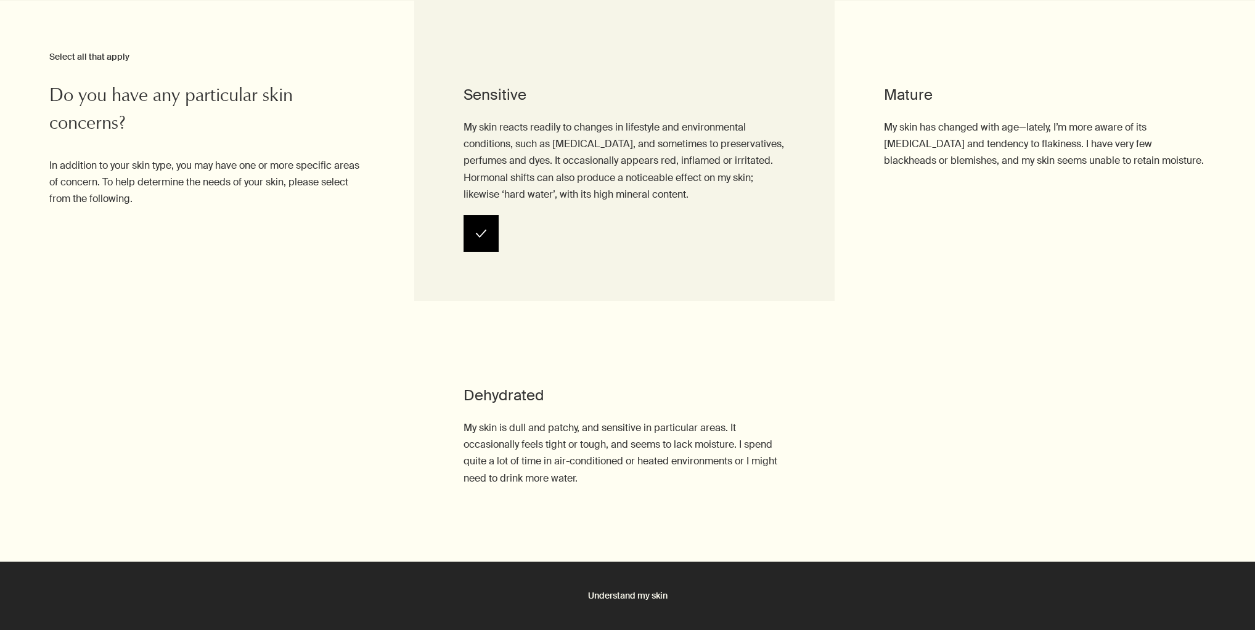
click at [670, 608] on button "Understand my skin" at bounding box center [627, 596] width 1255 height 68
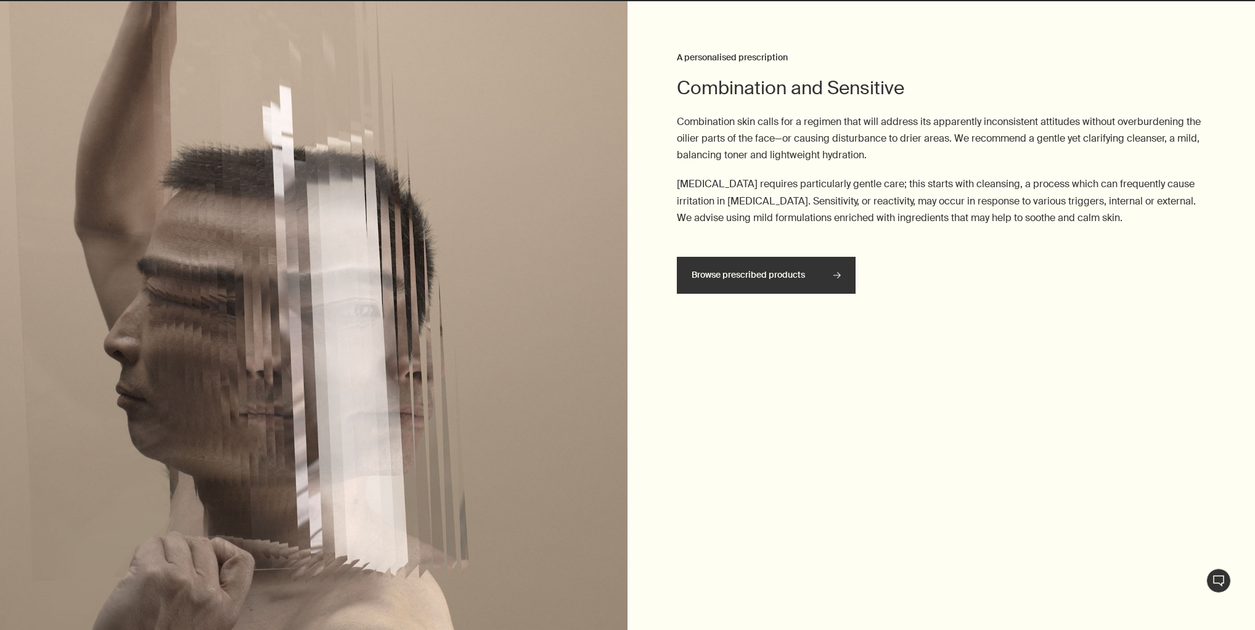
scroll to position [1986, 0]
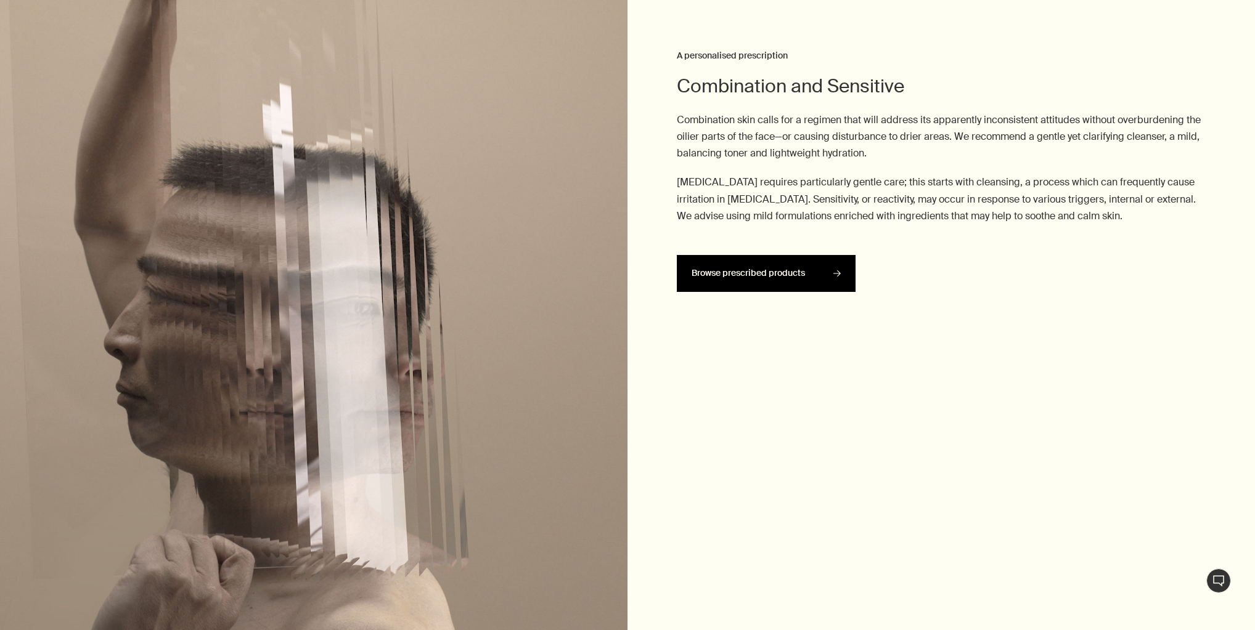
click at [781, 275] on span "Browse prescribed products" at bounding box center [765, 274] width 149 height 36
click at [791, 271] on span "Browse prescribed products" at bounding box center [765, 274] width 149 height 36
click at [834, 274] on icon at bounding box center [836, 273] width 7 height 7
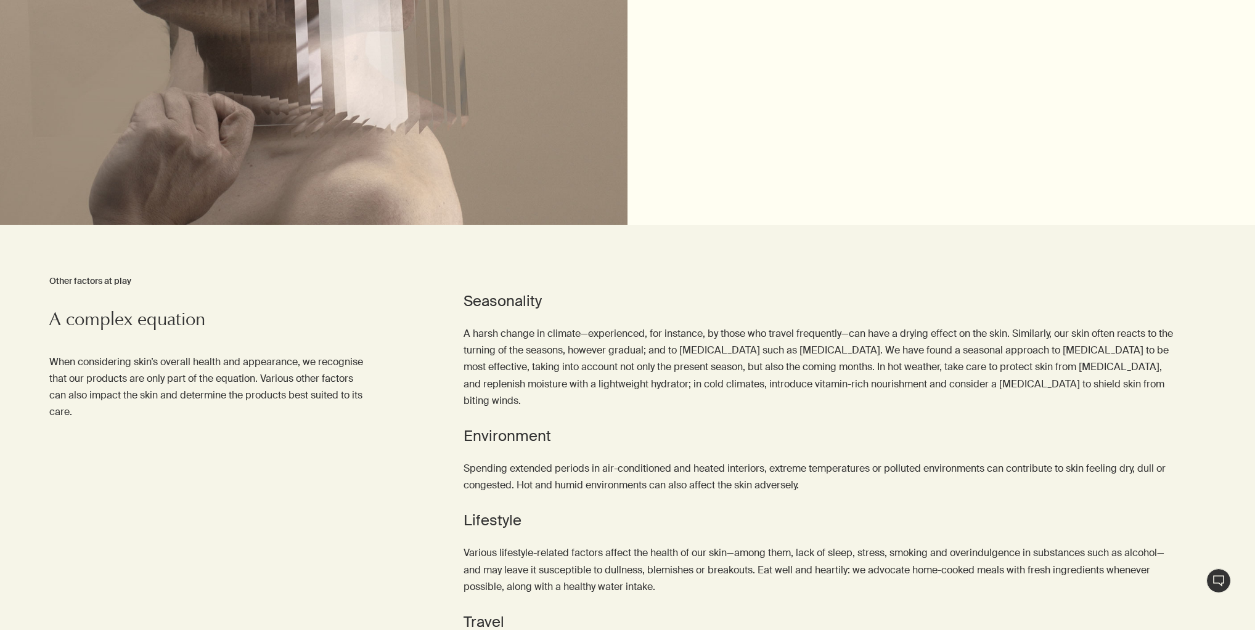
scroll to position [2479, 0]
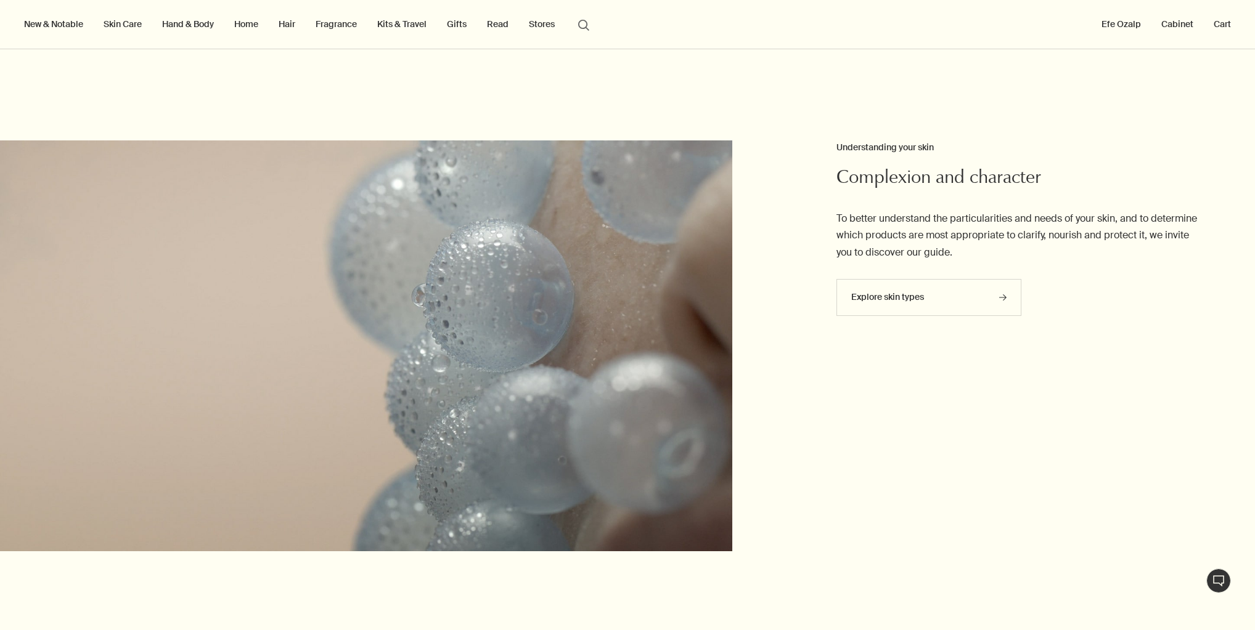
scroll to position [99, 0]
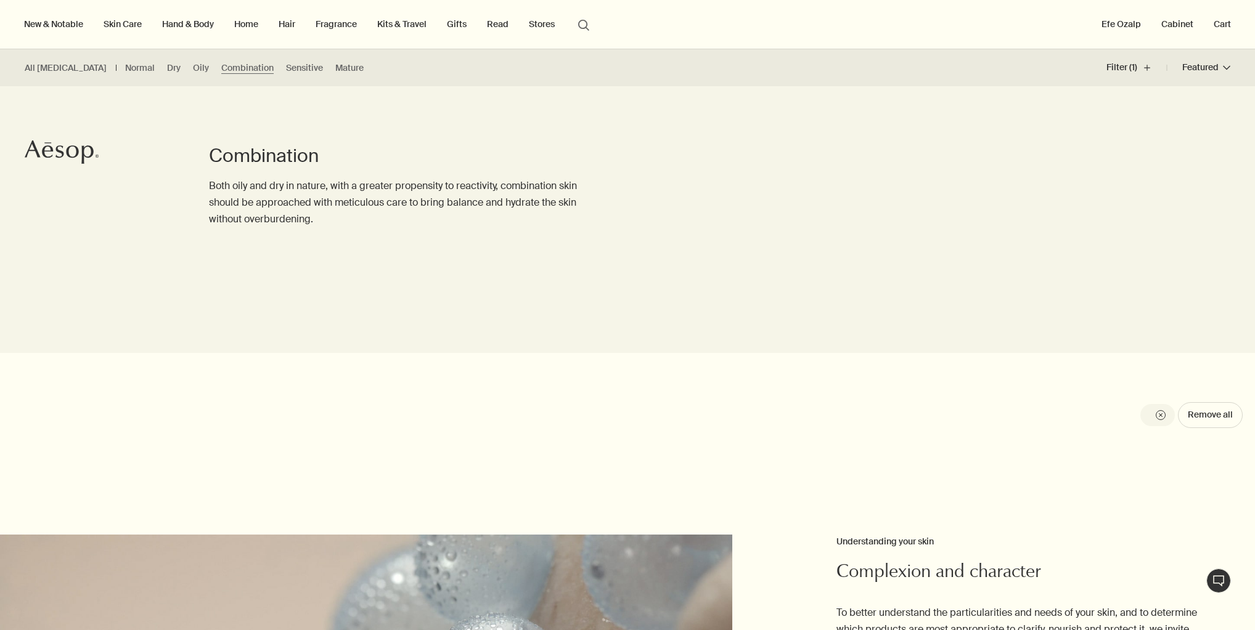
drag, startPoint x: 1187, startPoint y: 510, endPoint x: 1194, endPoint y: 336, distance: 173.9
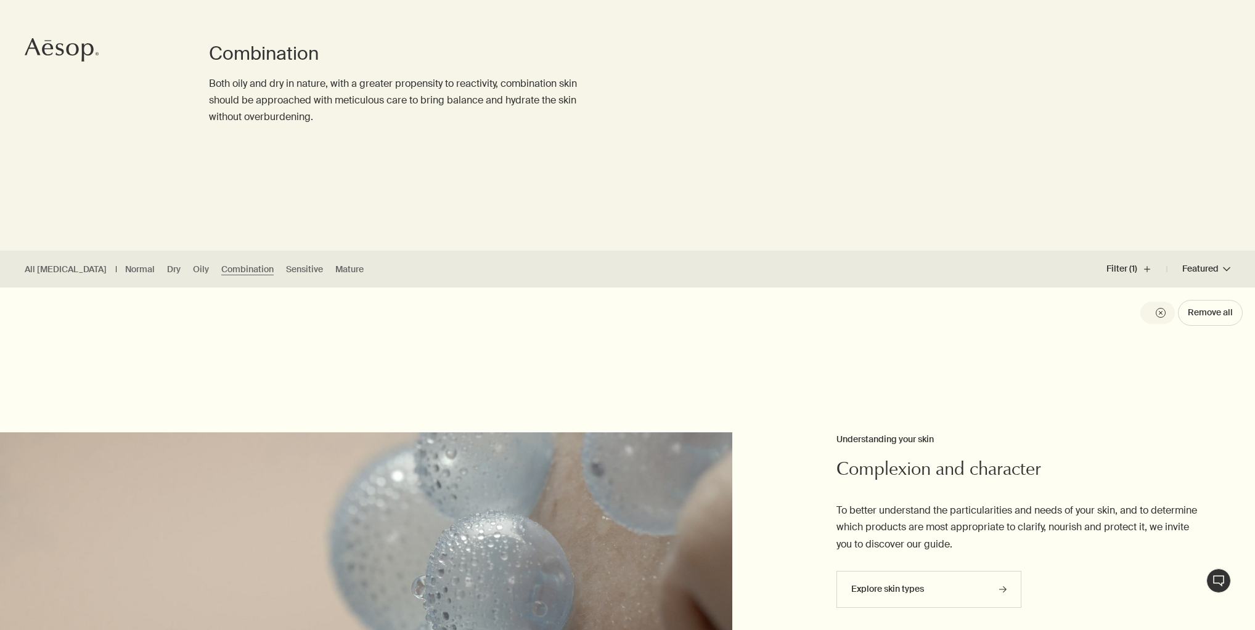
scroll to position [296, 0]
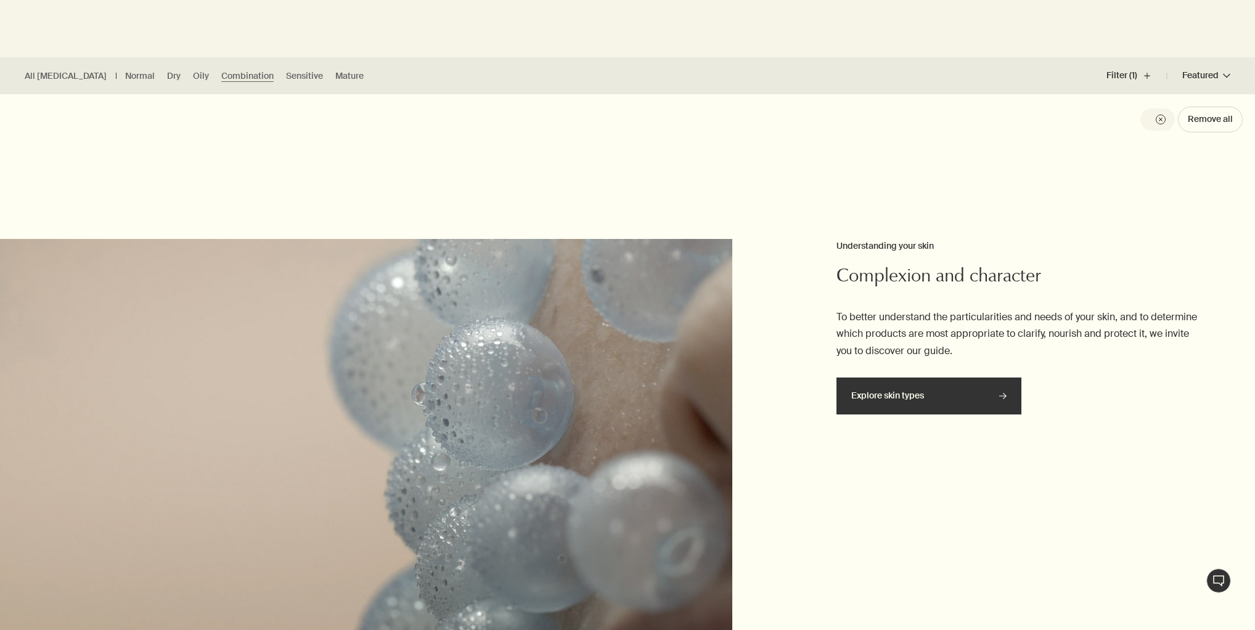
click at [927, 396] on link "Explore skin types rightArrow" at bounding box center [928, 396] width 185 height 37
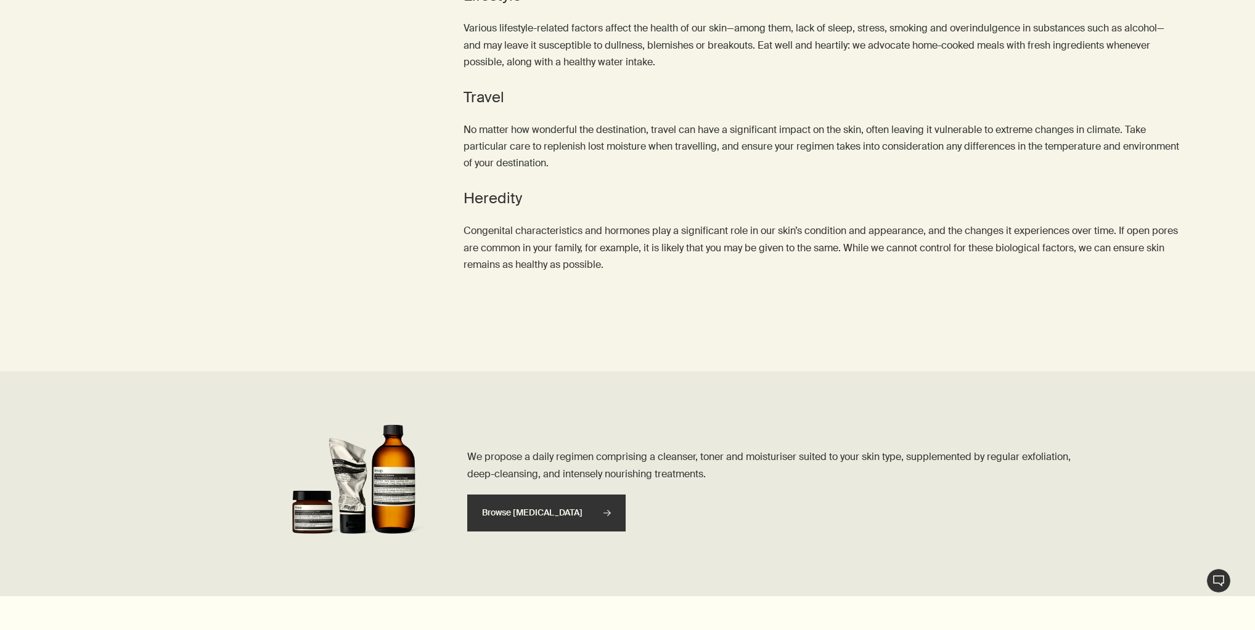
scroll to position [2218, 0]
click at [552, 495] on span "Browse [MEDICAL_DATA]" at bounding box center [546, 513] width 129 height 36
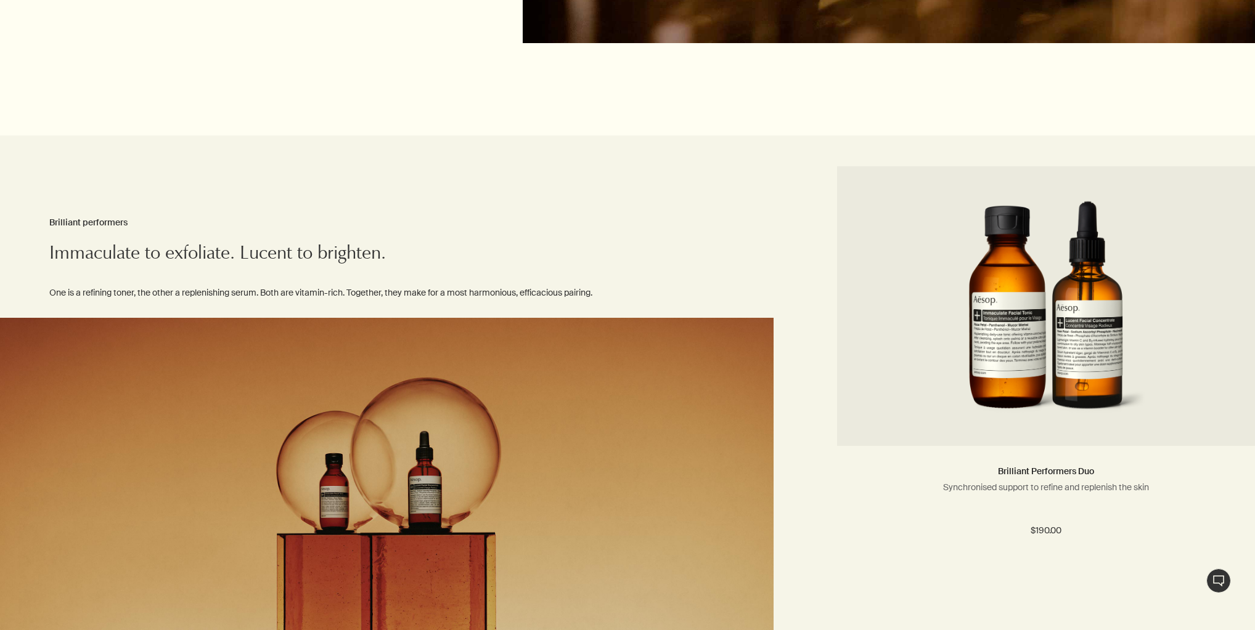
scroll to position [1380, 0]
